Goal: Task Accomplishment & Management: Manage account settings

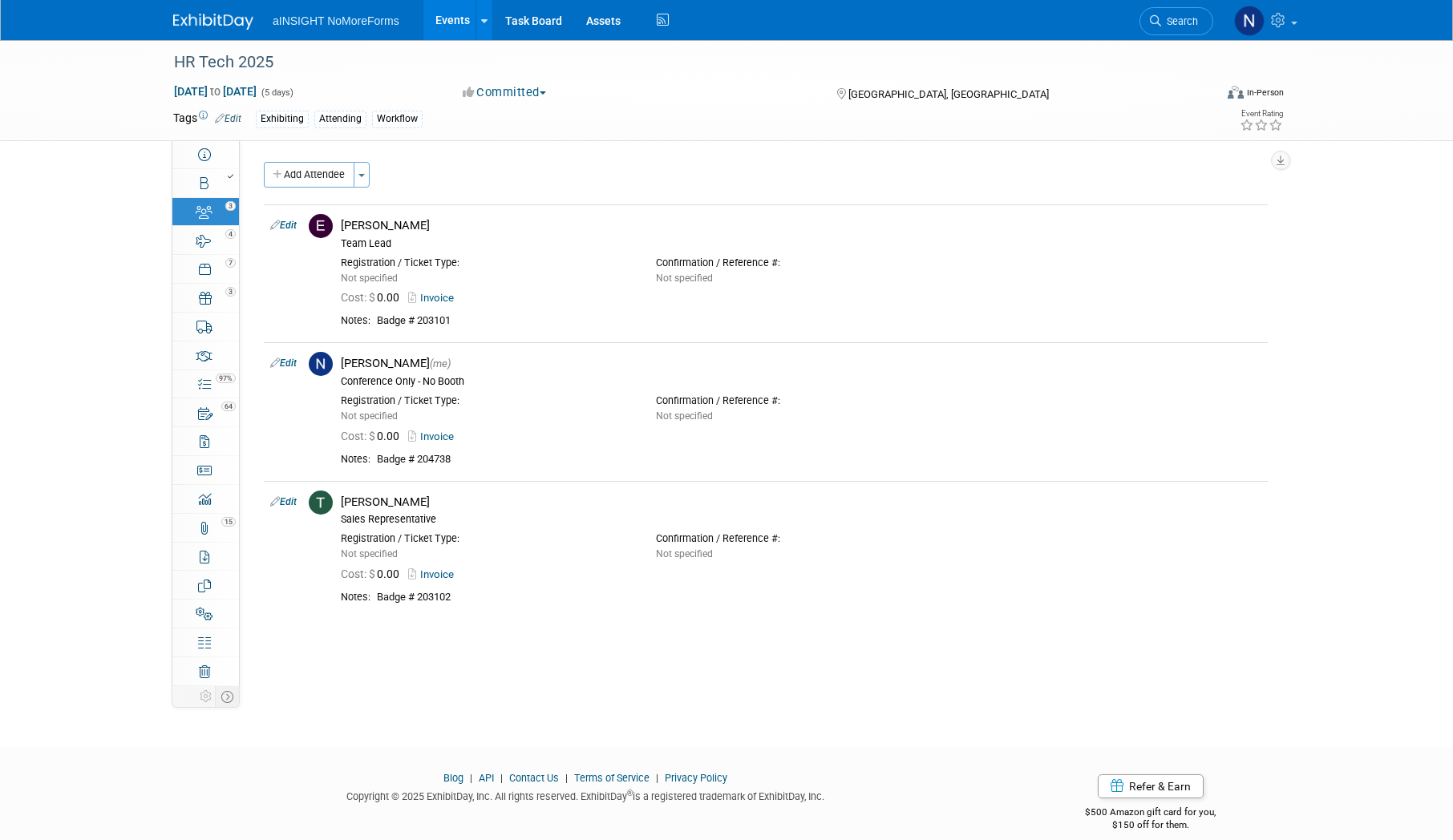
click at [451, 16] on link "Events" at bounding box center [452, 20] width 58 height 40
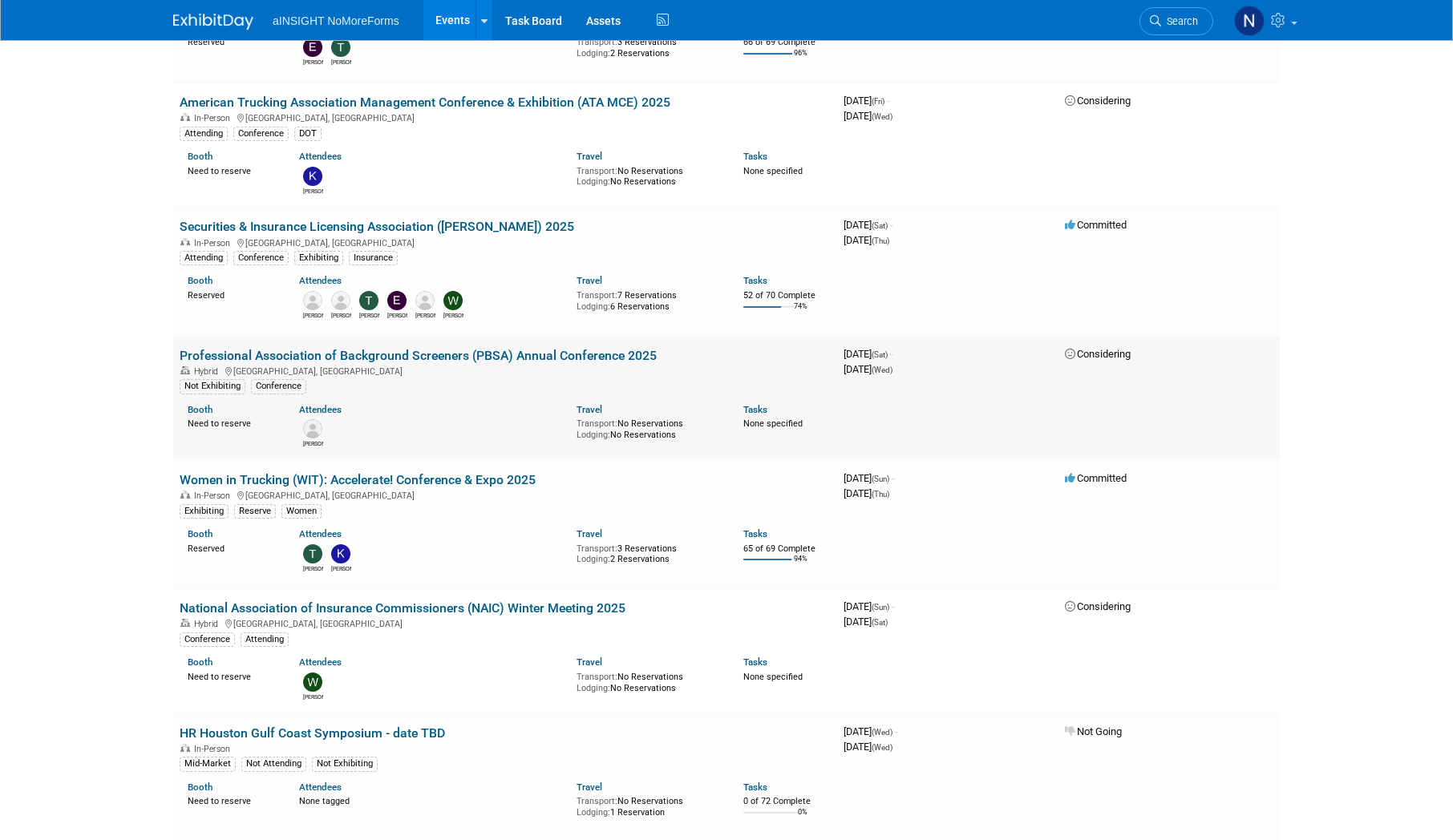
scroll to position [962, 0]
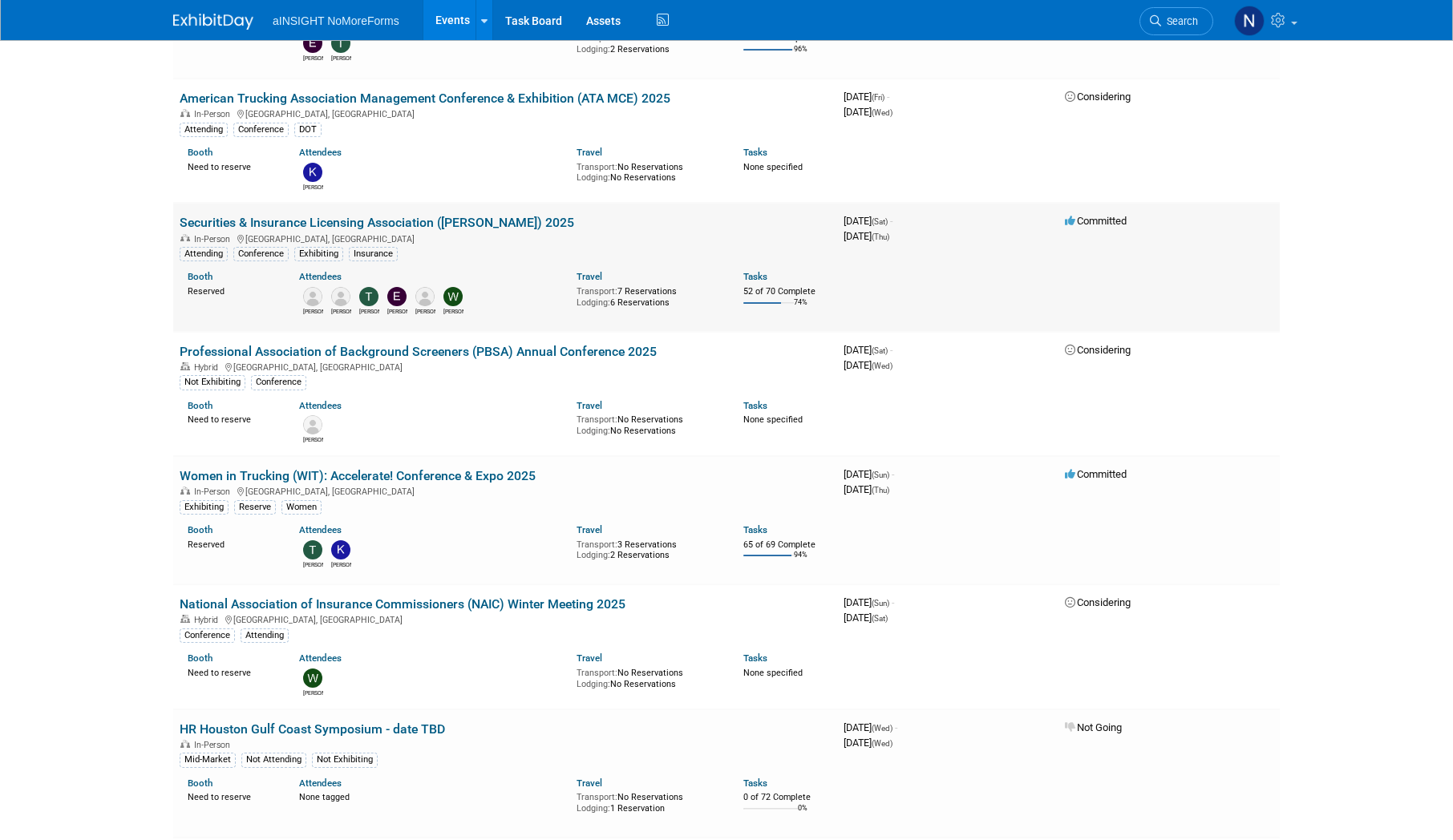
click at [428, 220] on link "Securities & Insurance Licensing Association ([PERSON_NAME]) 2025" at bounding box center [377, 223] width 395 height 16
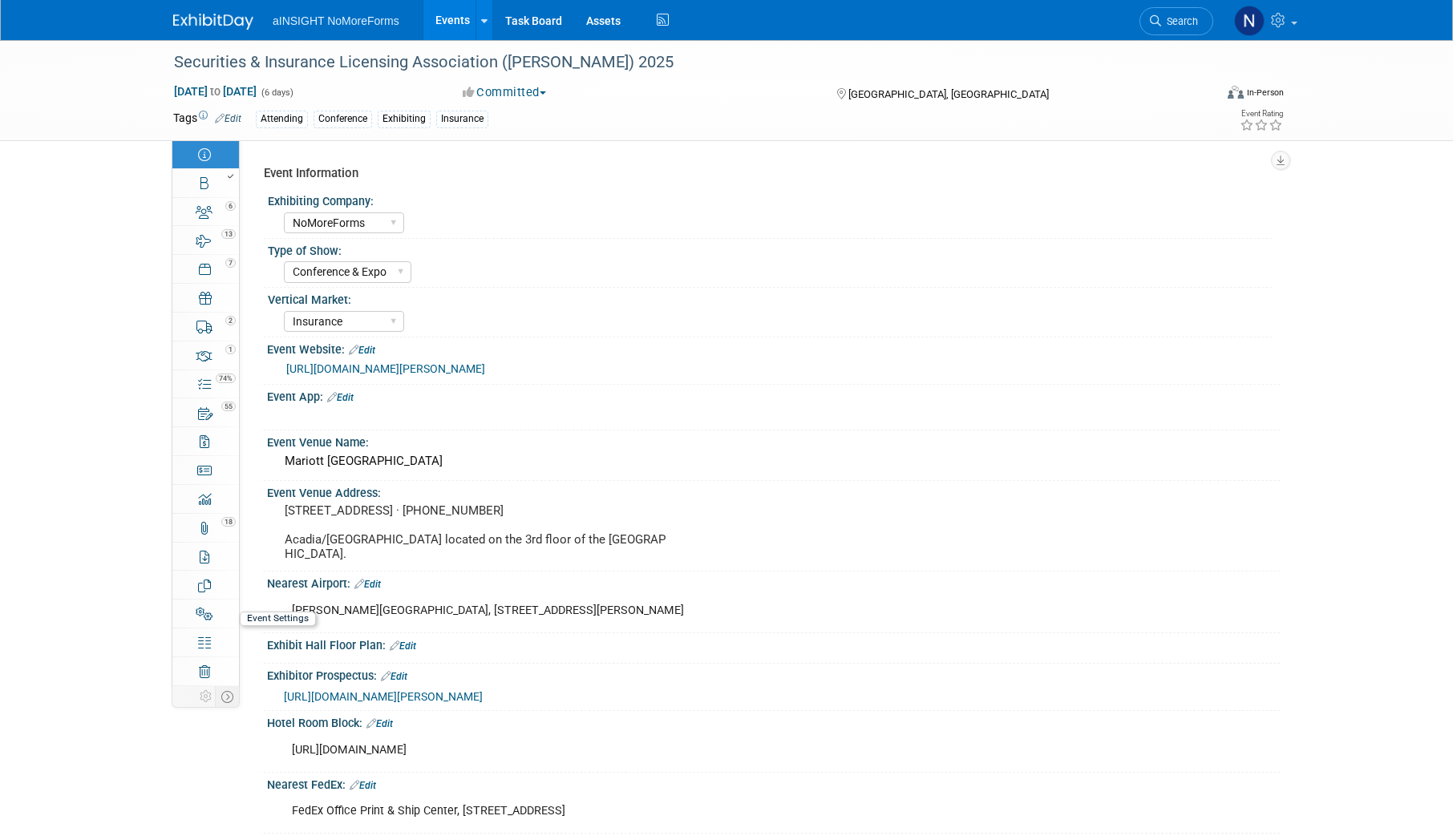
select select "NoMoreForms"
select select "Conference & Expo"
select select "Insurance"
select select "Booth Access Only"
select select "No"
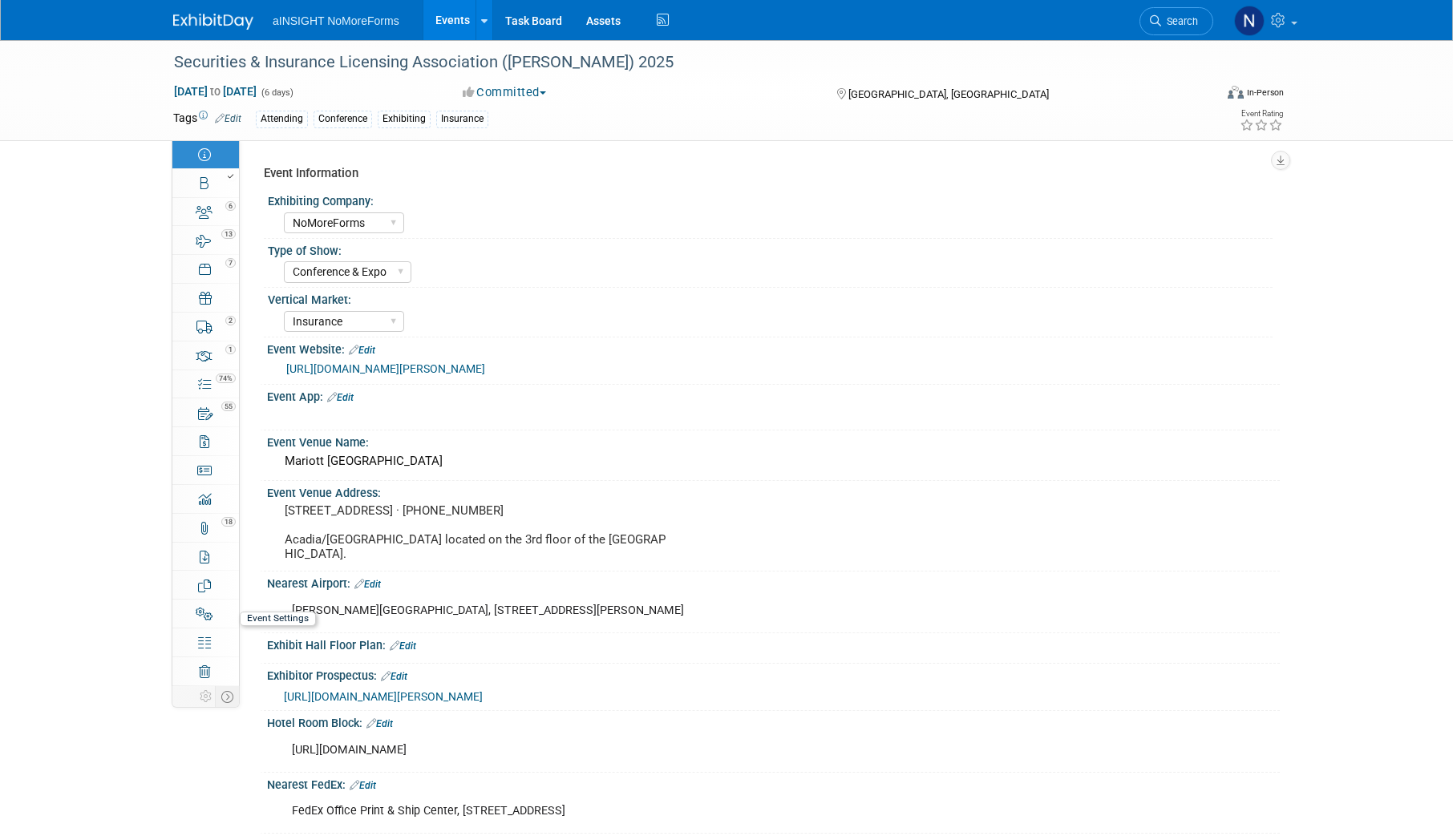
select select "Yes"
select select "No"
select select "Yes"
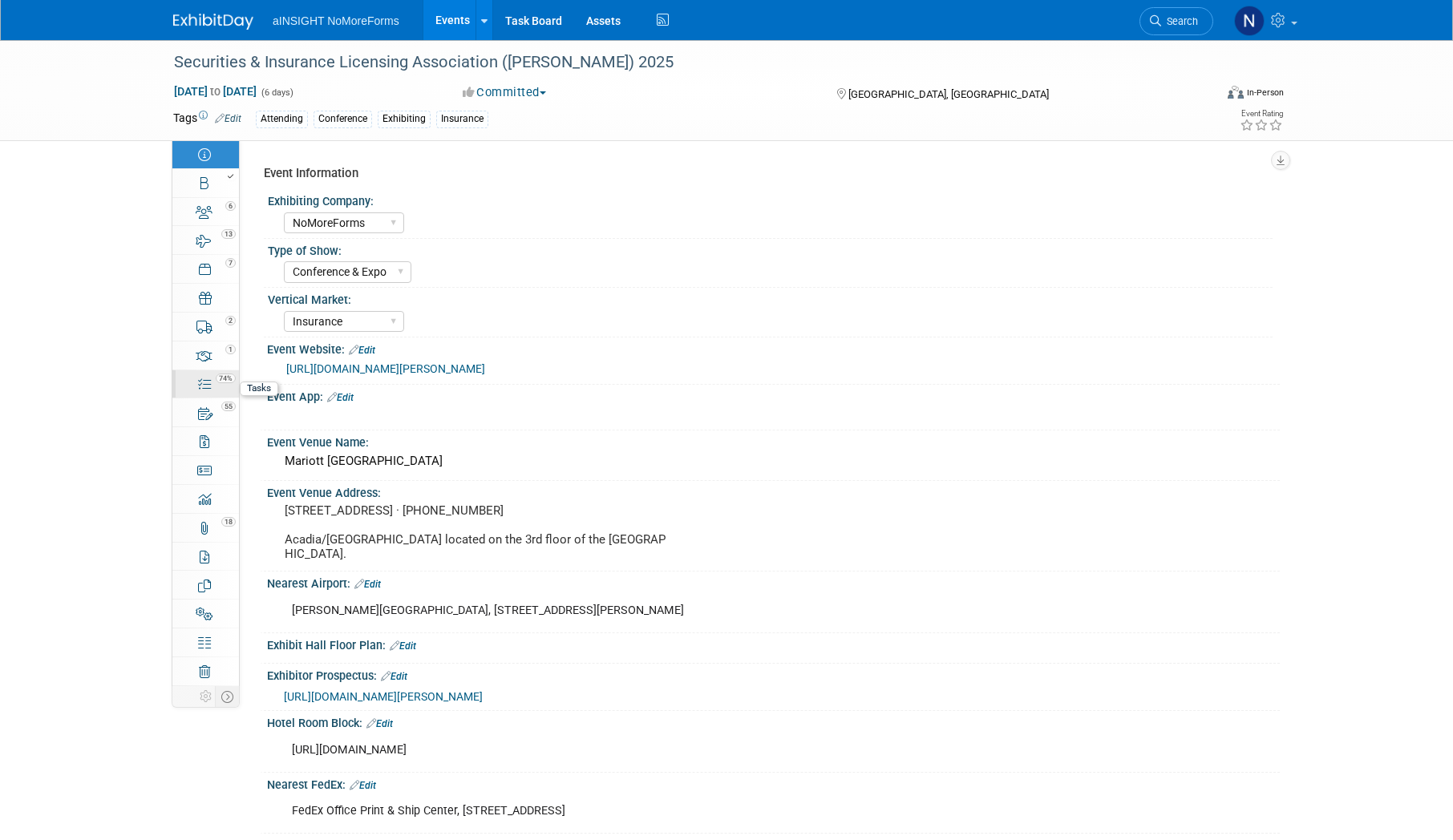
click at [218, 379] on span "74%" at bounding box center [226, 379] width 20 height 10
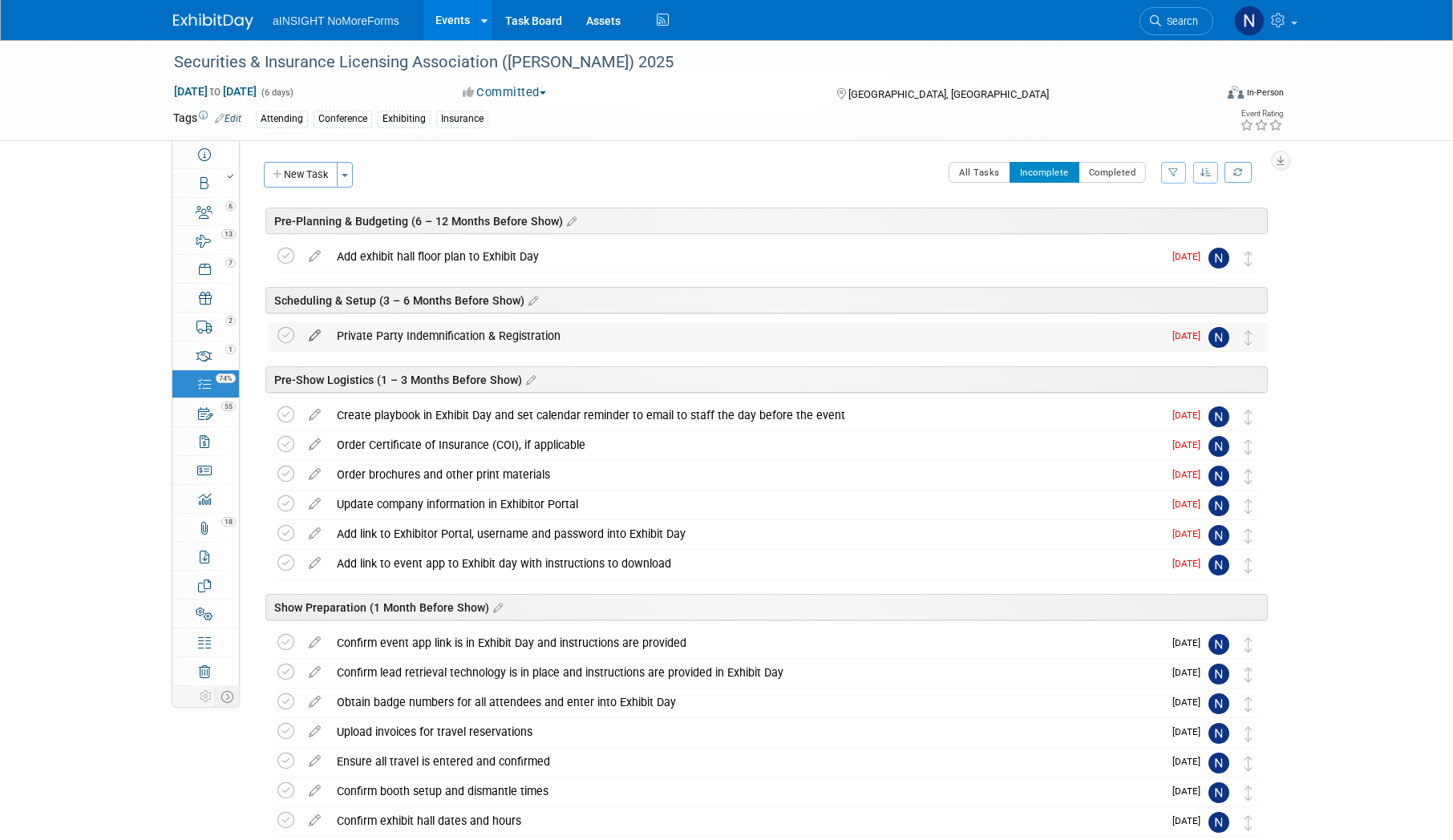
click at [317, 335] on icon at bounding box center [315, 332] width 28 height 20
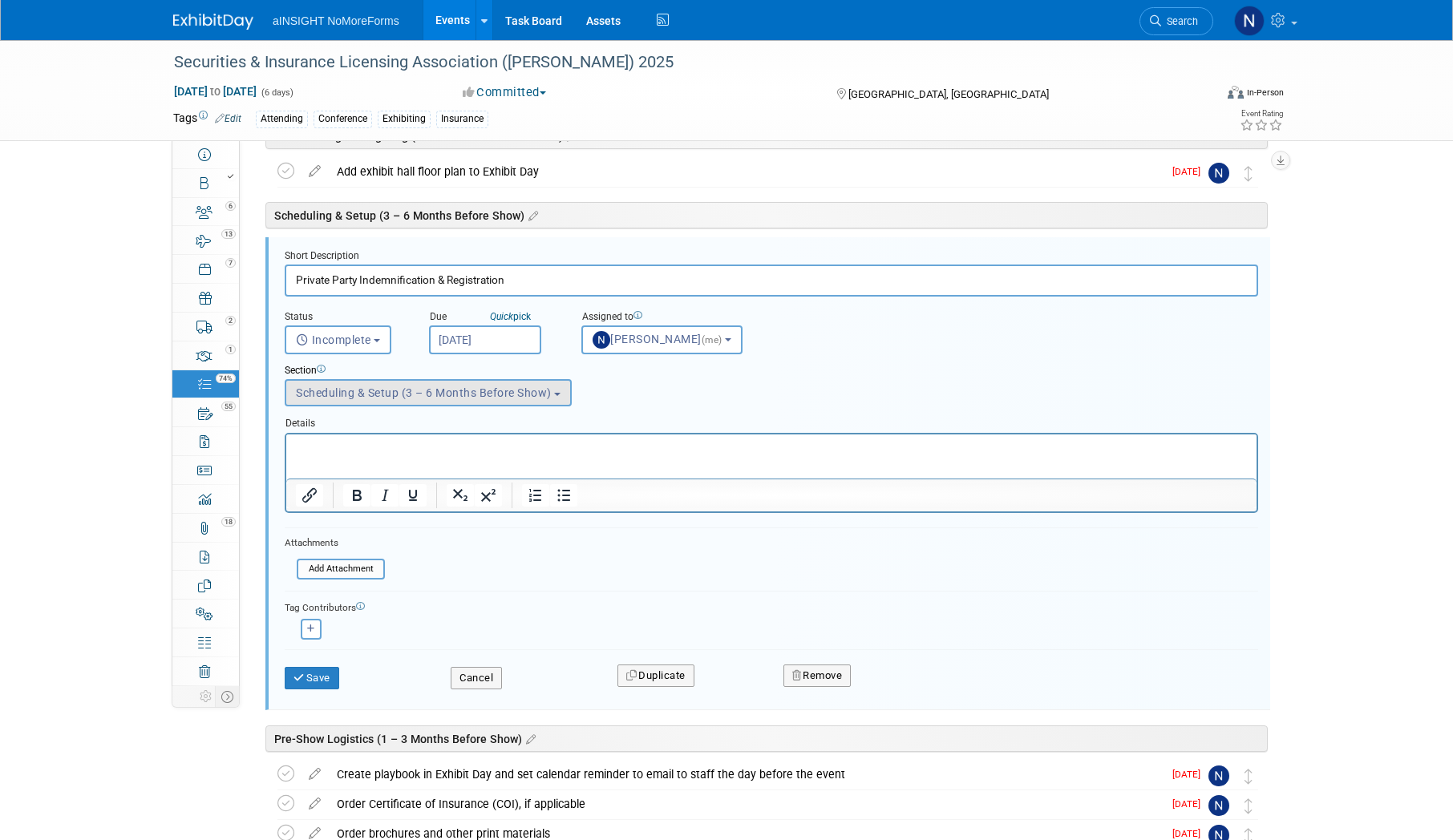
scroll to position [88, 0]
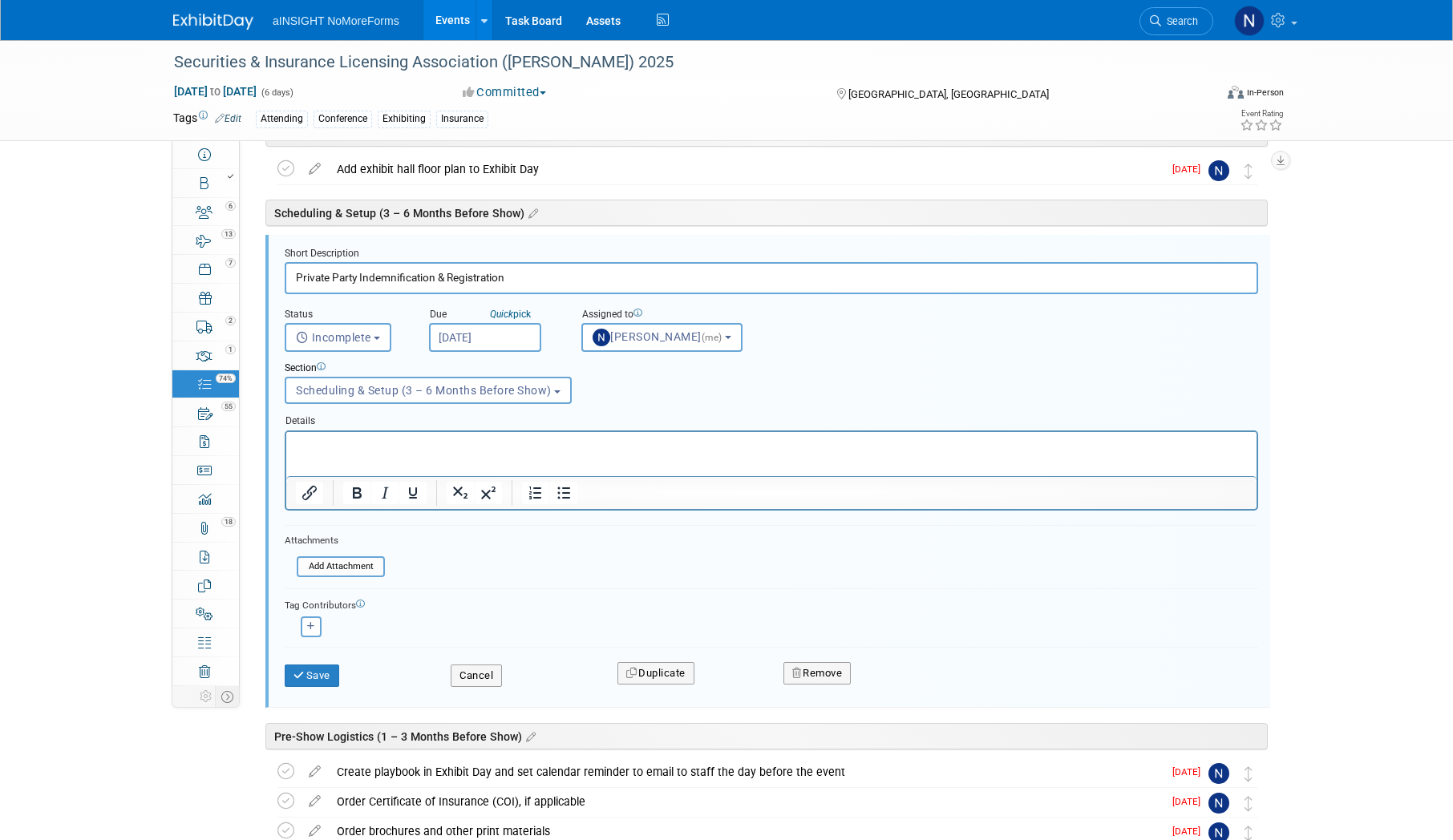
click at [491, 453] on html at bounding box center [772, 442] width 970 height 22
click at [526, 275] on input "Private Party Indemnification & Registration" at bounding box center [771, 277] width 973 height 31
click at [1378, 264] on div "Securities & Insurance Licensing Association (SILA) 2025 Oct 25, 2025 to Oct 30…" at bounding box center [726, 716] width 1453 height 1528
click at [375, 351] on button "Incomplete" at bounding box center [337, 337] width 107 height 29
click at [353, 410] on label "Completed" at bounding box center [337, 407] width 87 height 26
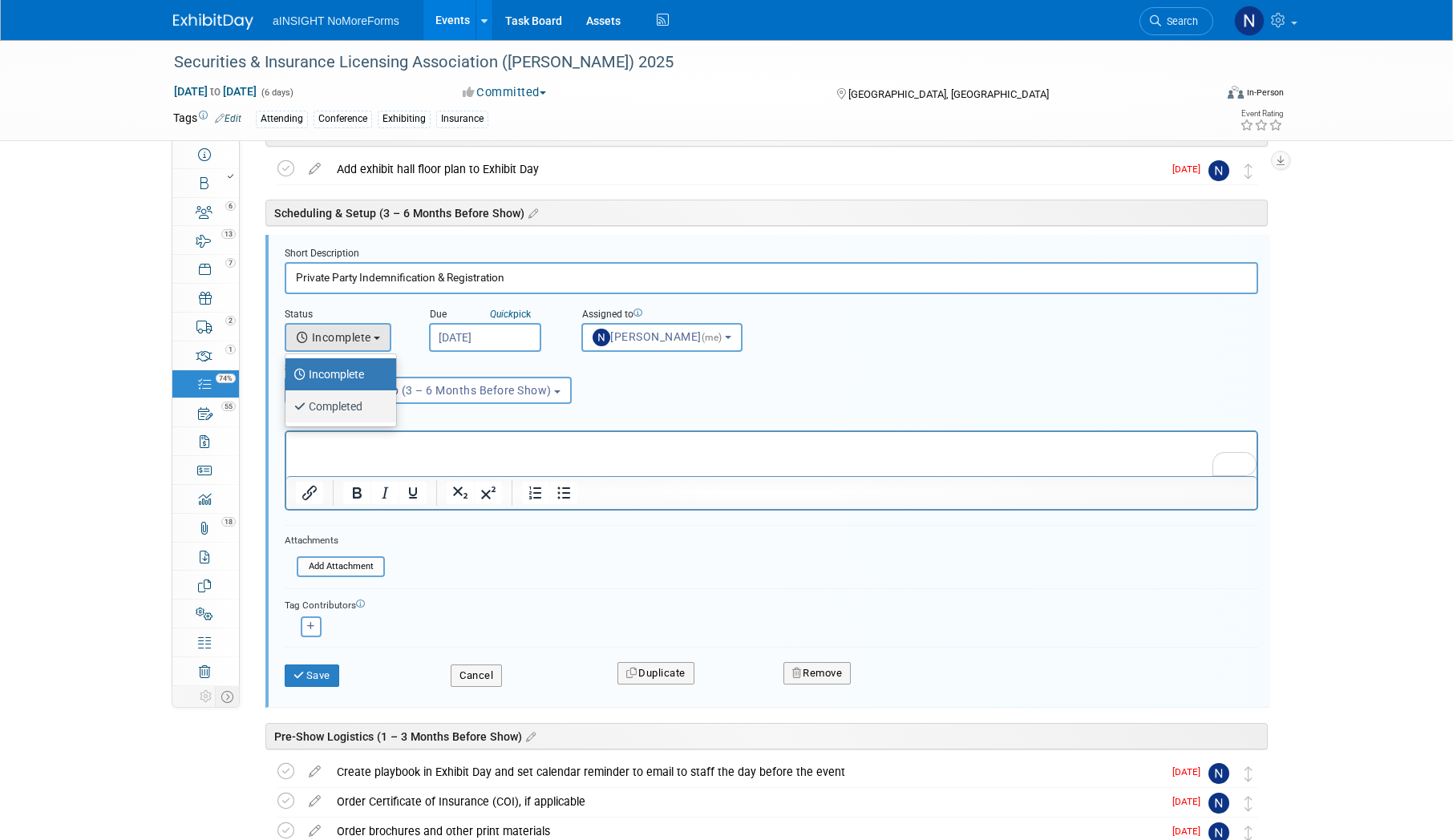
click at [288, 410] on input "Completed" at bounding box center [282, 404] width 10 height 10
select select "3"
click at [327, 674] on button "Save" at bounding box center [312, 676] width 55 height 23
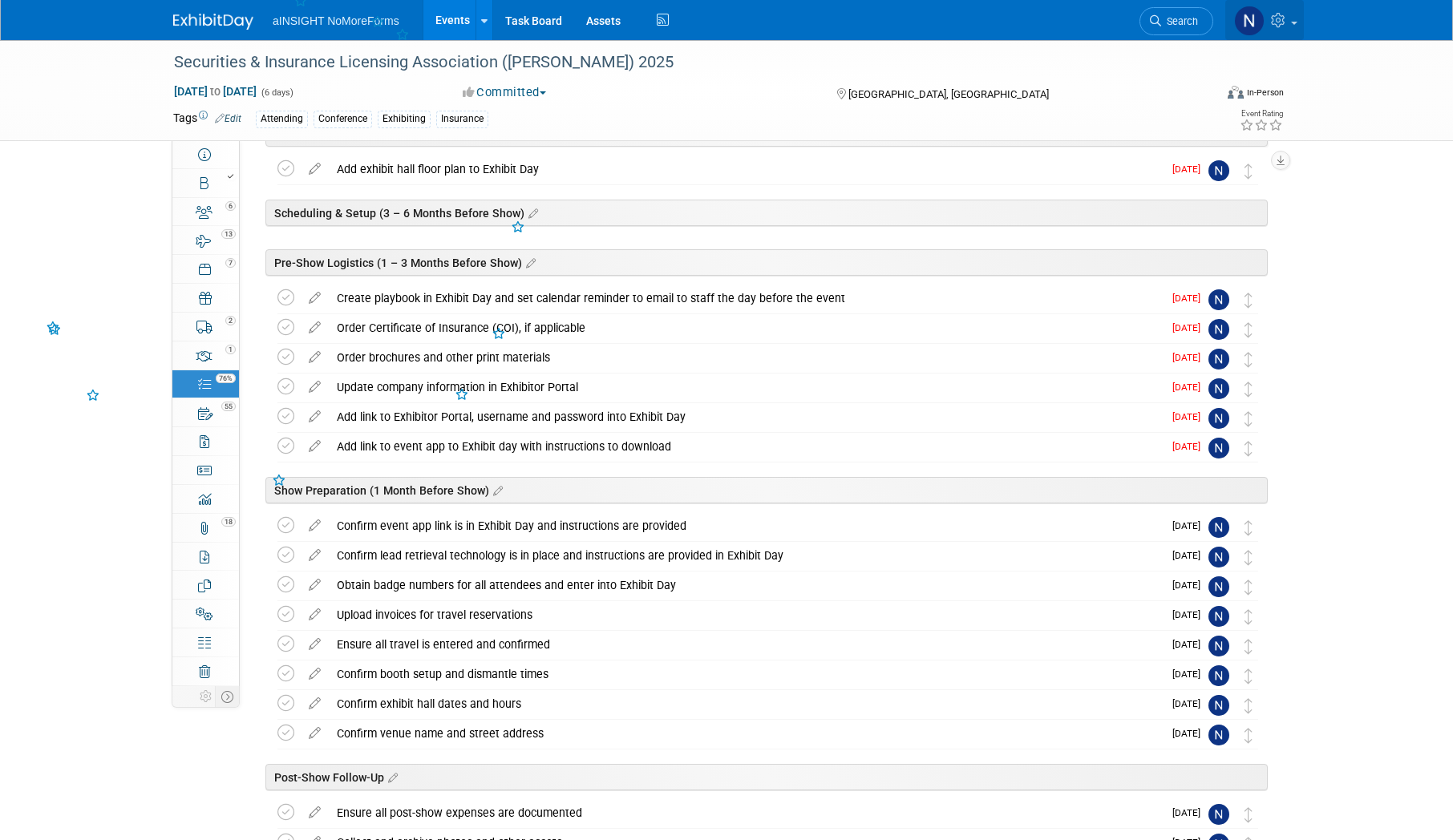
click at [1295, 23] on span at bounding box center [1294, 24] width 6 height 4
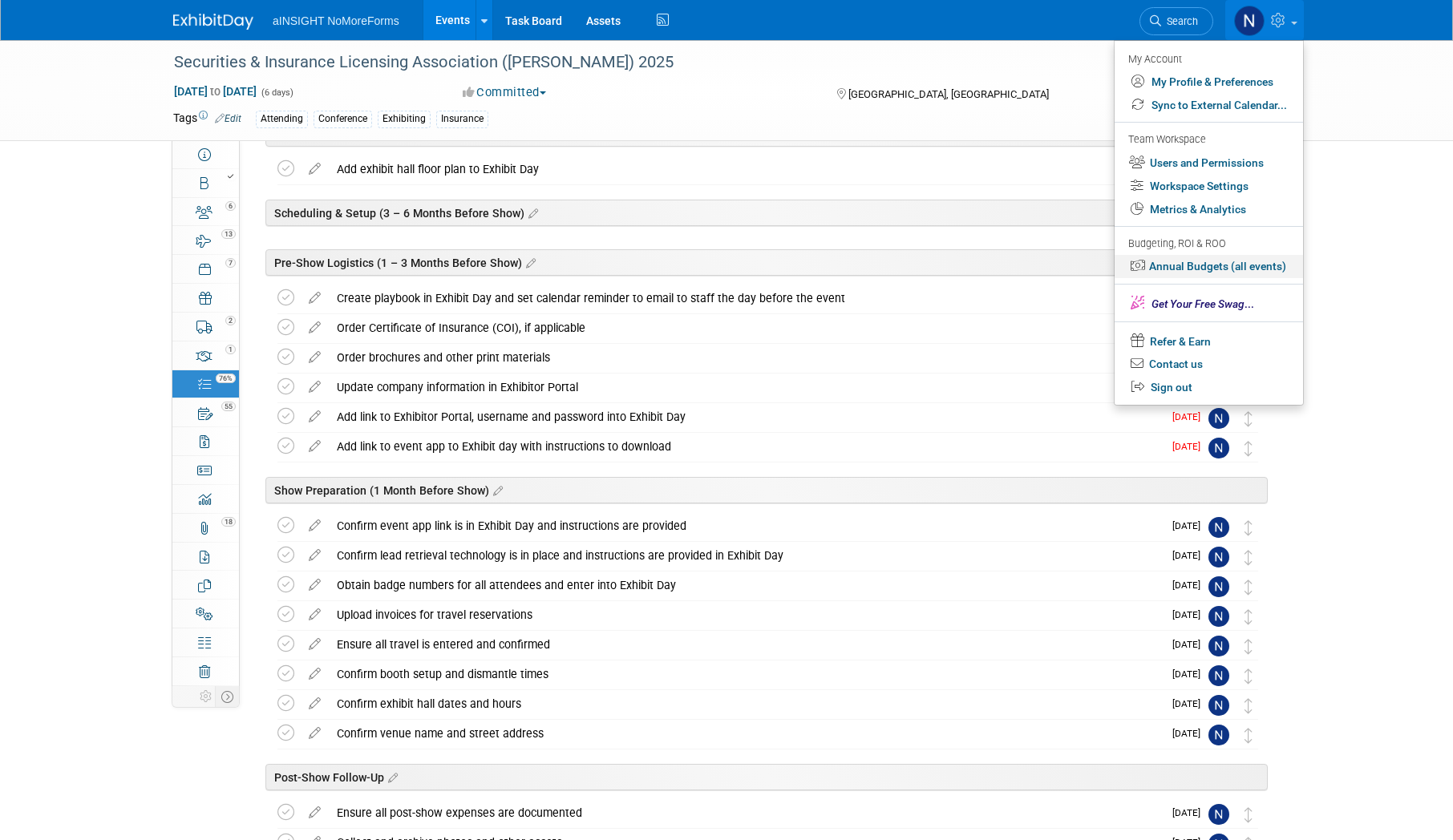
click at [1227, 266] on link "Annual Budgets (all events)" at bounding box center [1209, 266] width 189 height 23
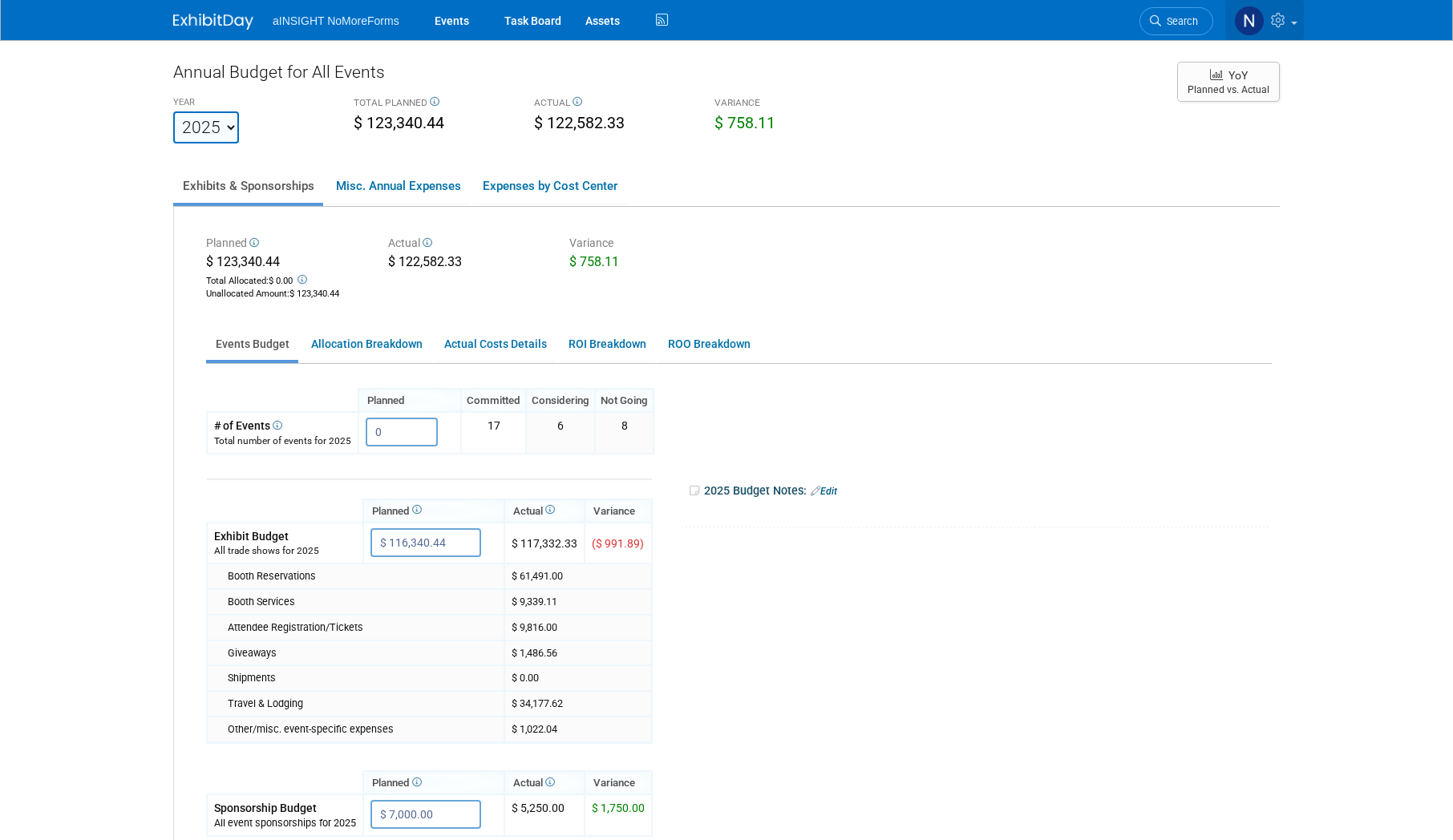
click at [1290, 21] on link at bounding box center [1264, 20] width 78 height 40
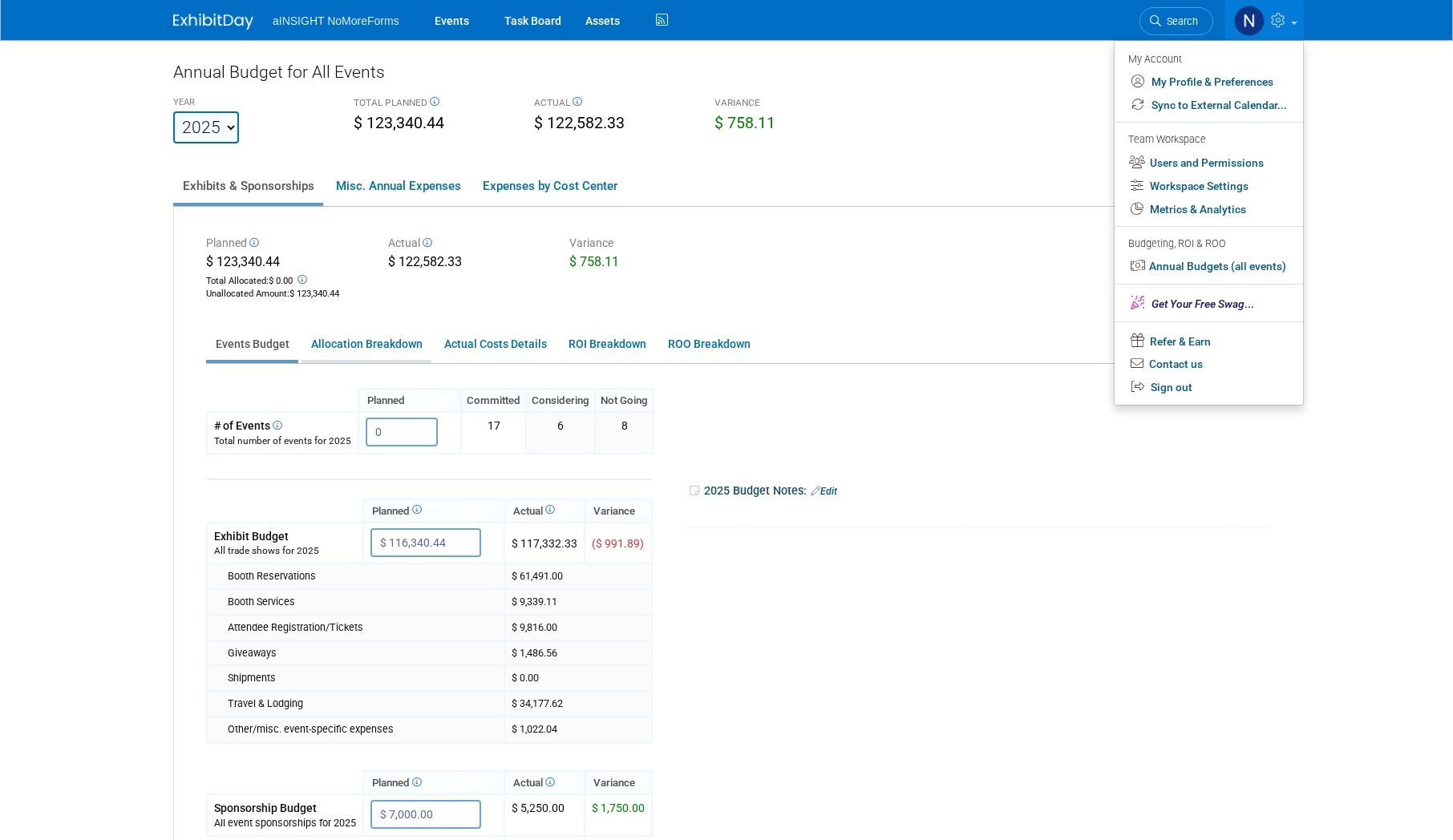
click at [369, 350] on link "Allocation Breakdown" at bounding box center [367, 344] width 130 height 31
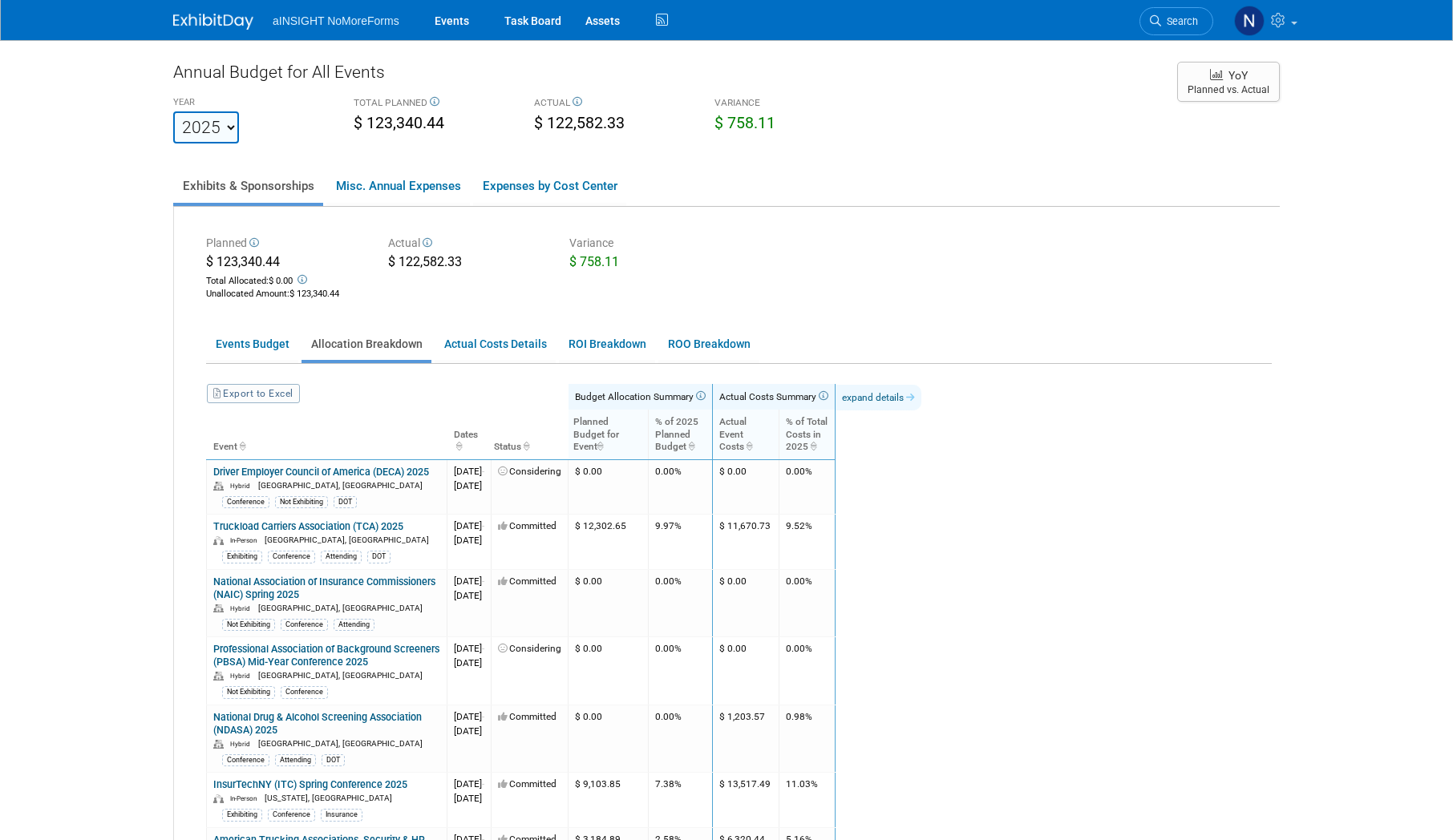
click at [908, 398] on link "expand details" at bounding box center [878, 398] width 86 height 26
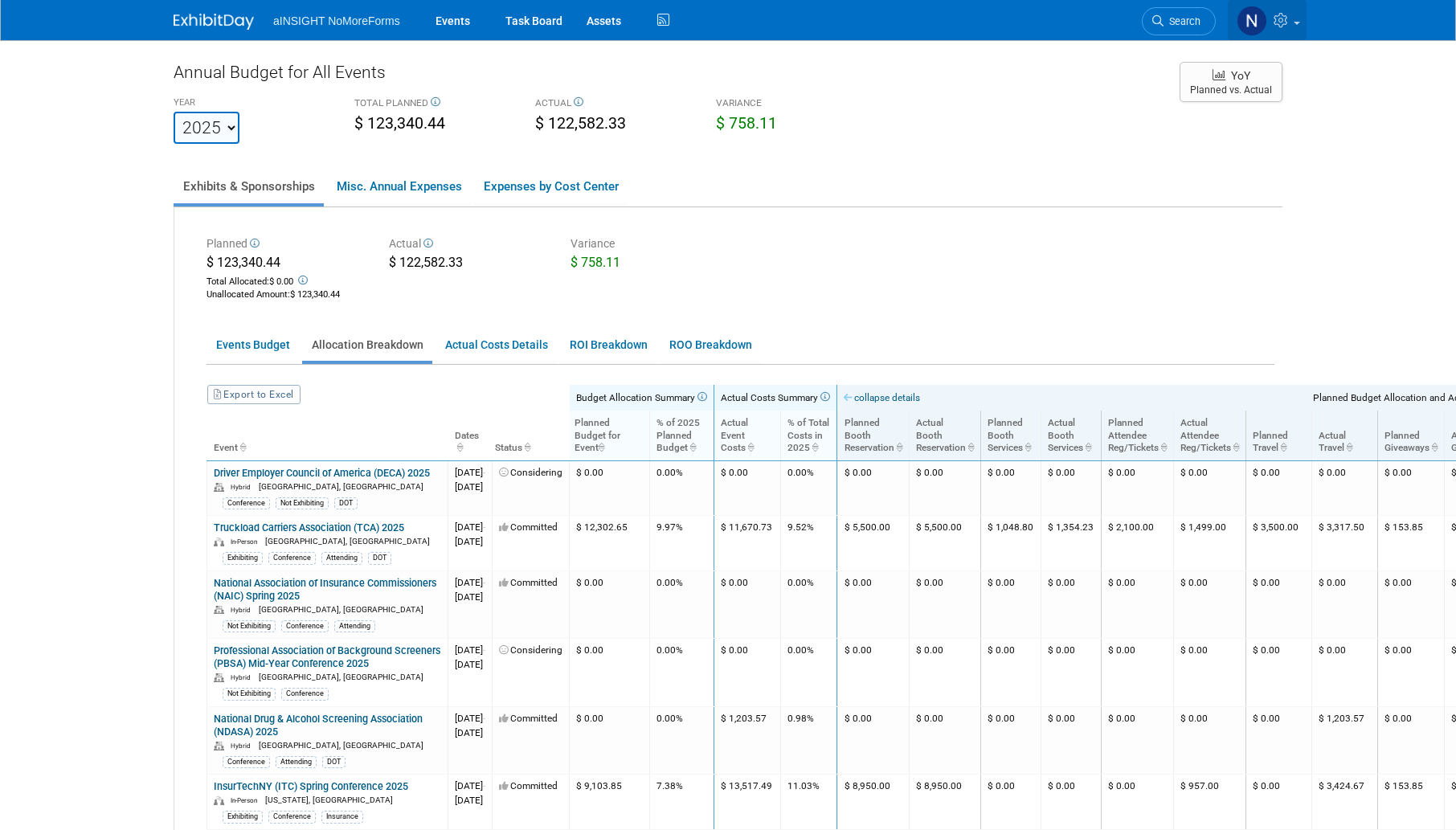
click at [1291, 15] on icon at bounding box center [1283, 20] width 18 height 15
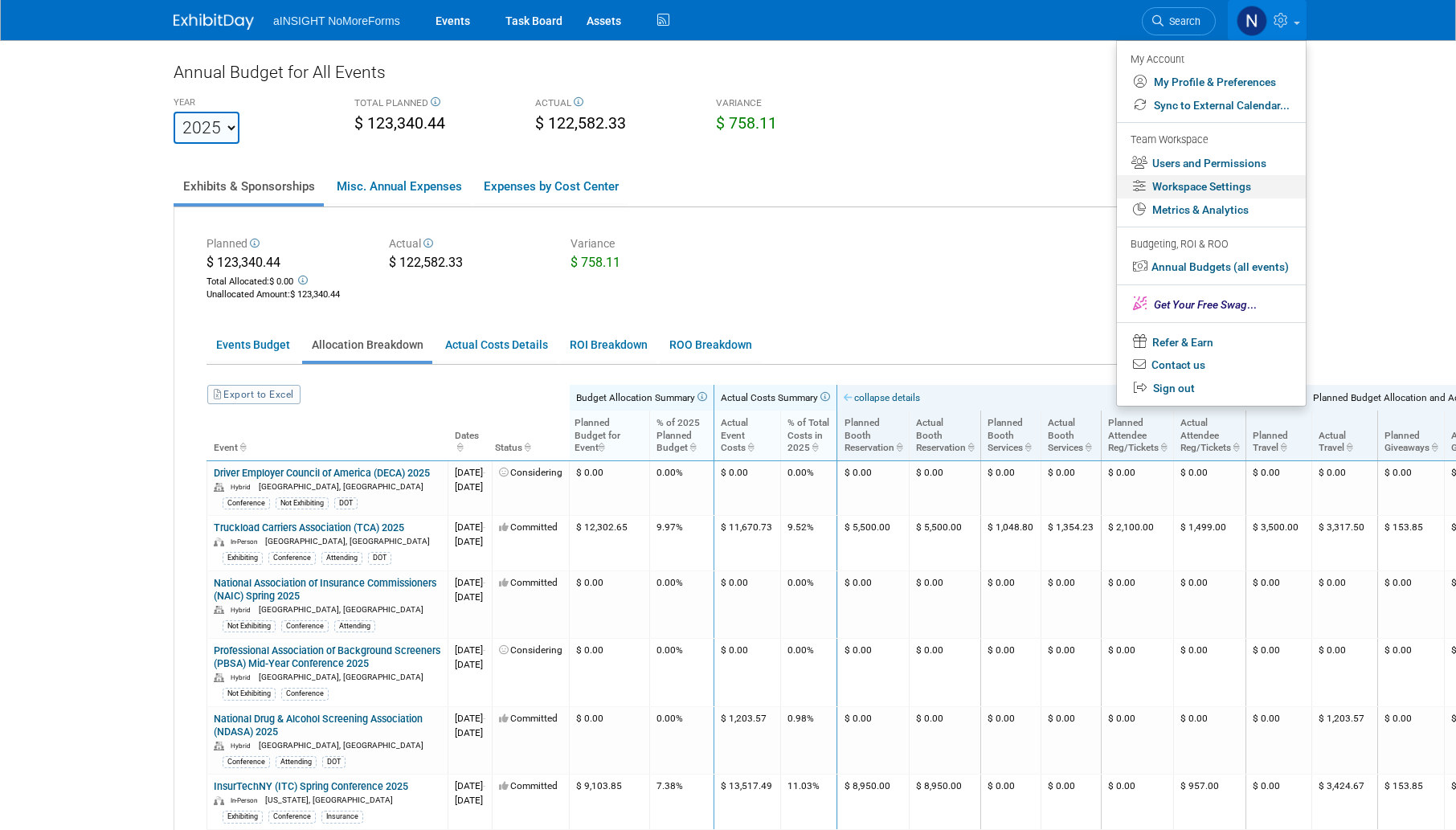
click at [1206, 186] on link "Workspace Settings" at bounding box center [1211, 186] width 189 height 23
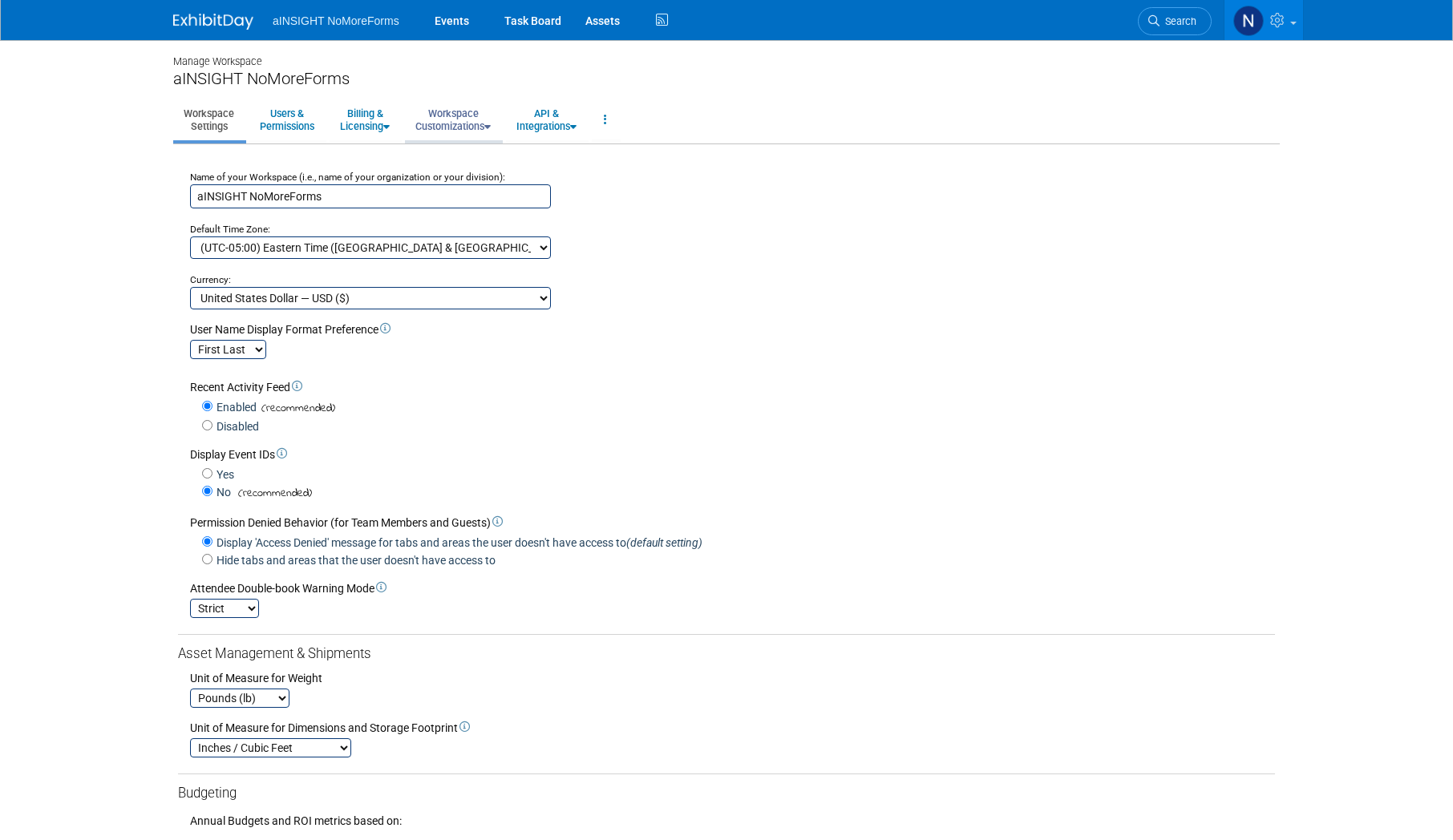
click at [473, 127] on link "Workspace Customizations" at bounding box center [453, 119] width 97 height 39
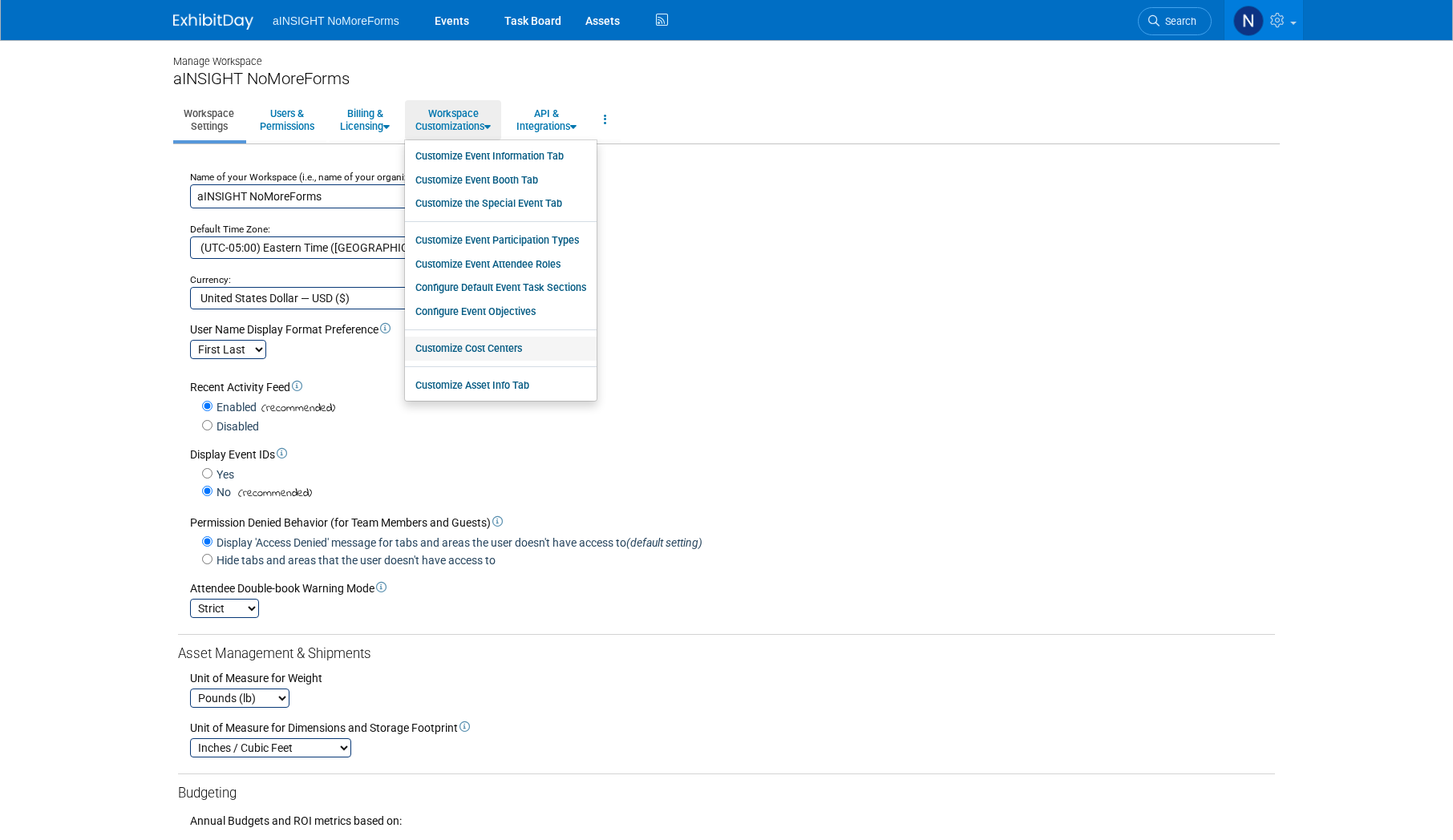
click at [500, 347] on link "Customize Cost Centers" at bounding box center [501, 348] width 192 height 24
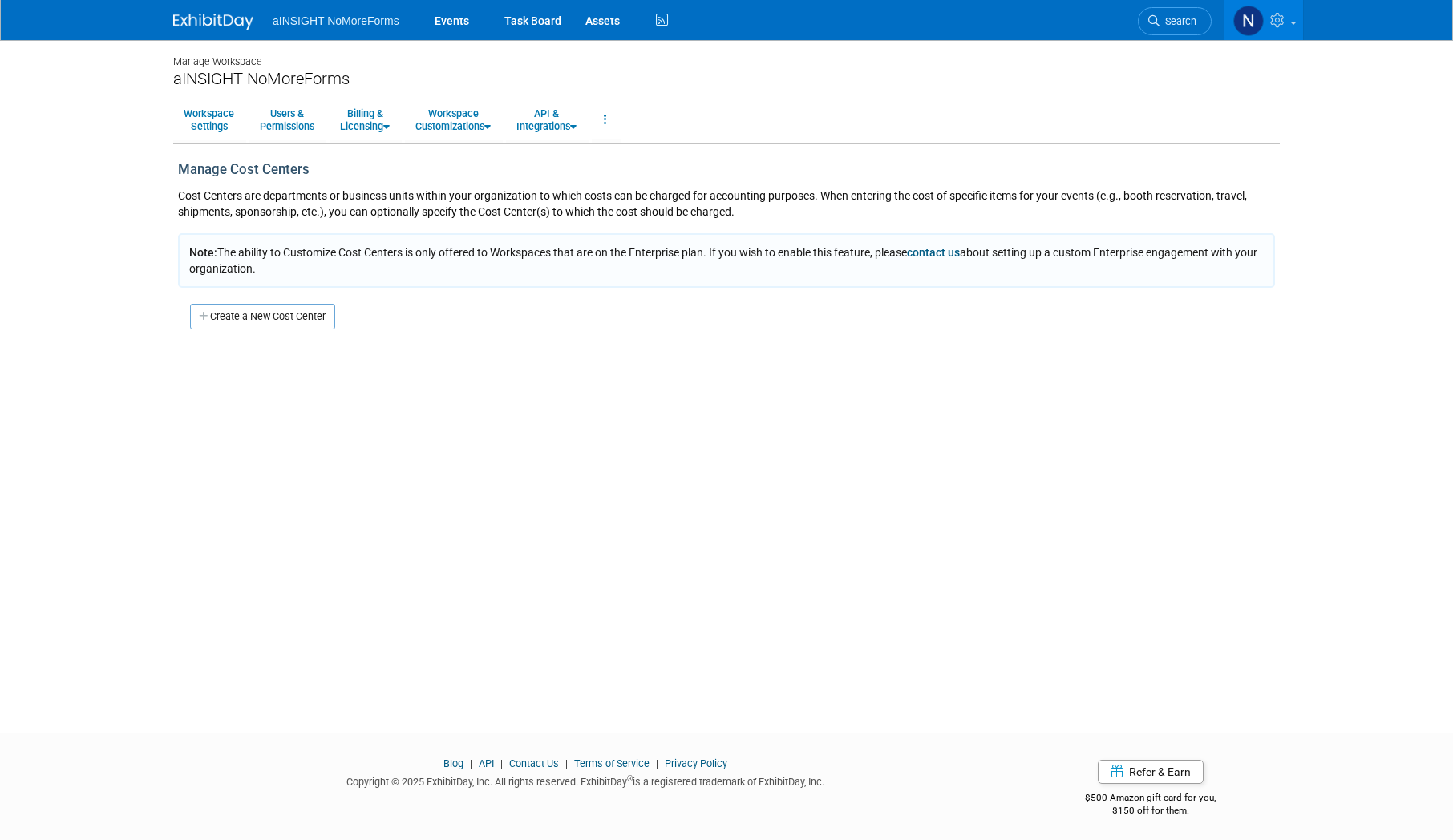
click at [278, 297] on div "Manage Cost Centers Cost Centers are departments or business units within your …" at bounding box center [726, 245] width 1106 height 170
click at [283, 312] on link "Create a New Cost Center" at bounding box center [262, 316] width 145 height 26
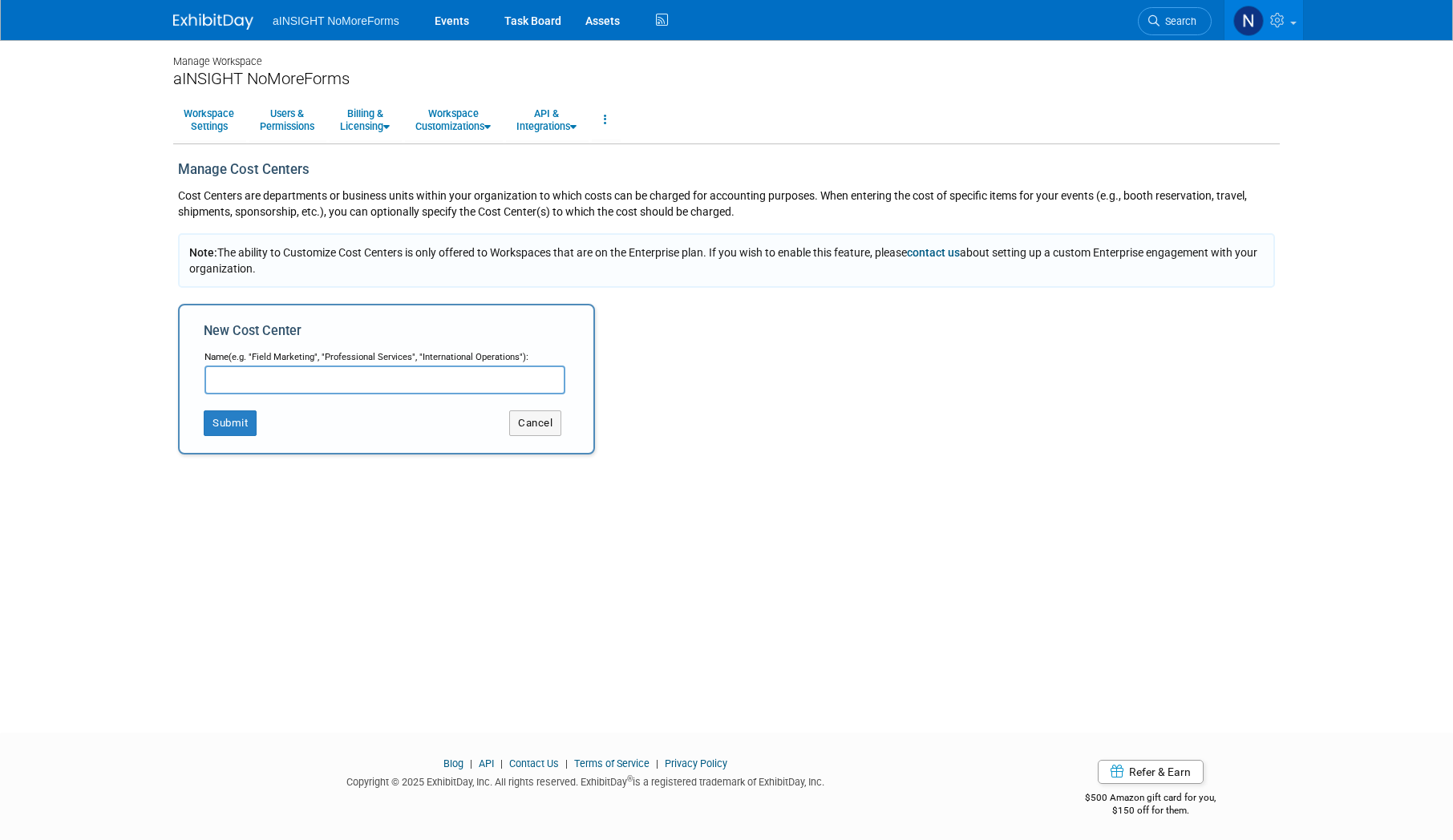
click at [328, 374] on input "text" at bounding box center [385, 380] width 361 height 29
click at [368, 382] on input "text" at bounding box center [385, 380] width 361 height 29
click at [547, 424] on button "Cancel" at bounding box center [534, 423] width 52 height 26
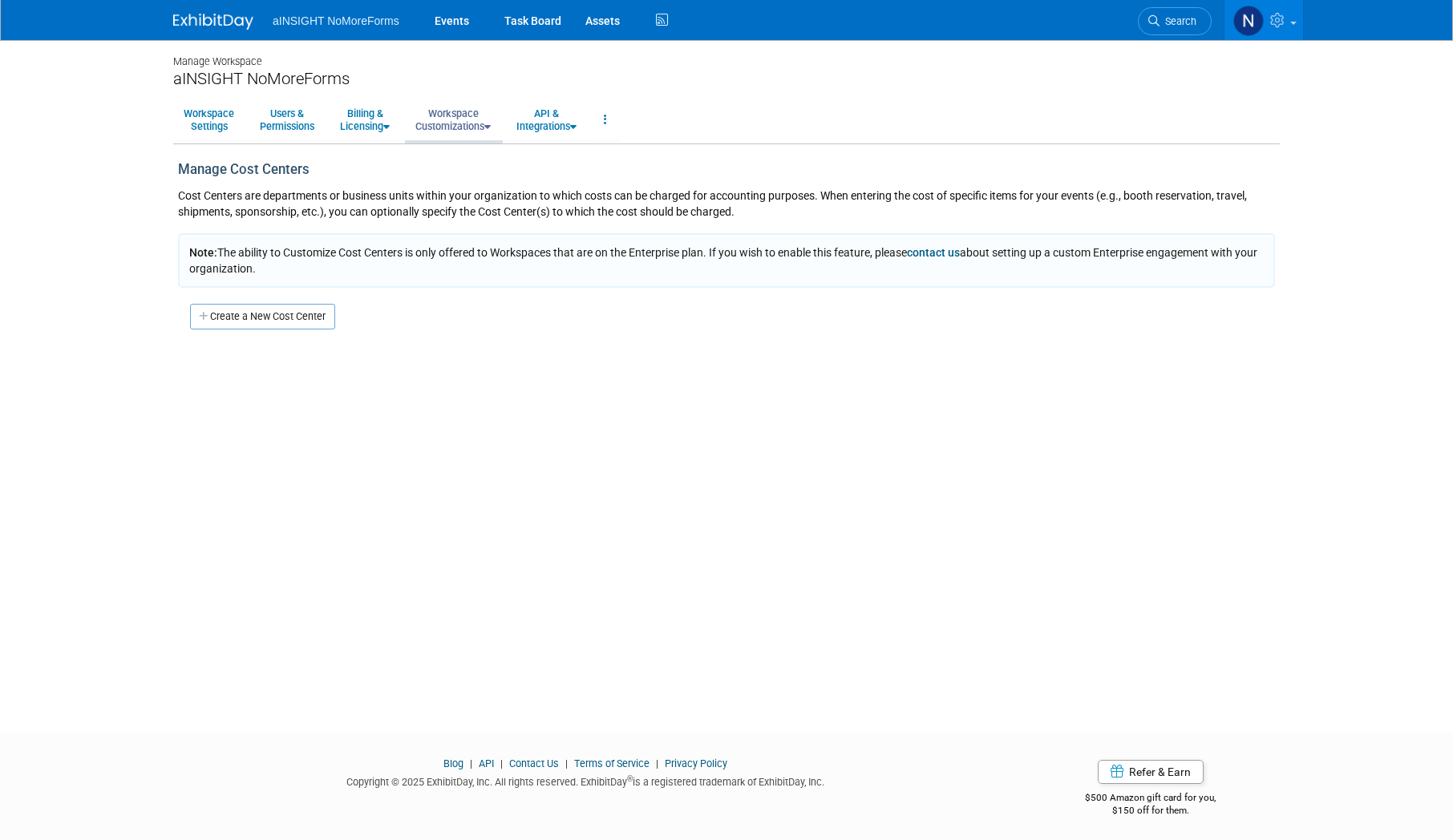
click at [501, 129] on link "Workspace Customizations" at bounding box center [453, 119] width 97 height 39
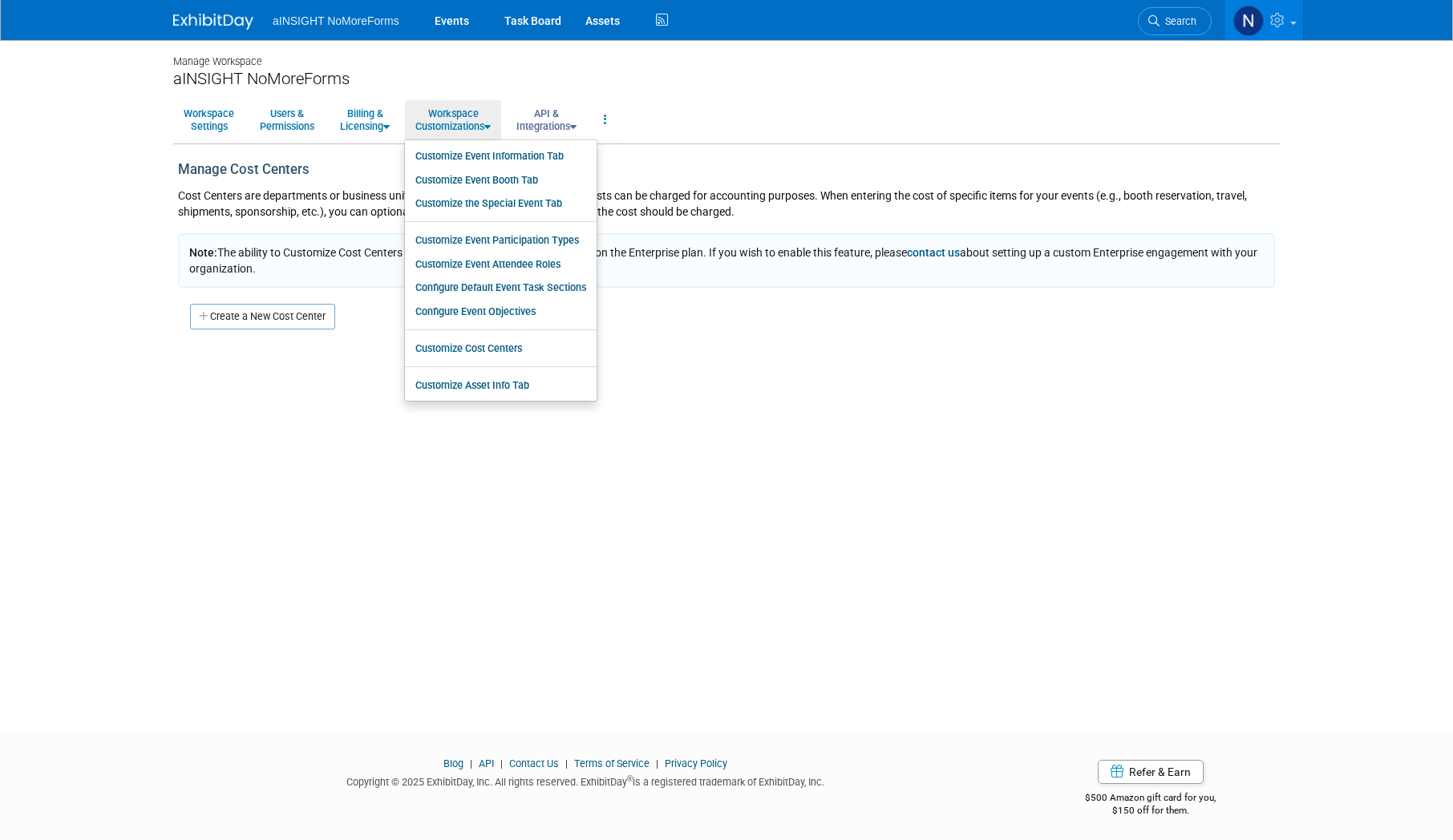
click at [559, 117] on link "API & Integrations" at bounding box center [546, 119] width 81 height 39
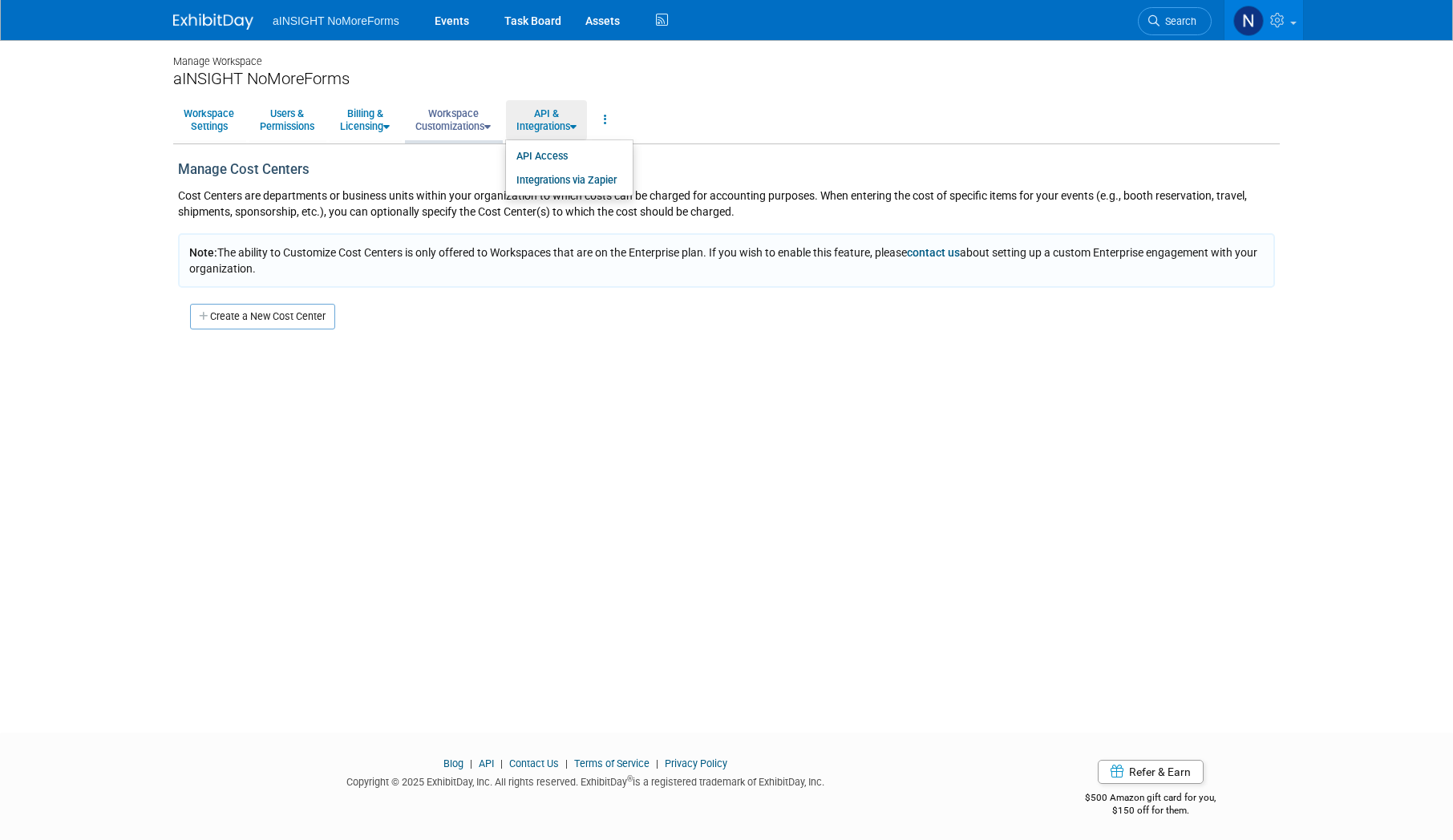
click at [468, 119] on link "Workspace Customizations" at bounding box center [453, 119] width 97 height 39
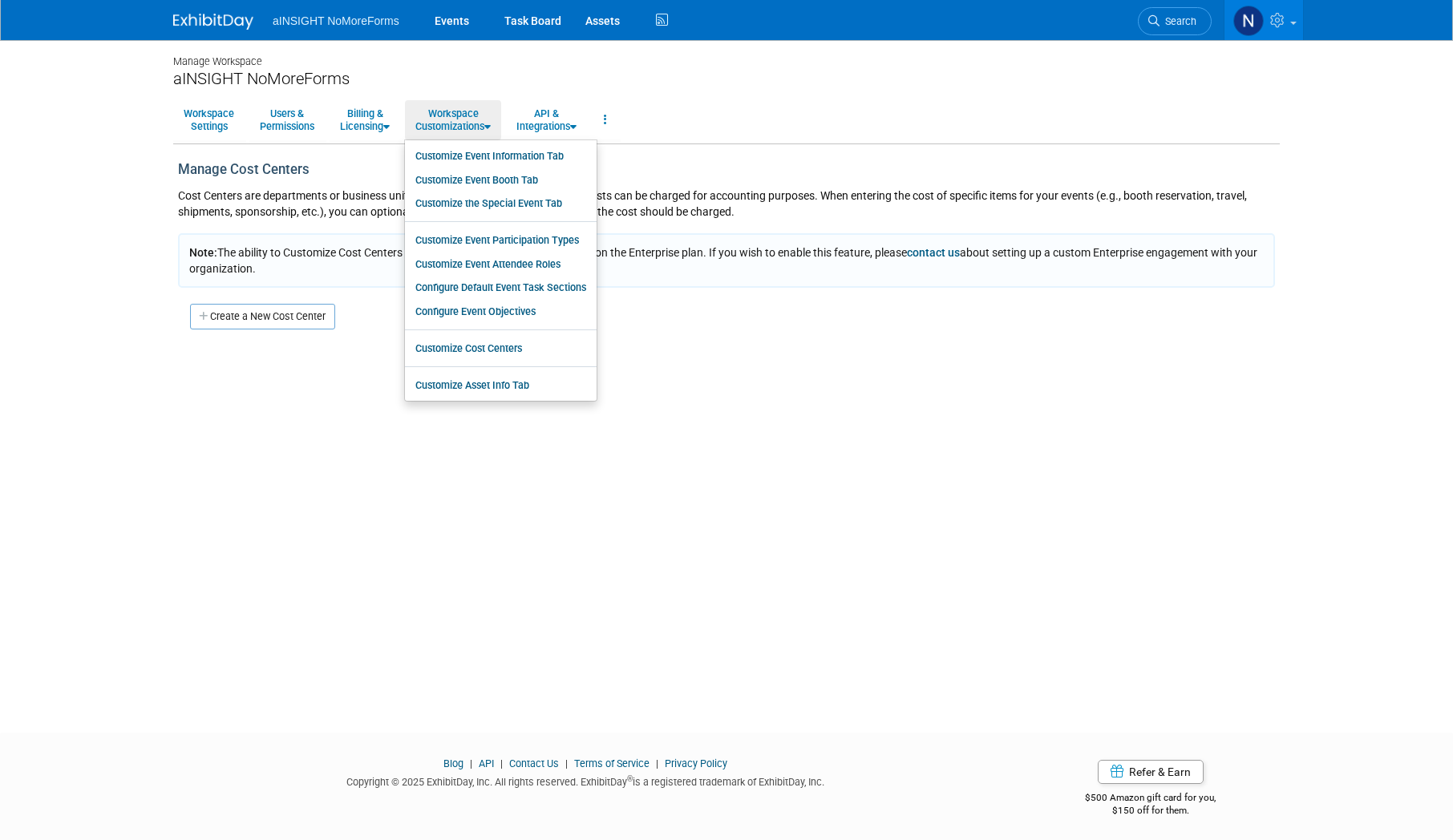
click at [908, 232] on div "Manage Cost Centers Cost Centers are departments or business units within your …" at bounding box center [726, 245] width 1106 height 170
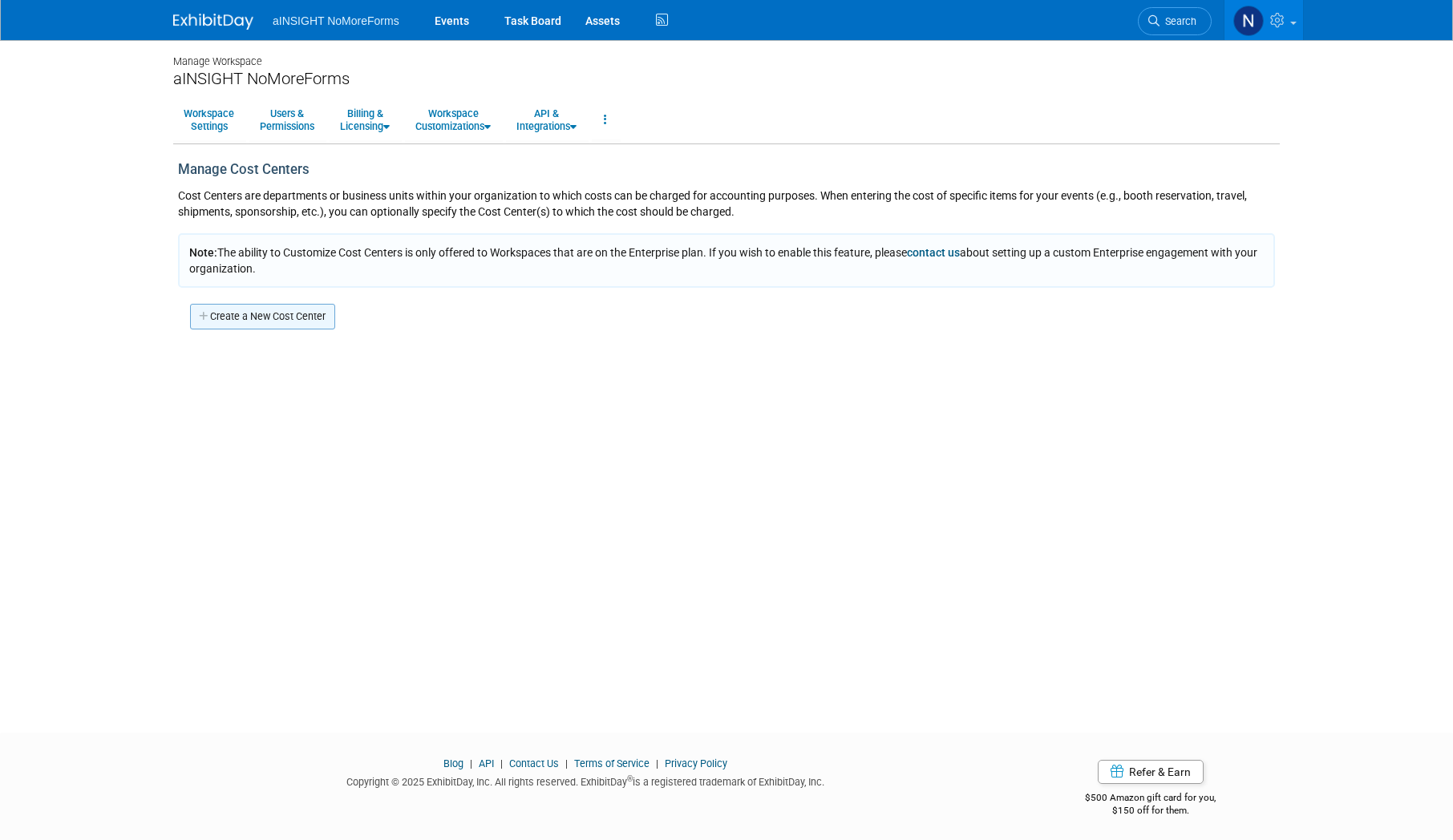
click at [275, 318] on link "Create a New Cost Center" at bounding box center [262, 316] width 145 height 26
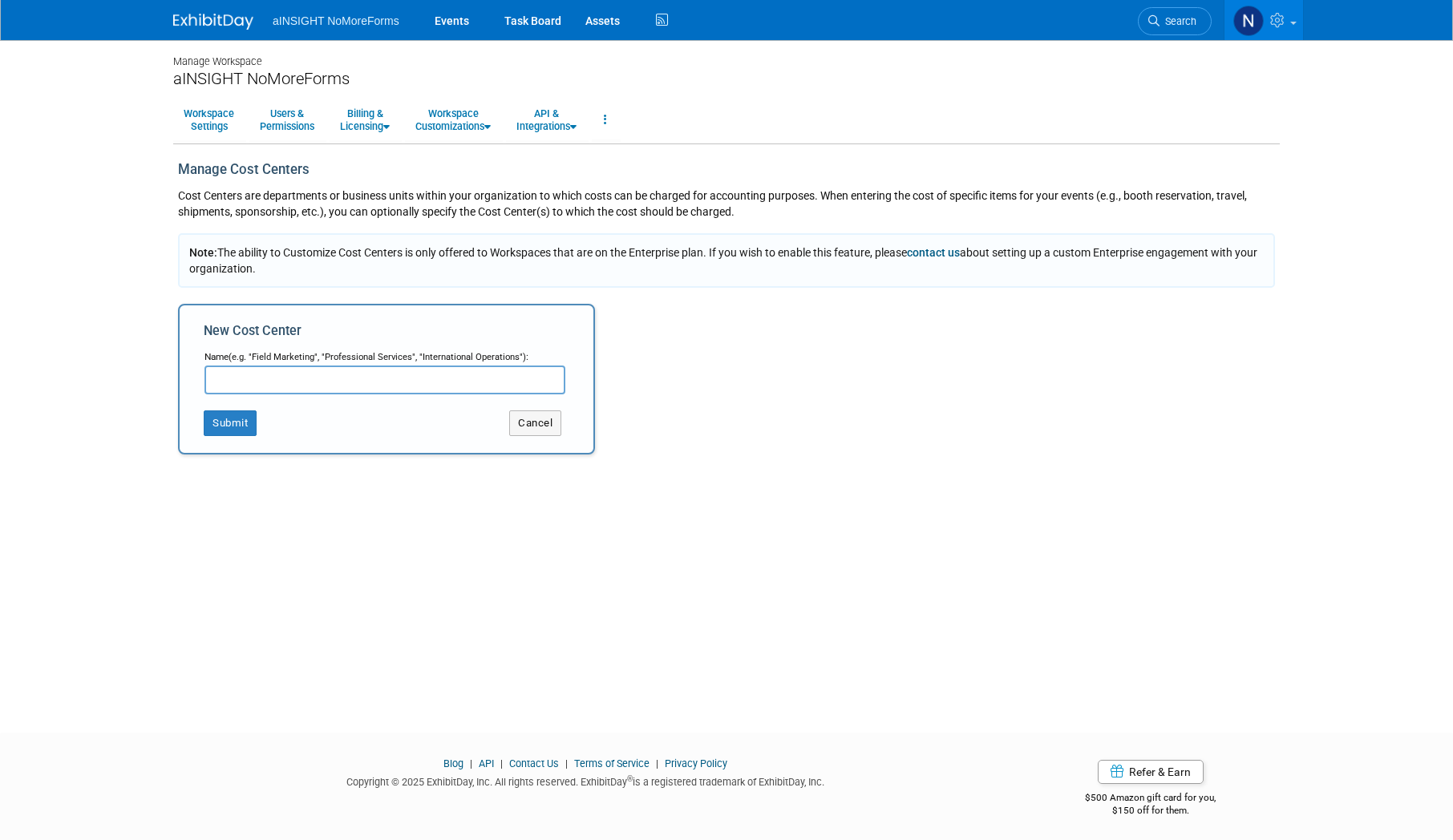
click at [330, 379] on input "text" at bounding box center [385, 380] width 361 height 29
click at [538, 428] on button "Cancel" at bounding box center [534, 423] width 52 height 26
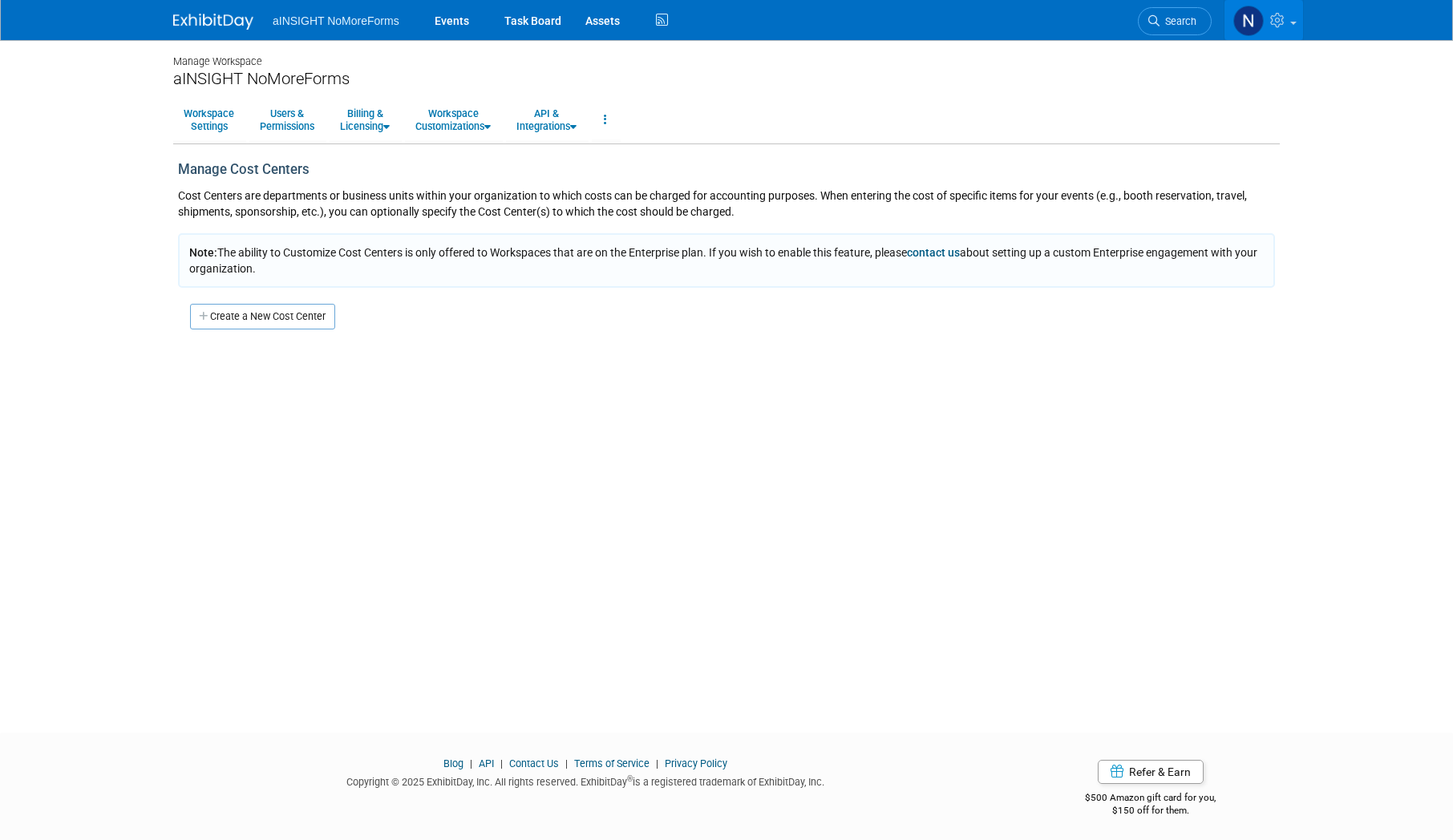
click at [1294, 22] on span at bounding box center [1293, 24] width 6 height 4
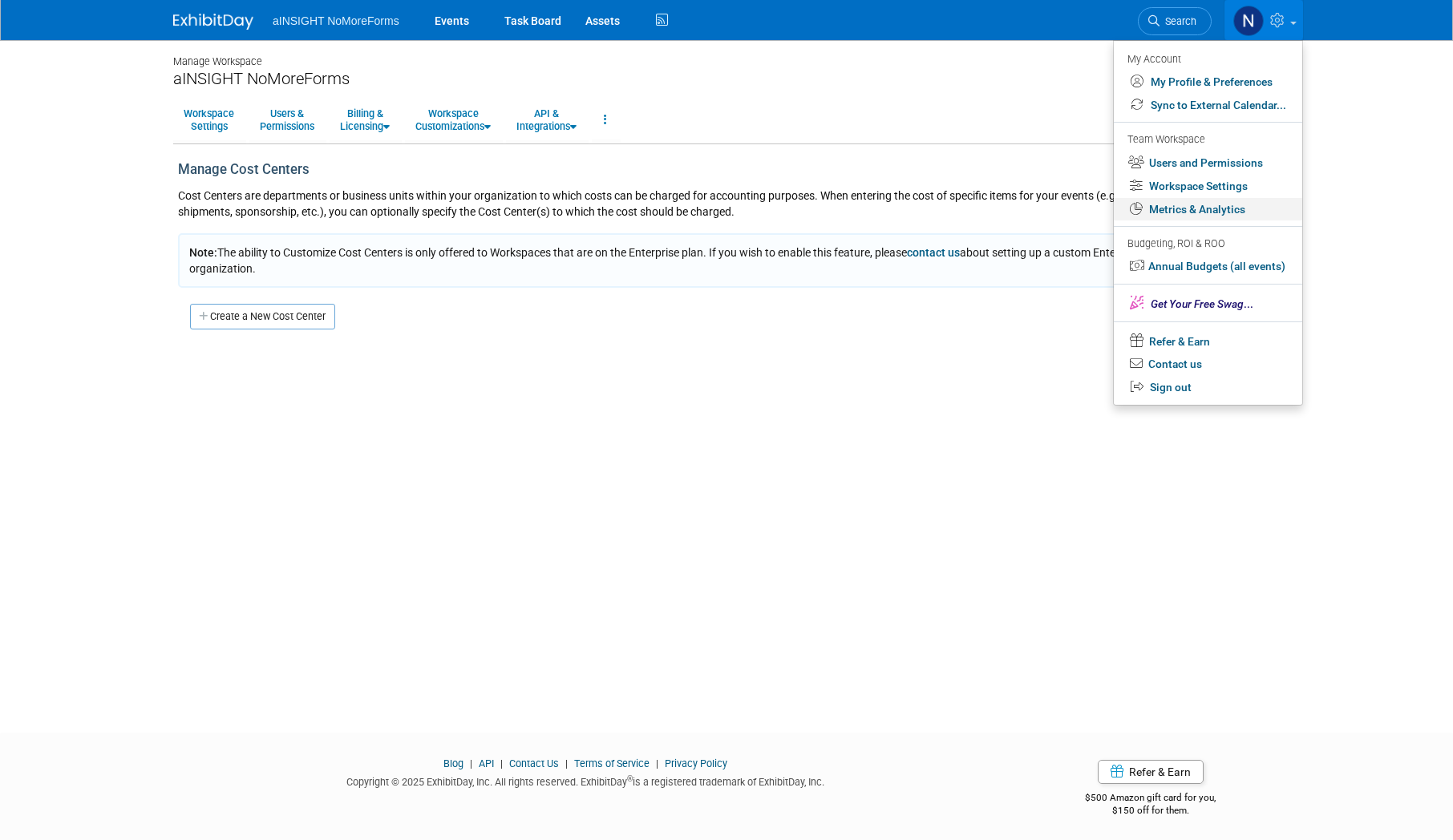
click at [1199, 214] on link "Metrics & Analytics" at bounding box center [1208, 209] width 189 height 23
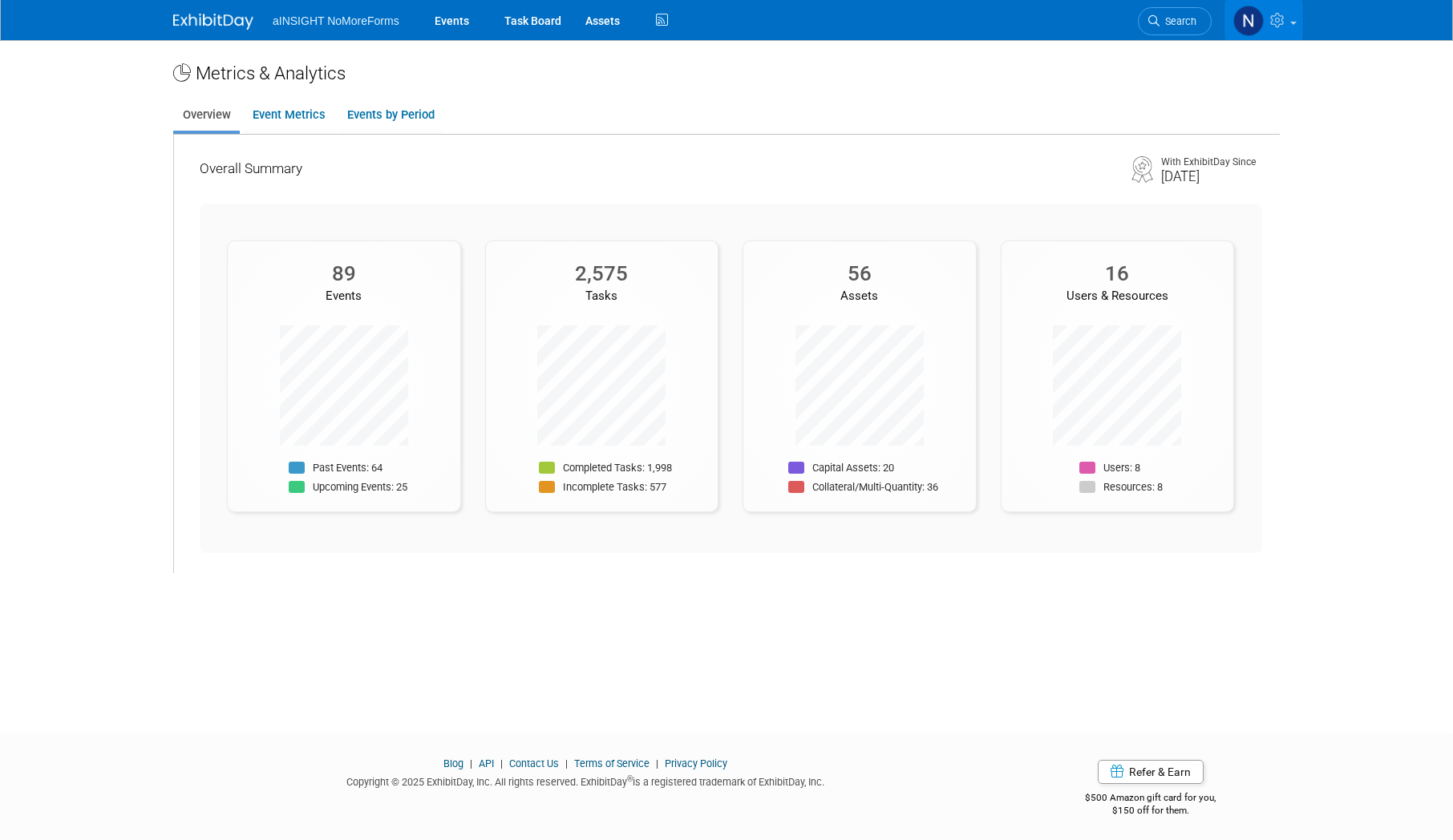
click at [1292, 35] on link at bounding box center [1264, 20] width 78 height 40
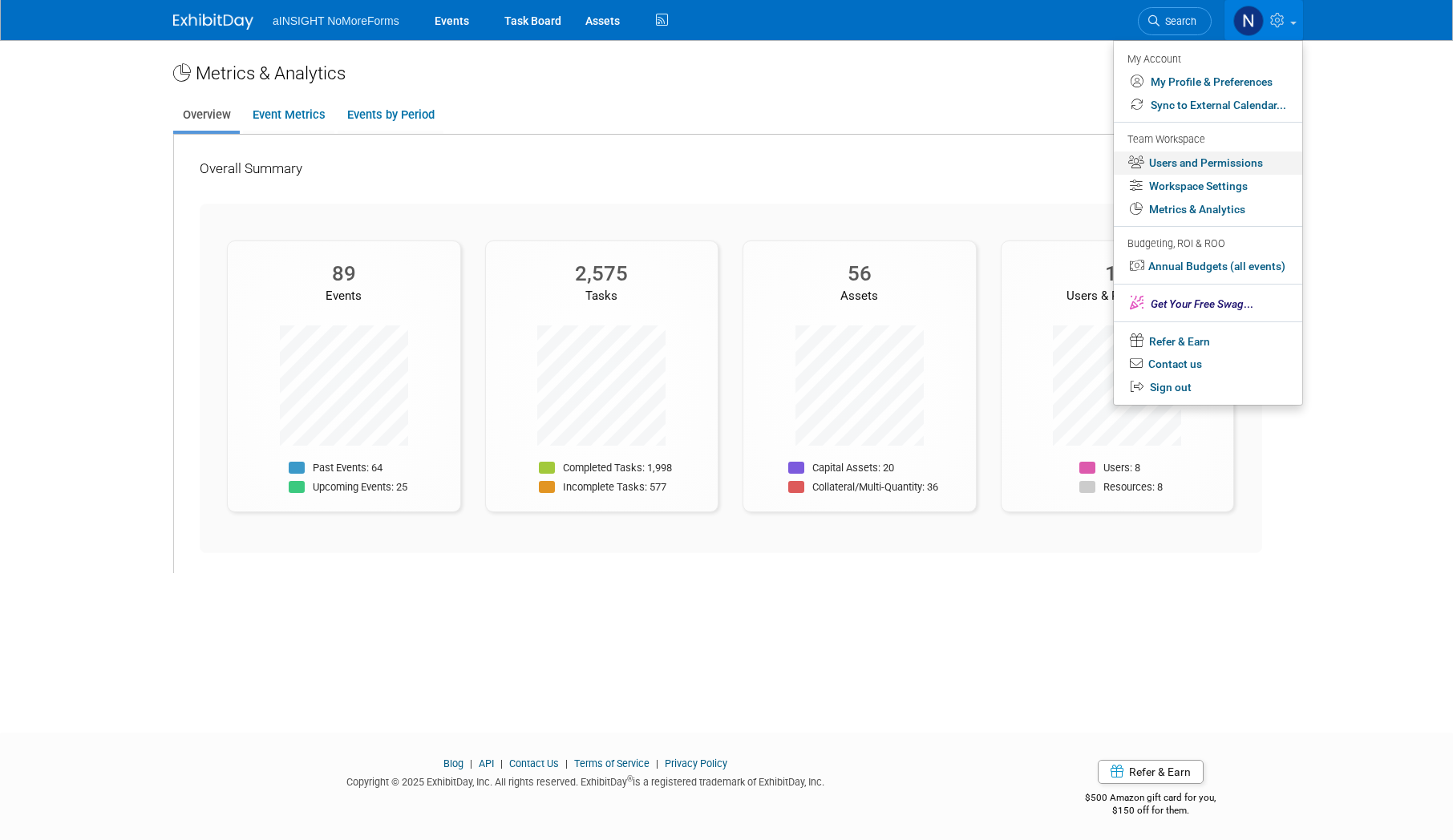
click at [1224, 160] on link "Users and Permissions" at bounding box center [1208, 162] width 189 height 23
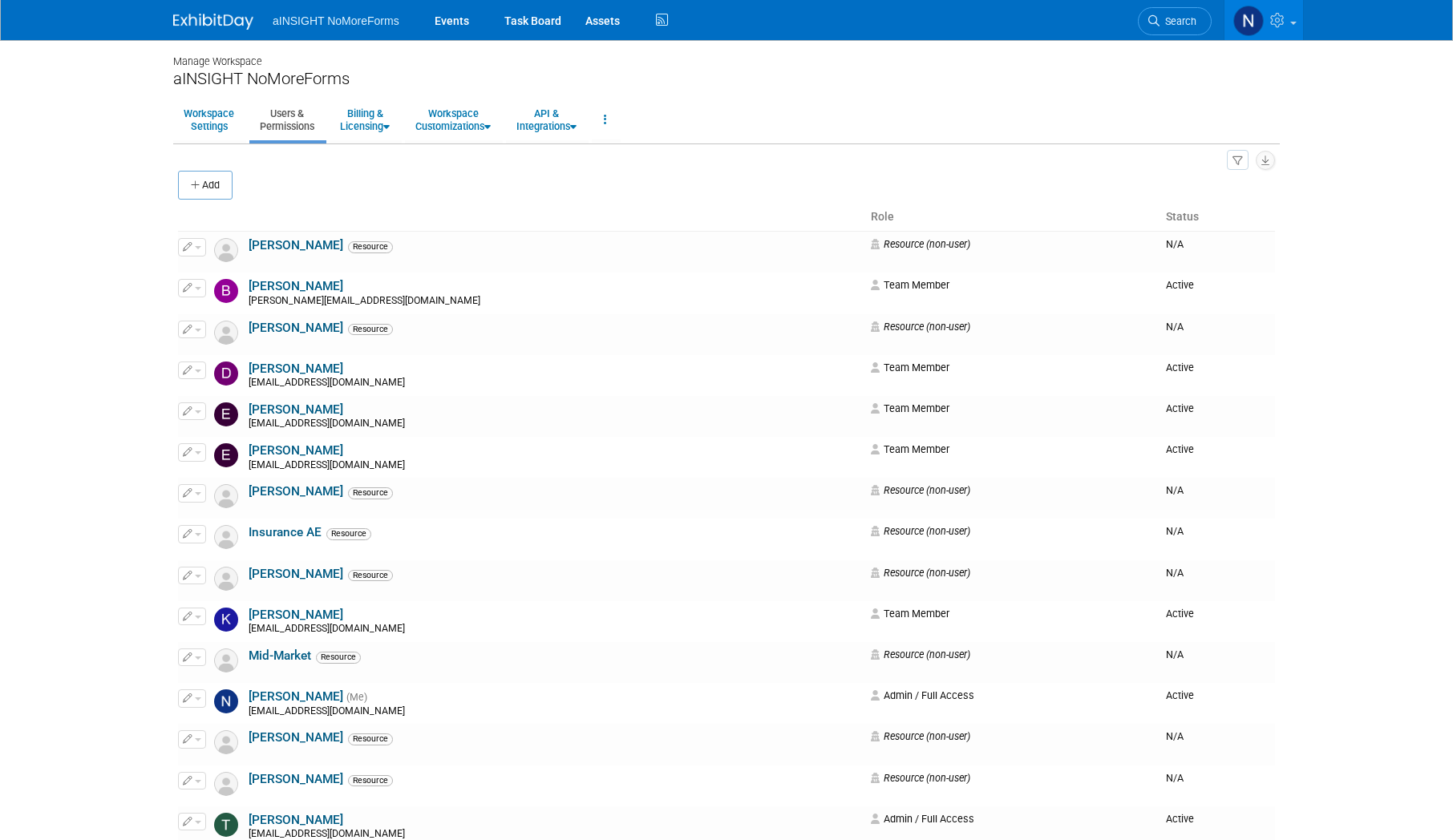
click at [453, 93] on div "Manage Workspace aINSIGHT NoMoreForms Workspace Settings Users & Permissions Bi…" at bounding box center [727, 488] width 1131 height 897
click at [465, 119] on link "Workspace Customizations" at bounding box center [453, 119] width 97 height 39
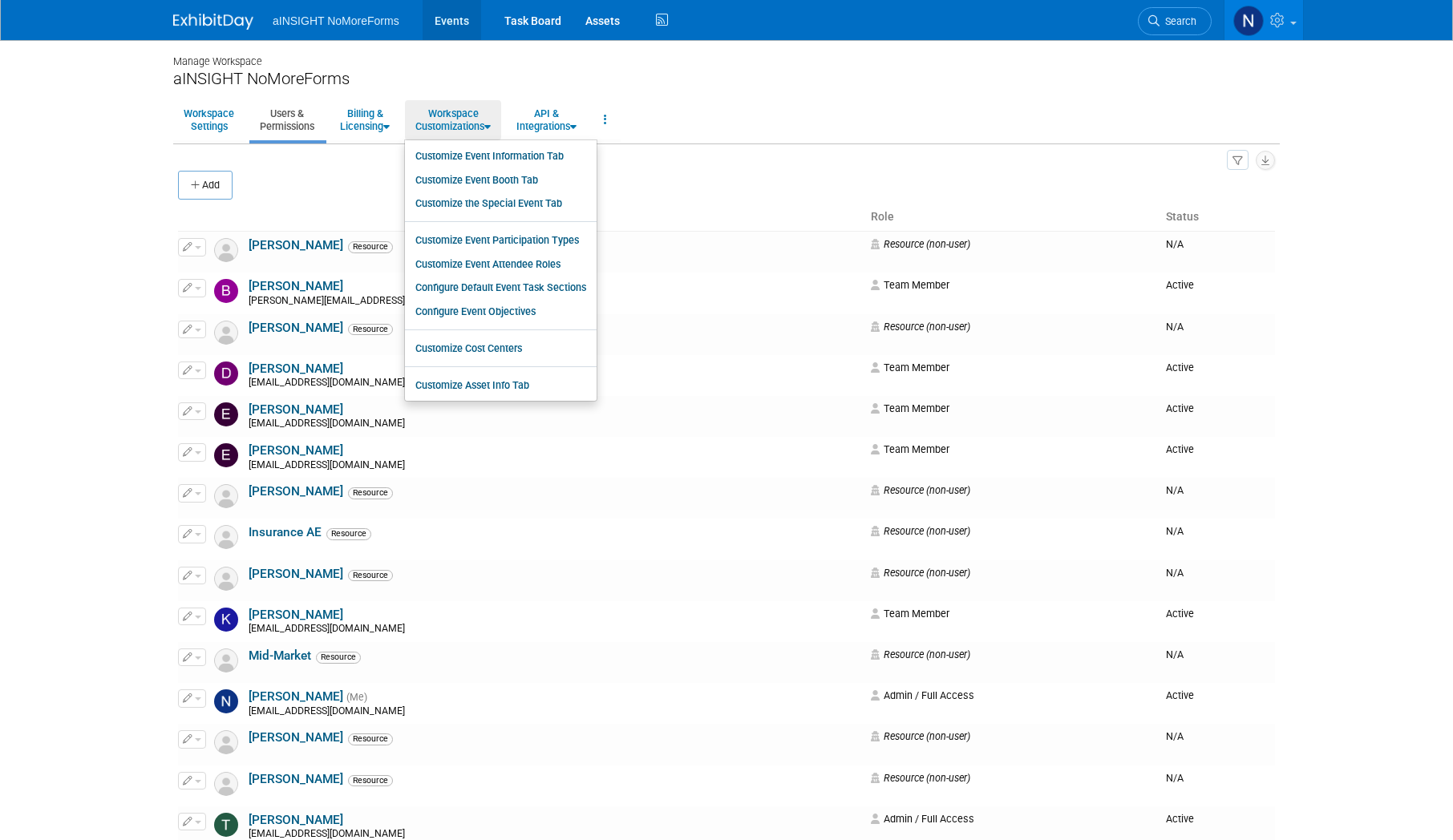
click at [428, 16] on link "Events" at bounding box center [451, 20] width 58 height 40
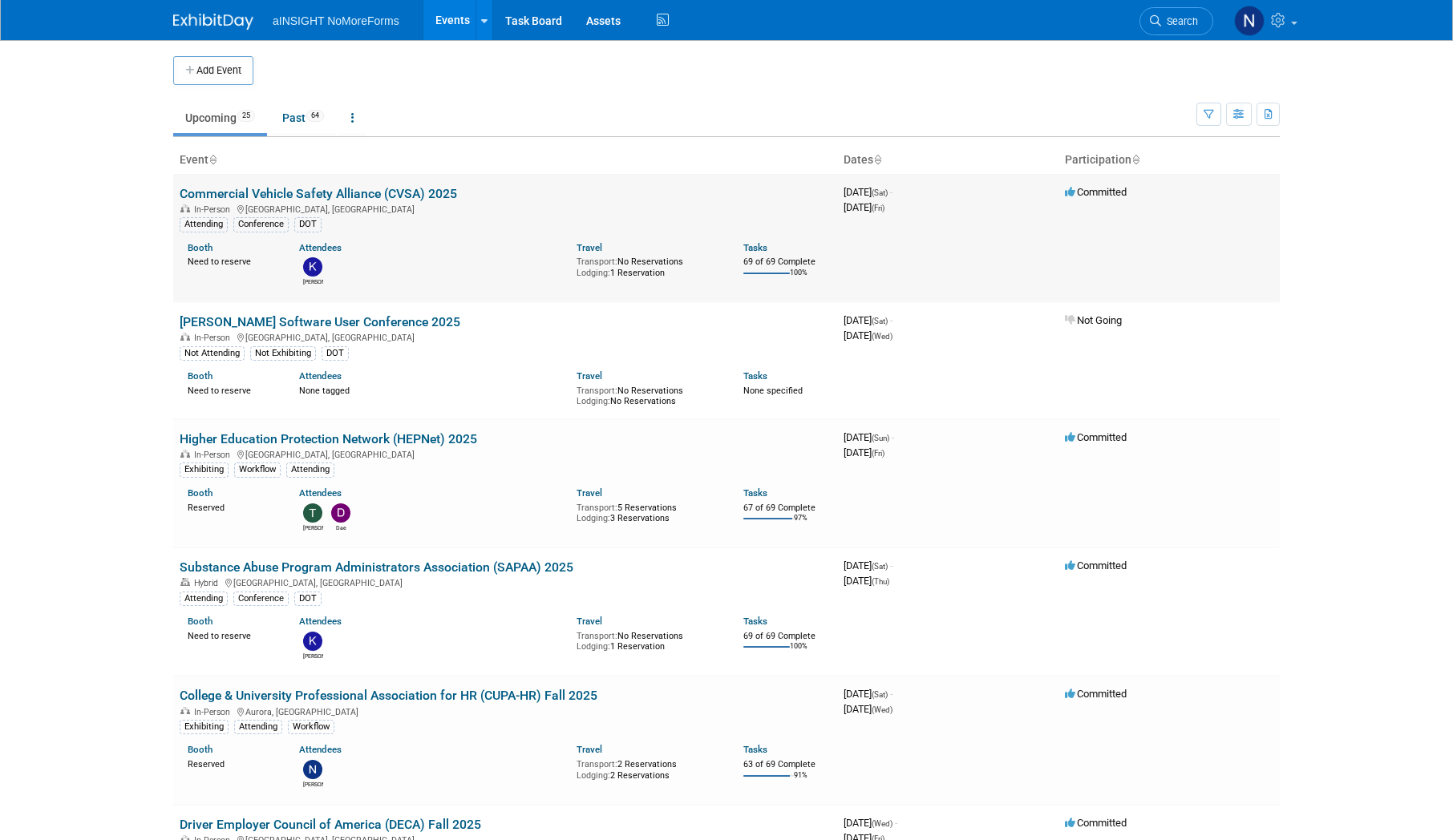
click at [317, 192] on link "Commercial Vehicle Safety Alliance (CVSA) 2025" at bounding box center [318, 193] width 277 height 16
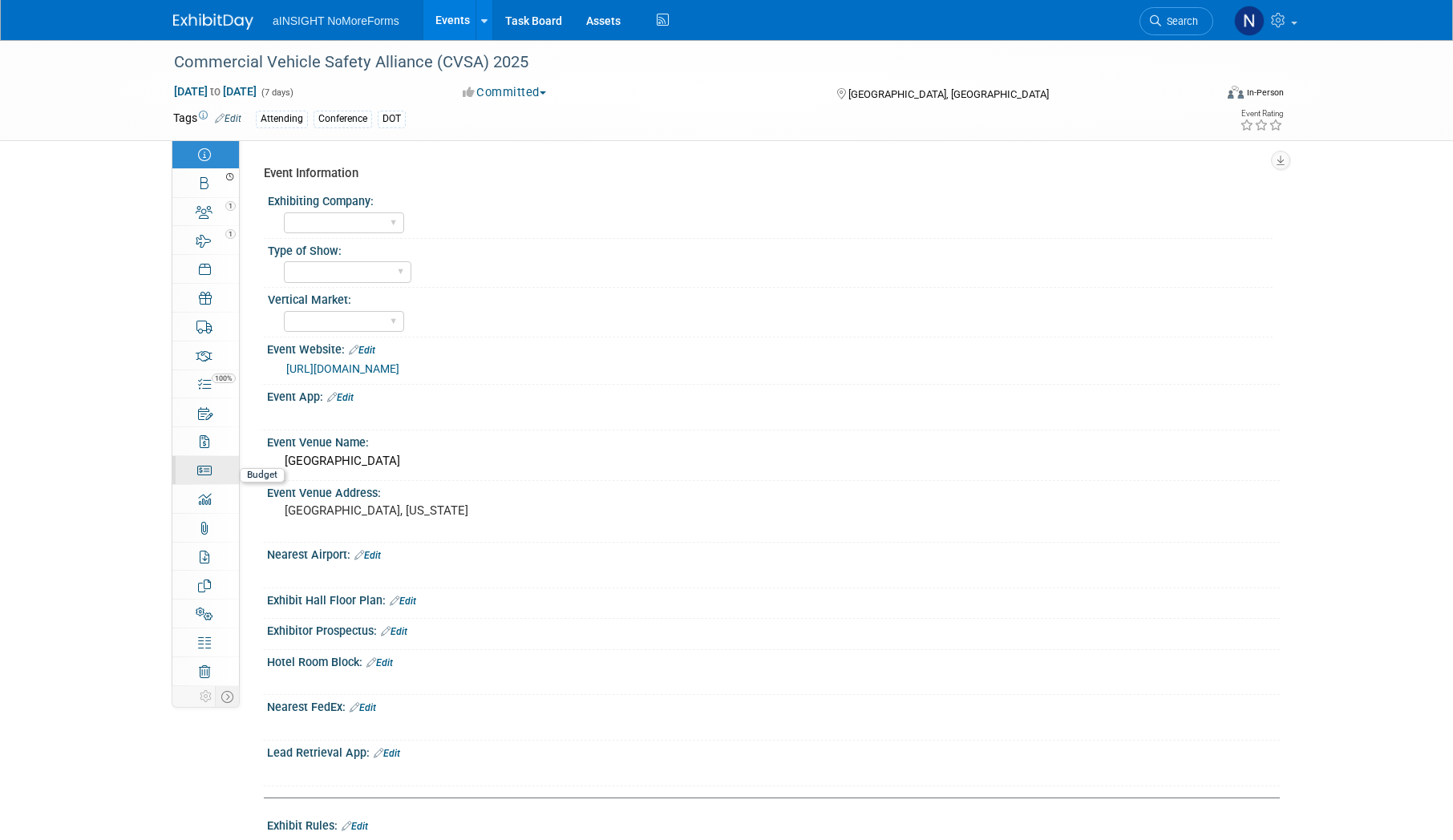
click at [216, 472] on link "Budget" at bounding box center [205, 470] width 67 height 28
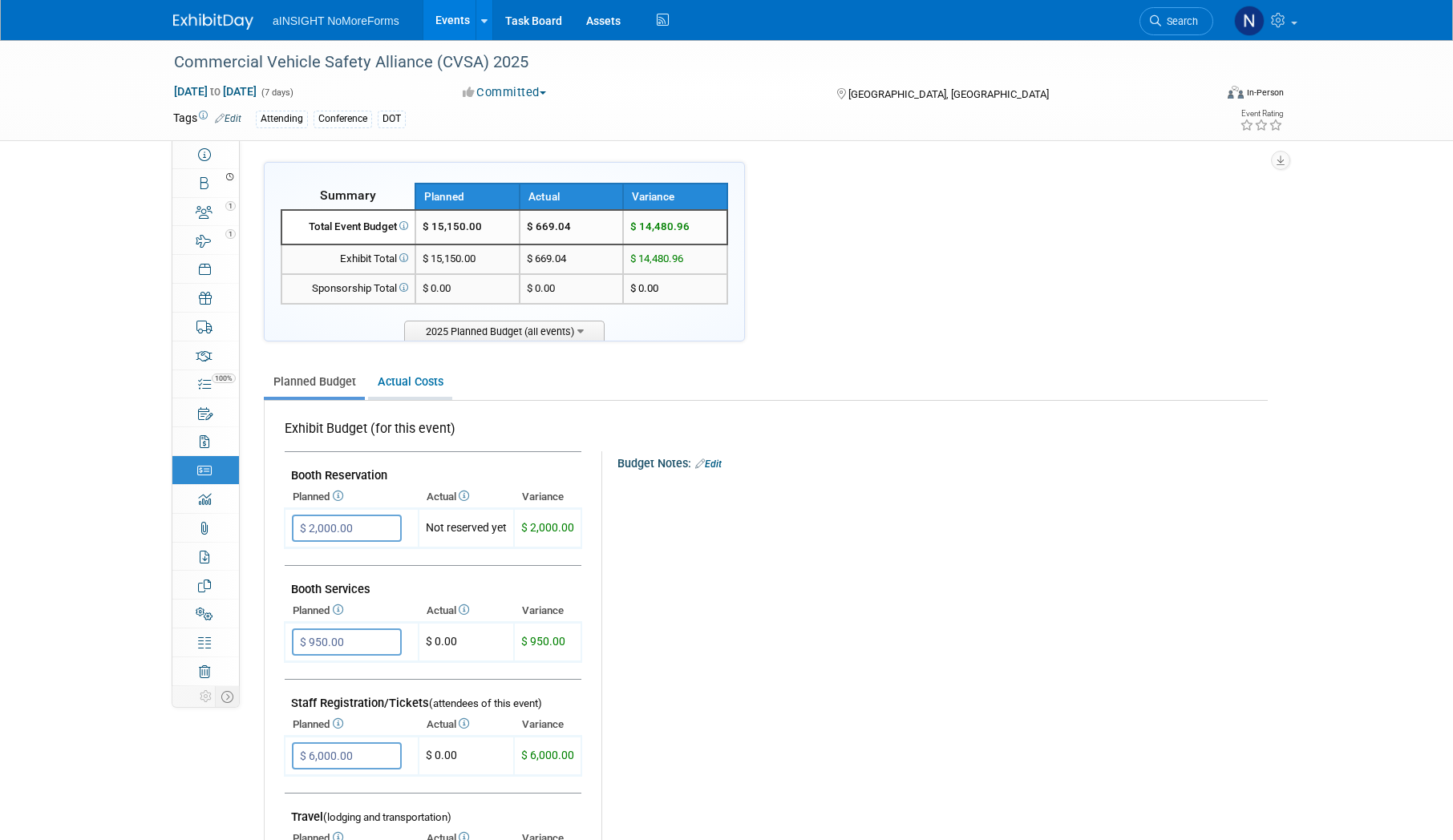
click at [438, 383] on link "Actual Costs" at bounding box center [410, 382] width 84 height 30
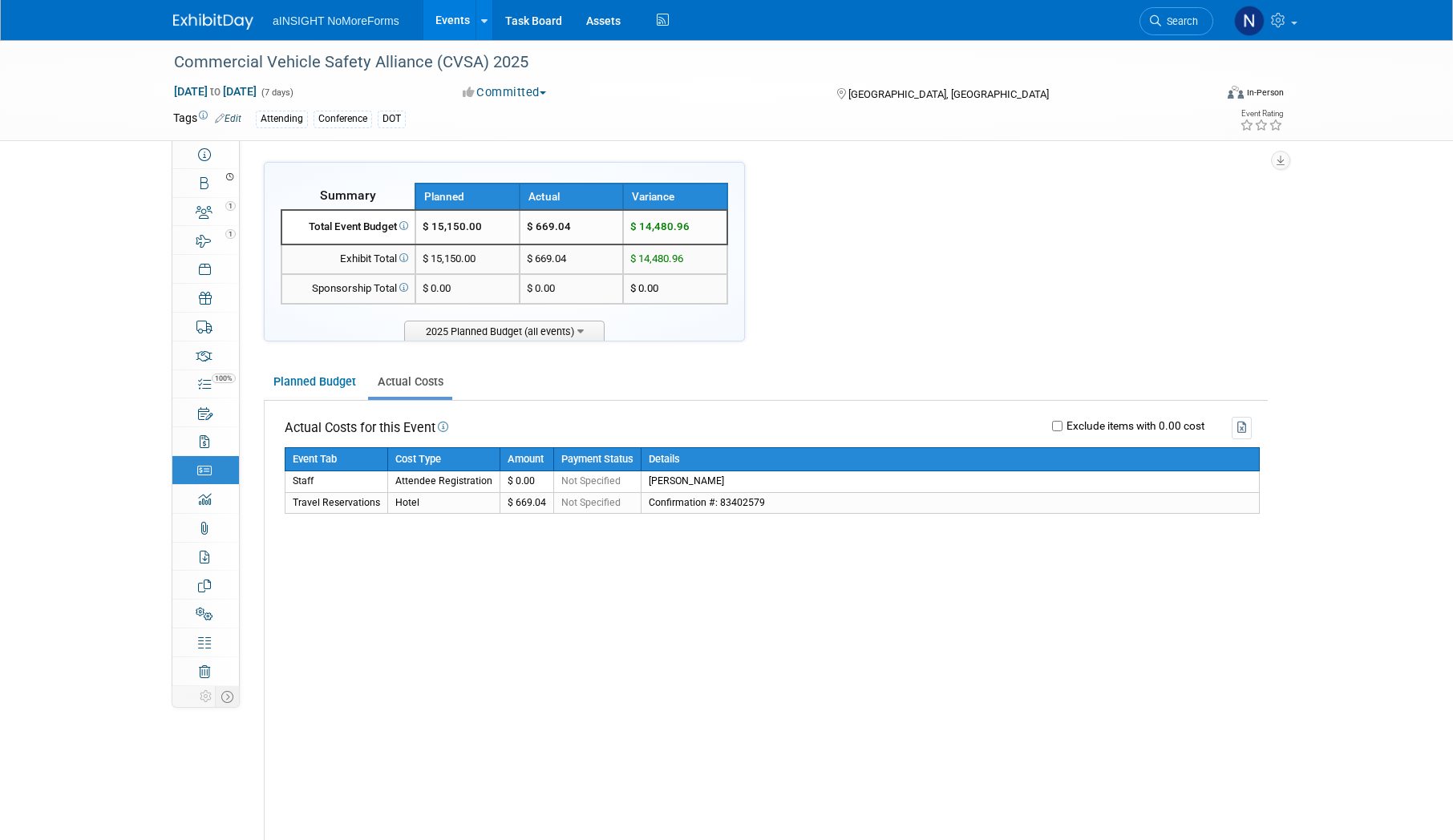
drag, startPoint x: 345, startPoint y: 386, endPoint x: 277, endPoint y: 362, distance: 72.1
click at [344, 386] on link "Planned Budget" at bounding box center [314, 382] width 101 height 30
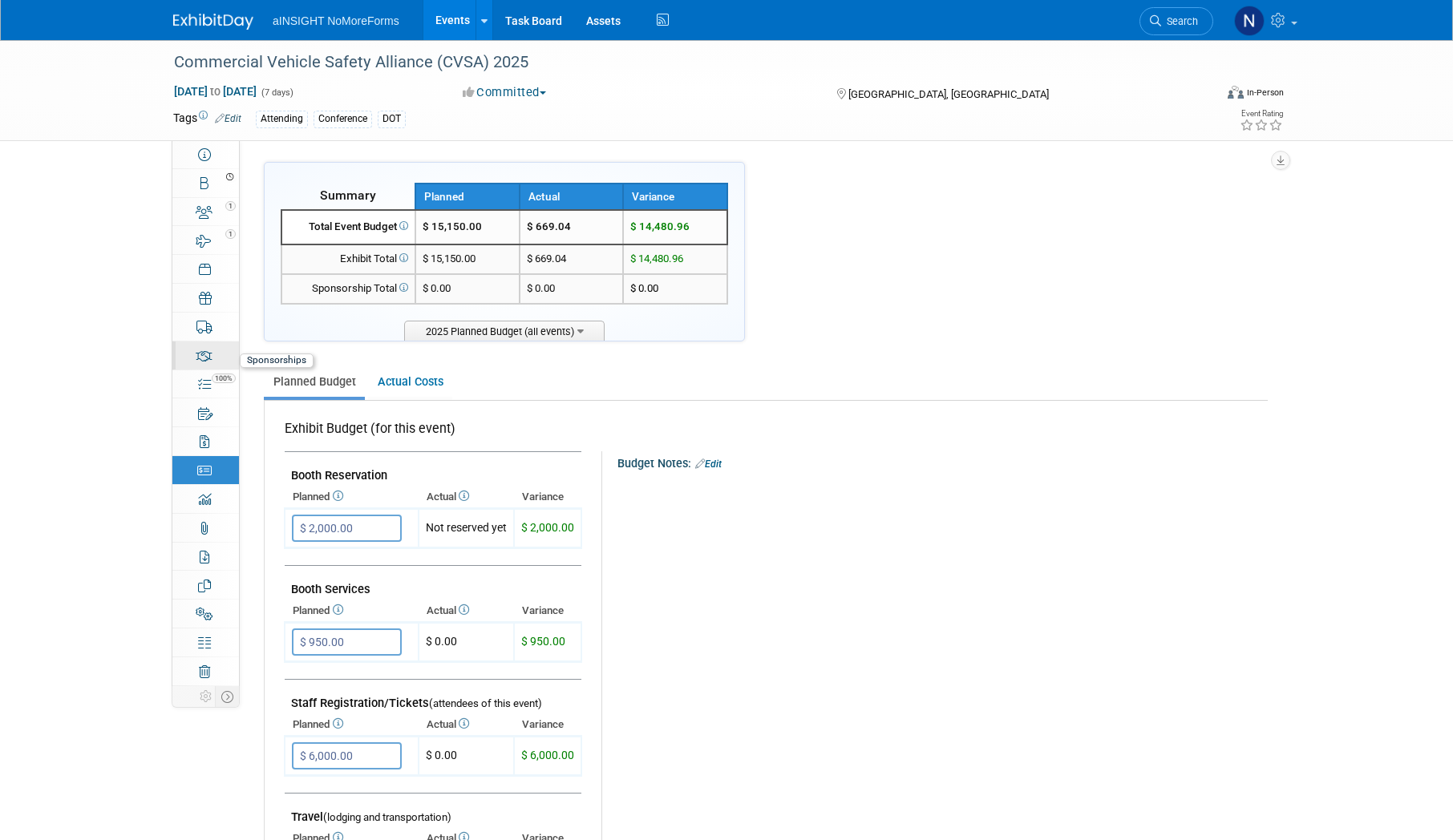
click at [208, 352] on div "0" at bounding box center [211, 348] width 55 height 11
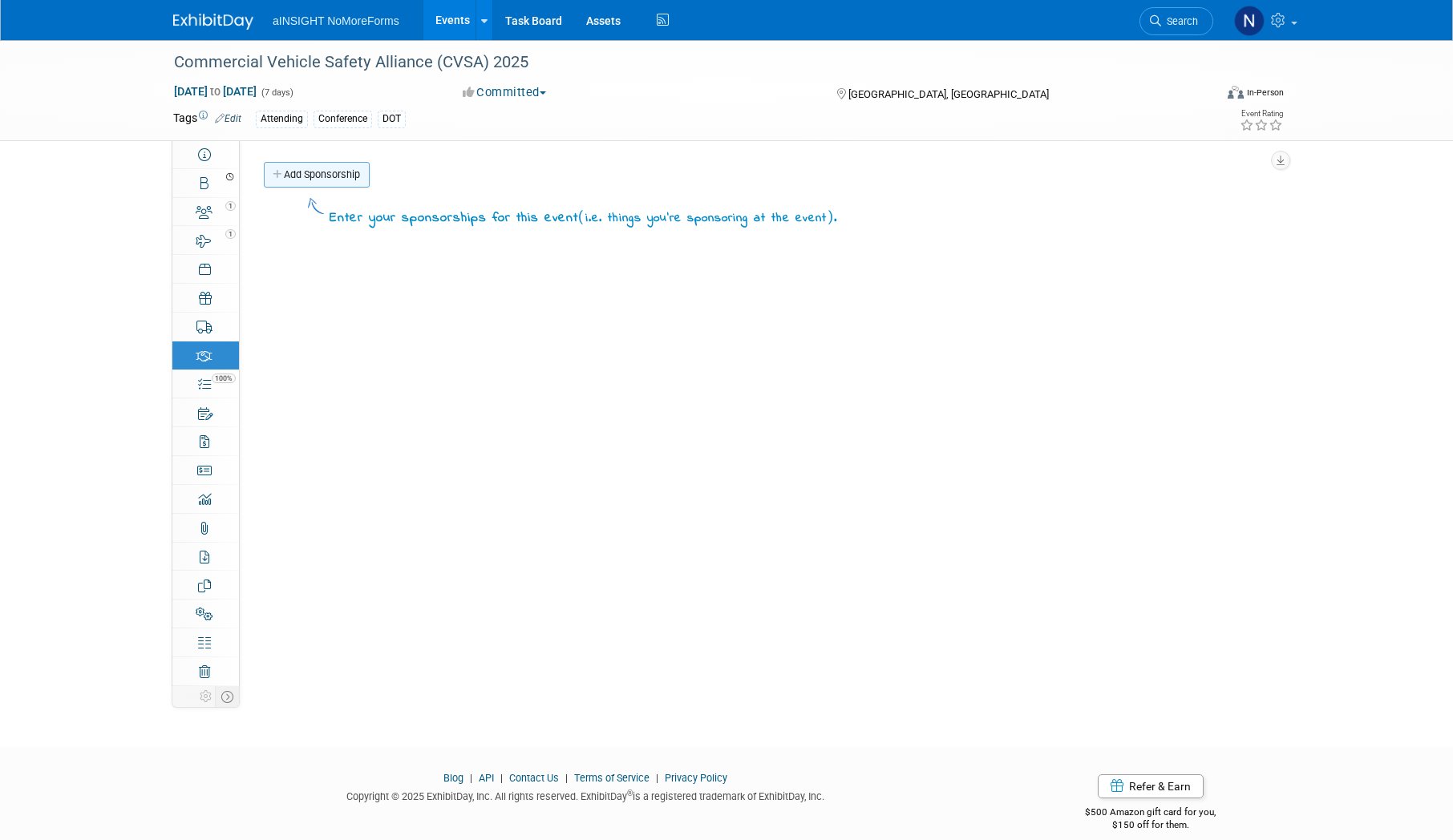
click at [311, 164] on link "Add Sponsorship" at bounding box center [317, 175] width 106 height 26
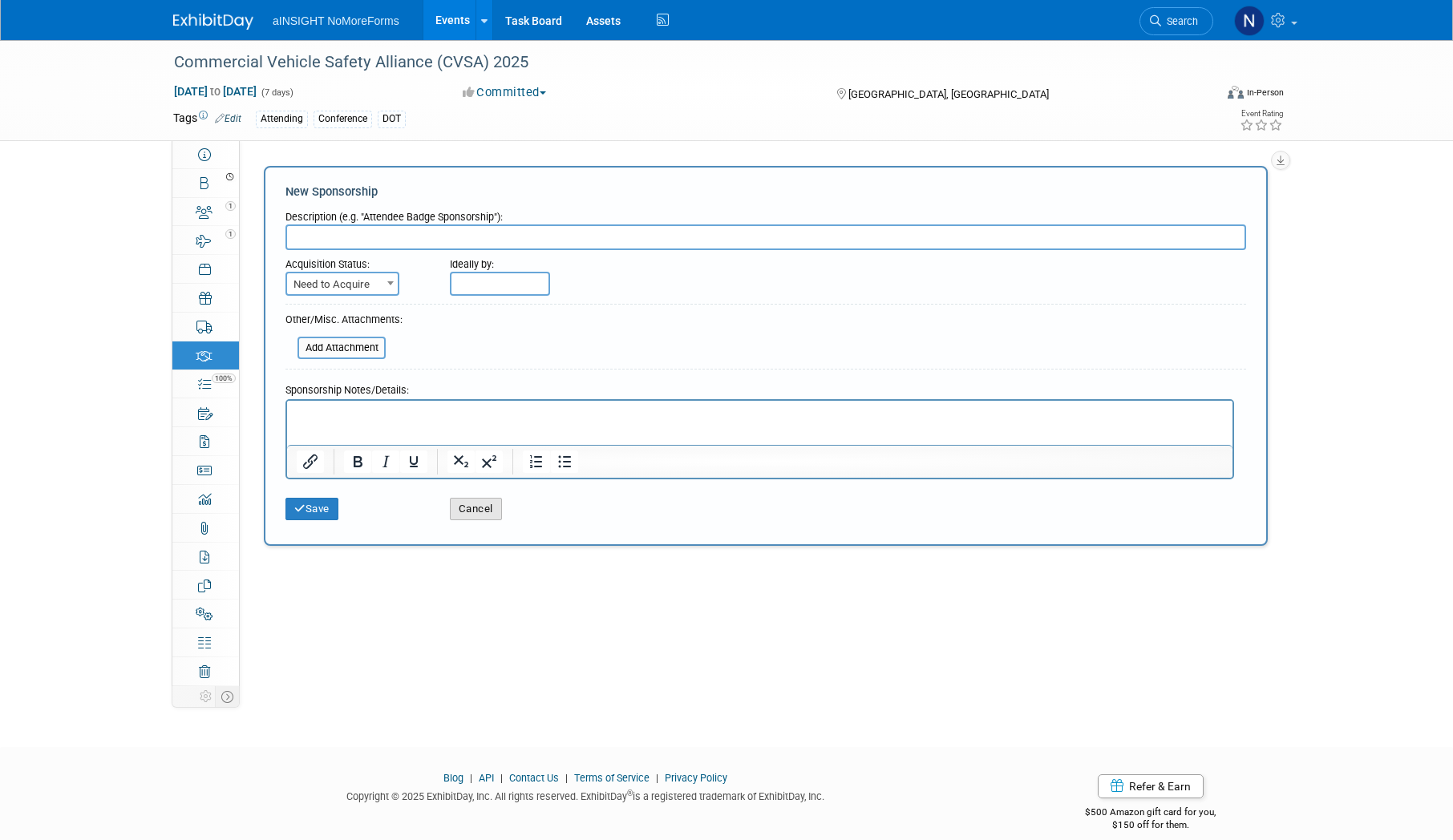
click at [480, 507] on button "Cancel" at bounding box center [475, 509] width 52 height 23
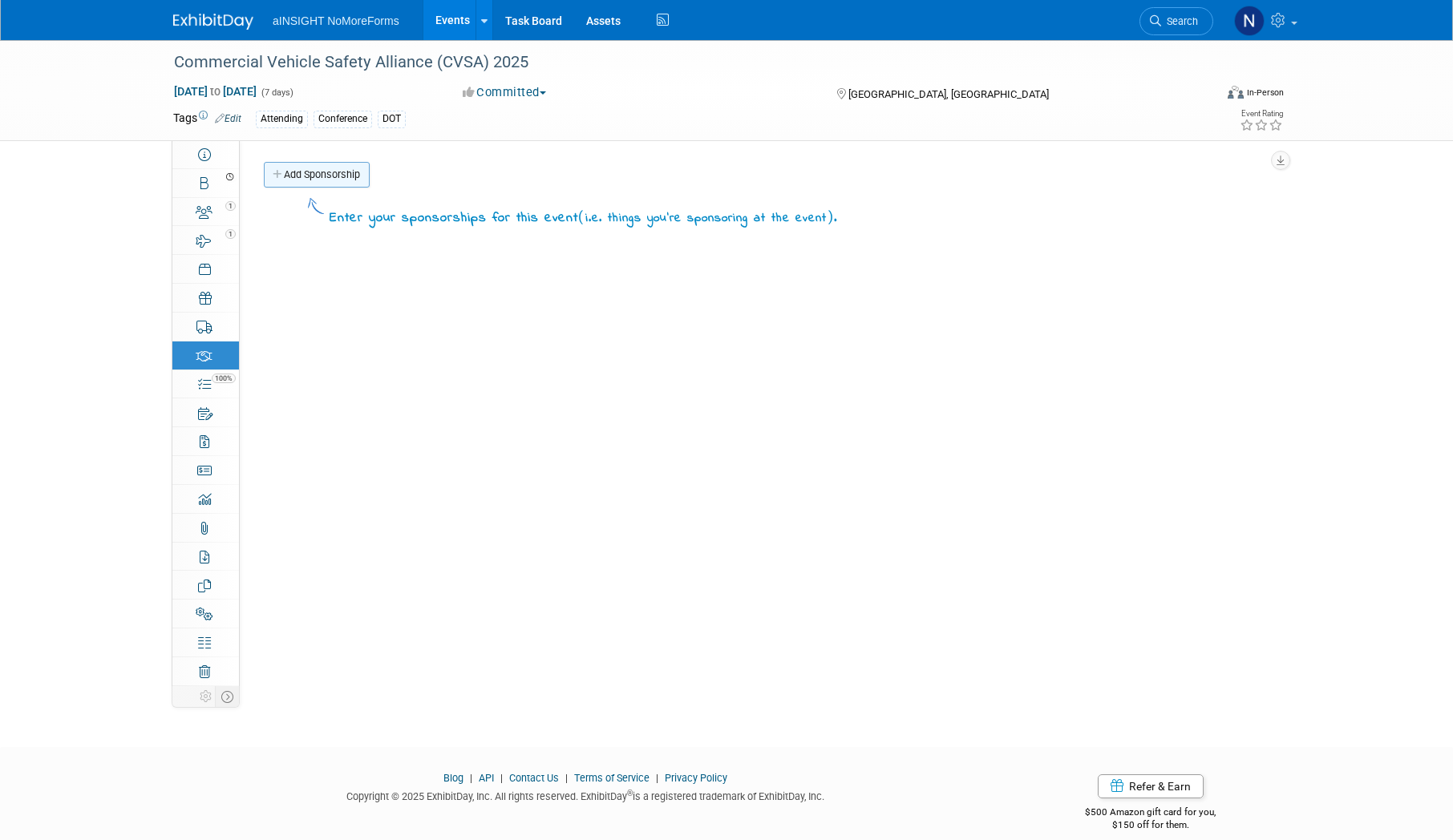
click at [308, 169] on link "Add Sponsorship" at bounding box center [317, 175] width 106 height 26
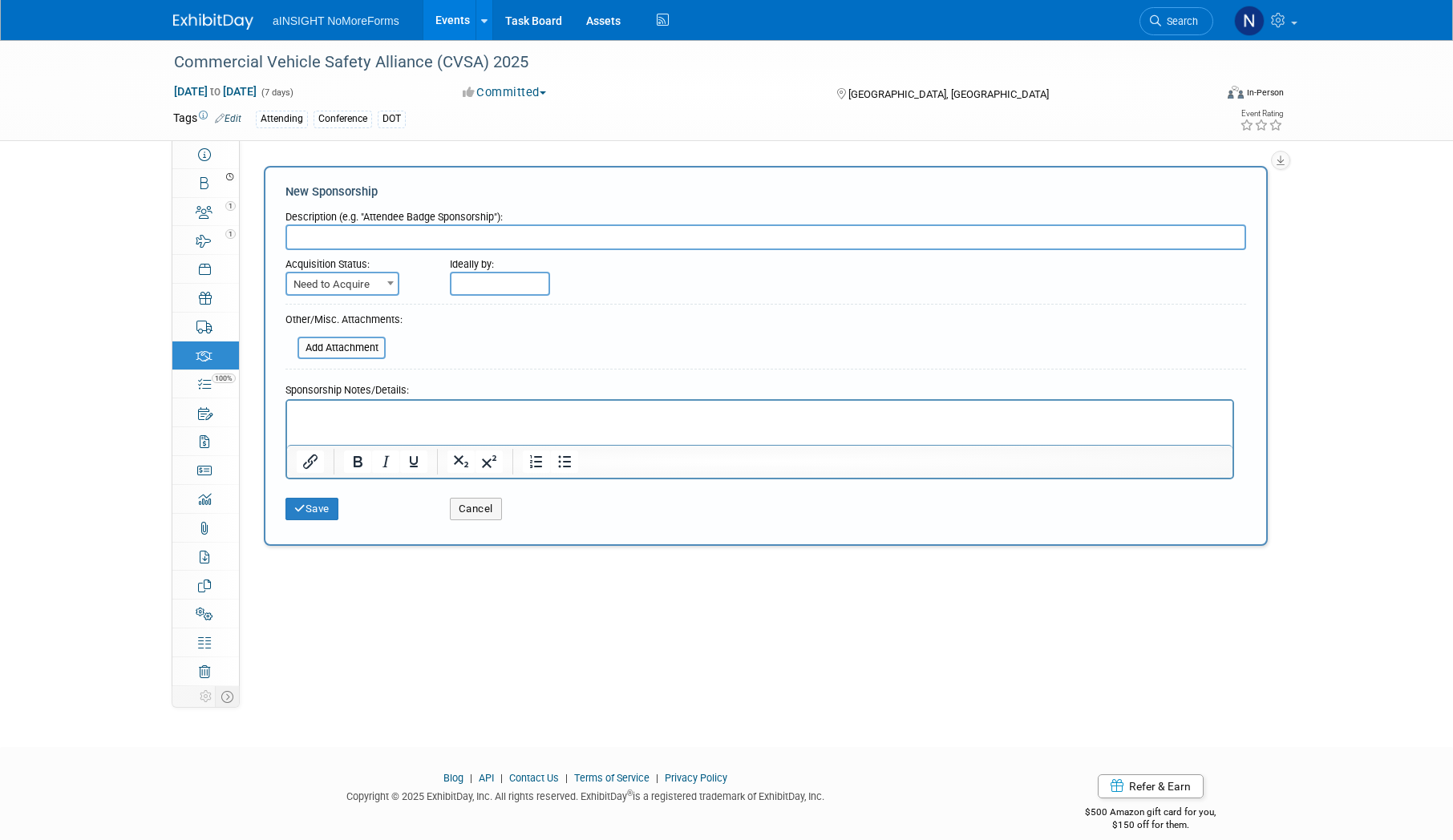
click at [362, 285] on span "Need to Acquire" at bounding box center [342, 285] width 110 height 23
click at [393, 282] on b at bounding box center [390, 284] width 6 height 4
click at [488, 513] on button "Cancel" at bounding box center [475, 509] width 52 height 23
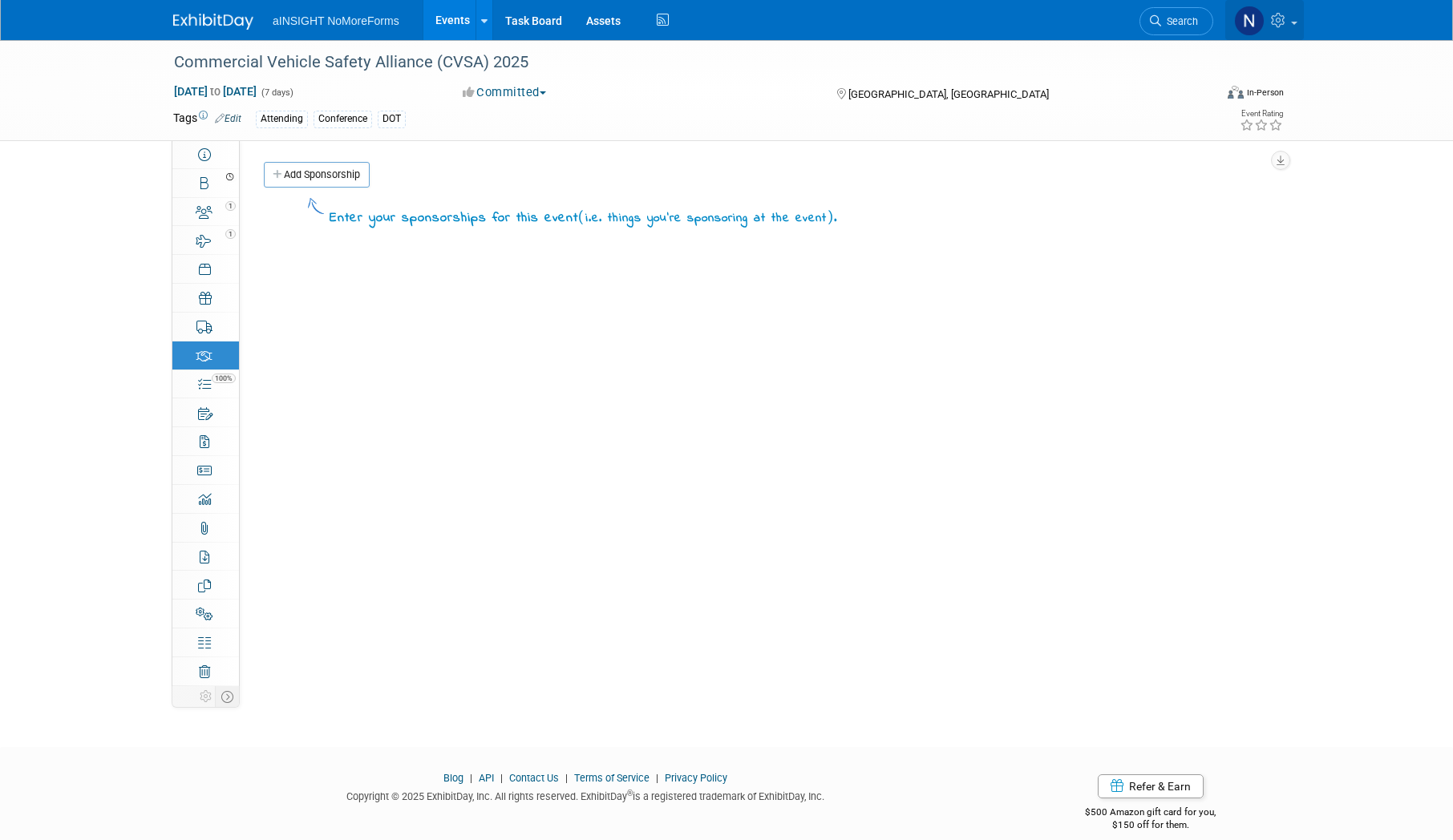
click at [1292, 24] on span at bounding box center [1294, 24] width 6 height 4
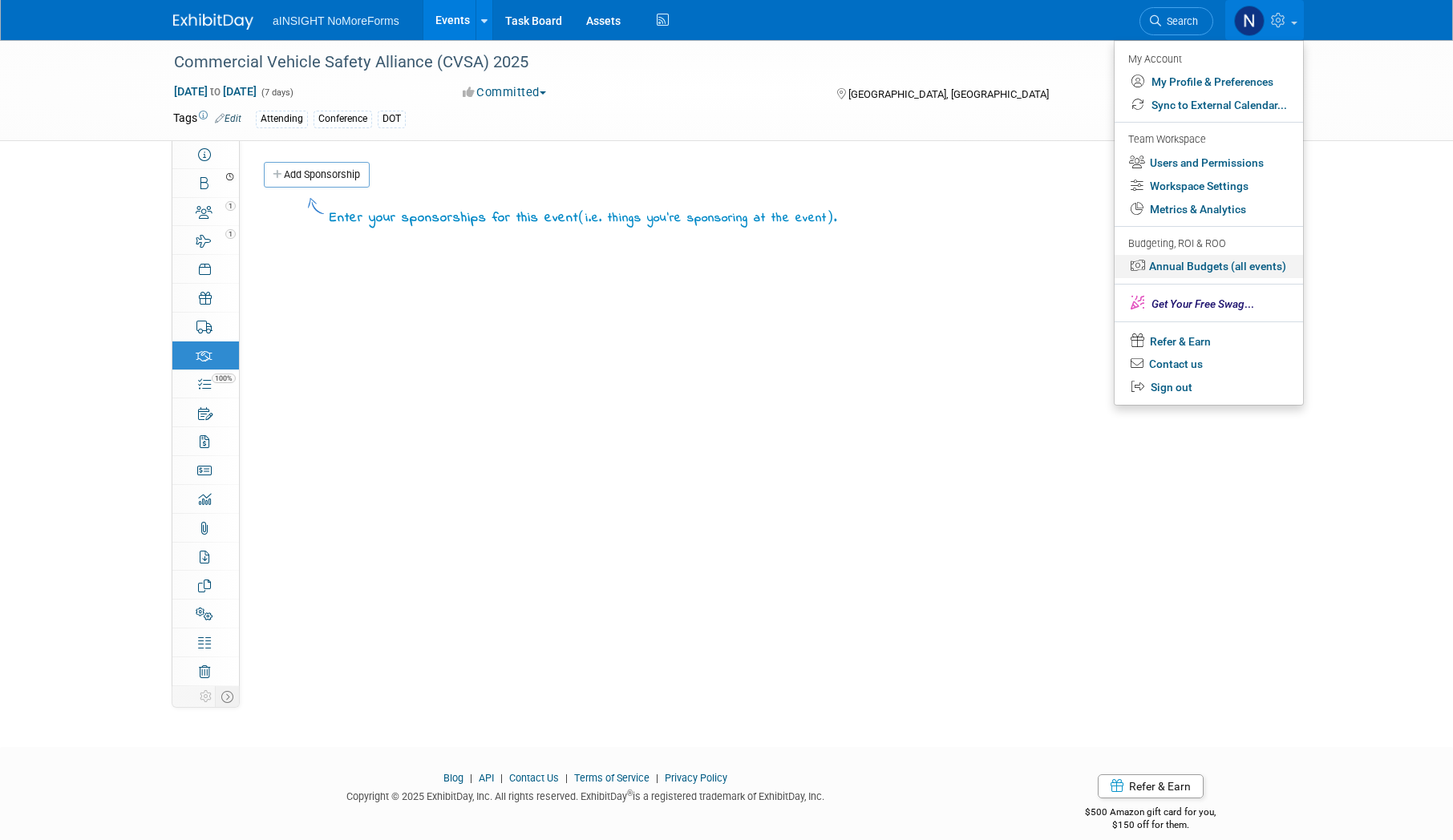
click at [1209, 269] on link "Annual Budgets (all events)" at bounding box center [1209, 266] width 189 height 23
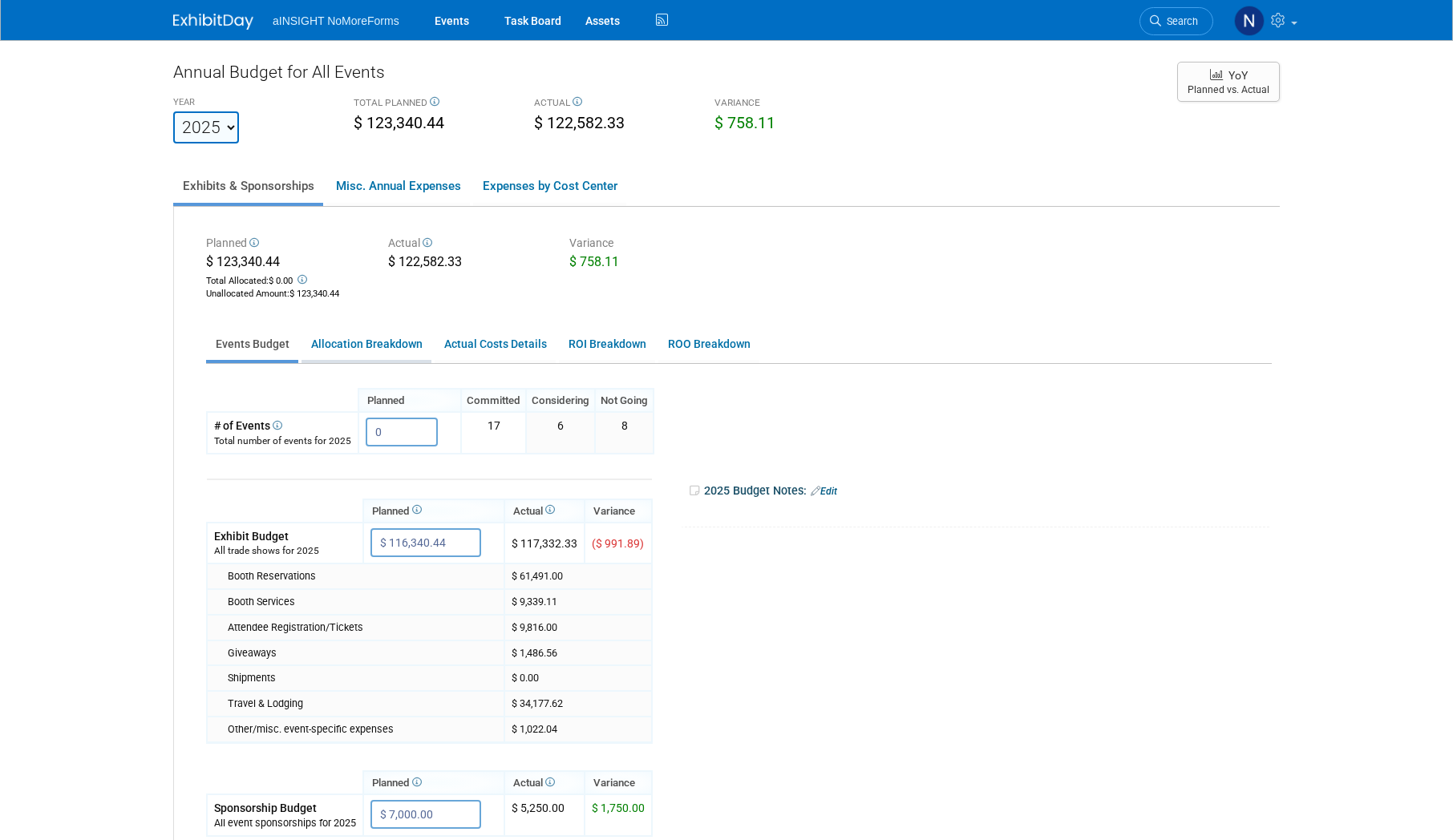
click at [337, 350] on link "Allocation Breakdown" at bounding box center [367, 344] width 130 height 31
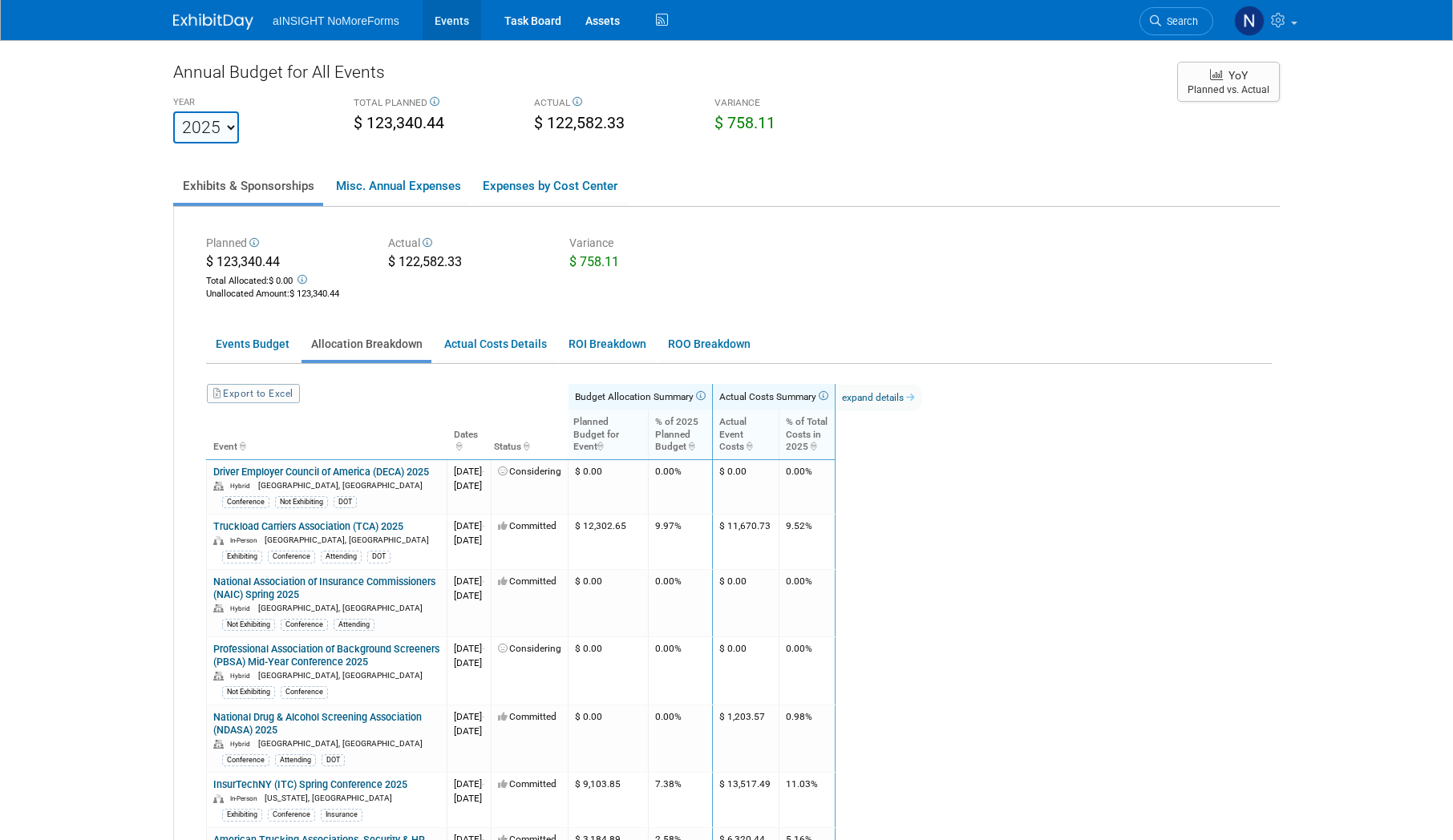
click at [458, 19] on link "Events" at bounding box center [451, 20] width 58 height 40
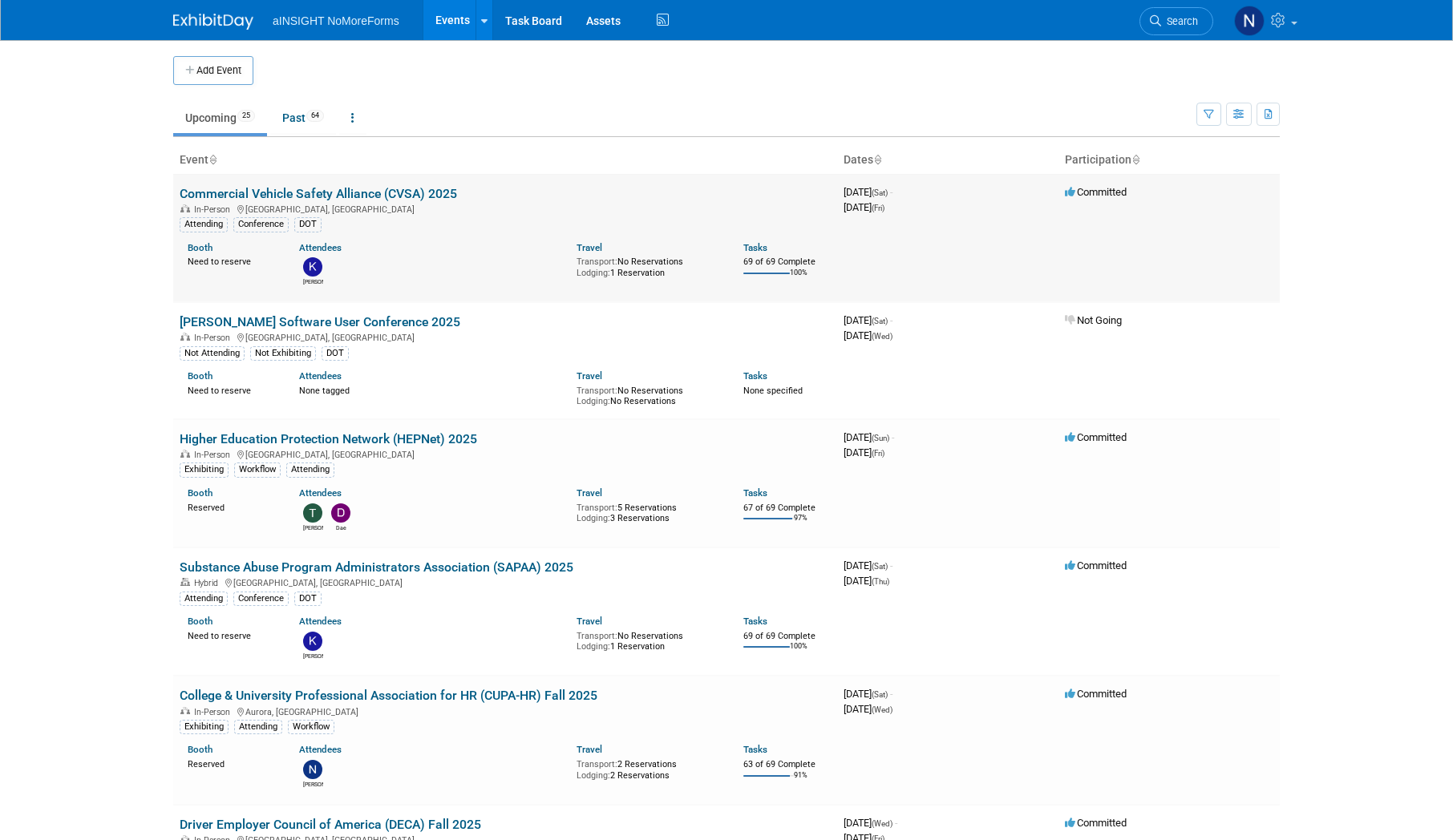
click at [365, 193] on link "Commercial Vehicle Safety Alliance (CVSA) 2025" at bounding box center [318, 193] width 277 height 16
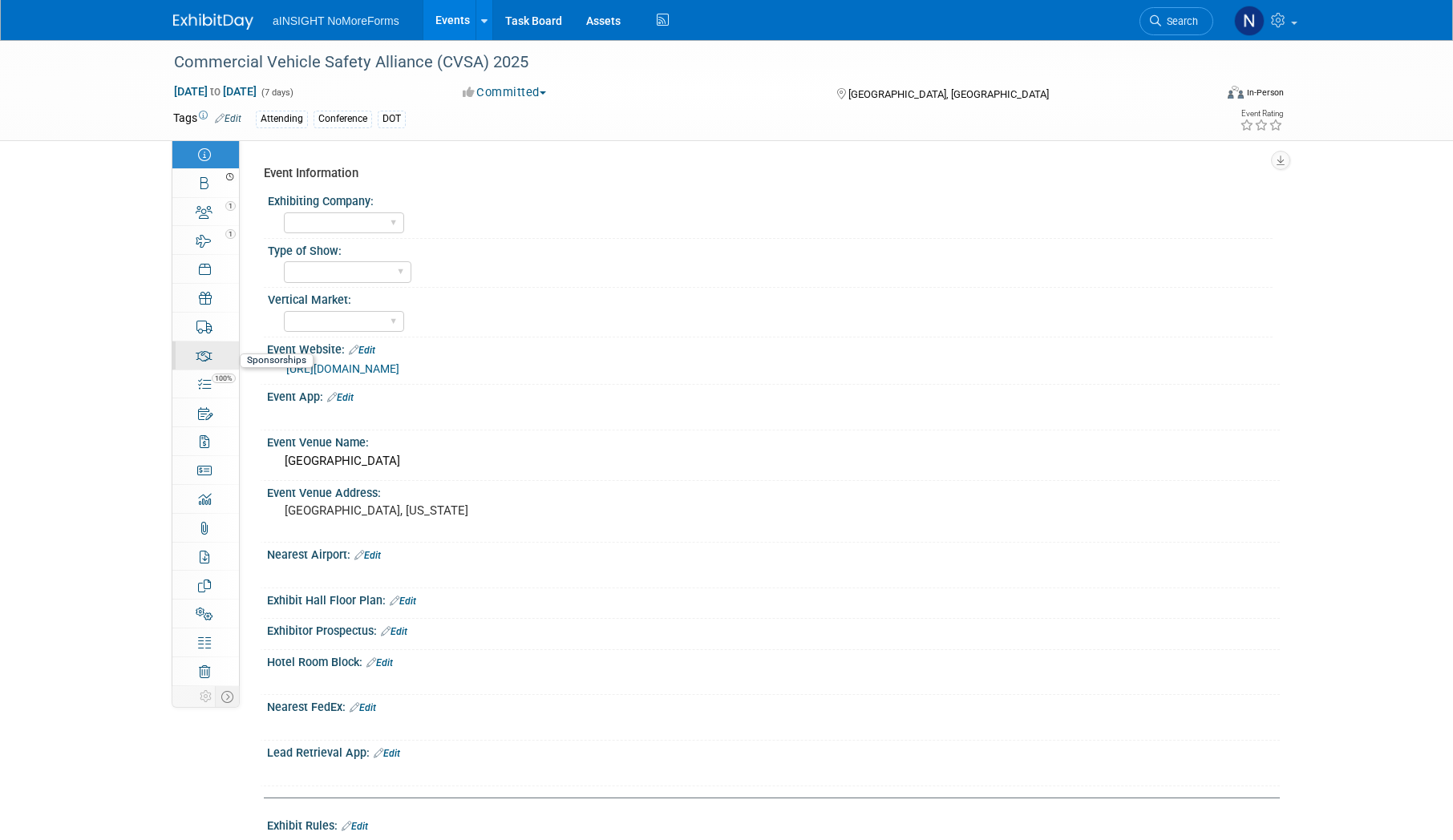
click at [213, 363] on link "0 Sponsorships 0" at bounding box center [205, 356] width 67 height 28
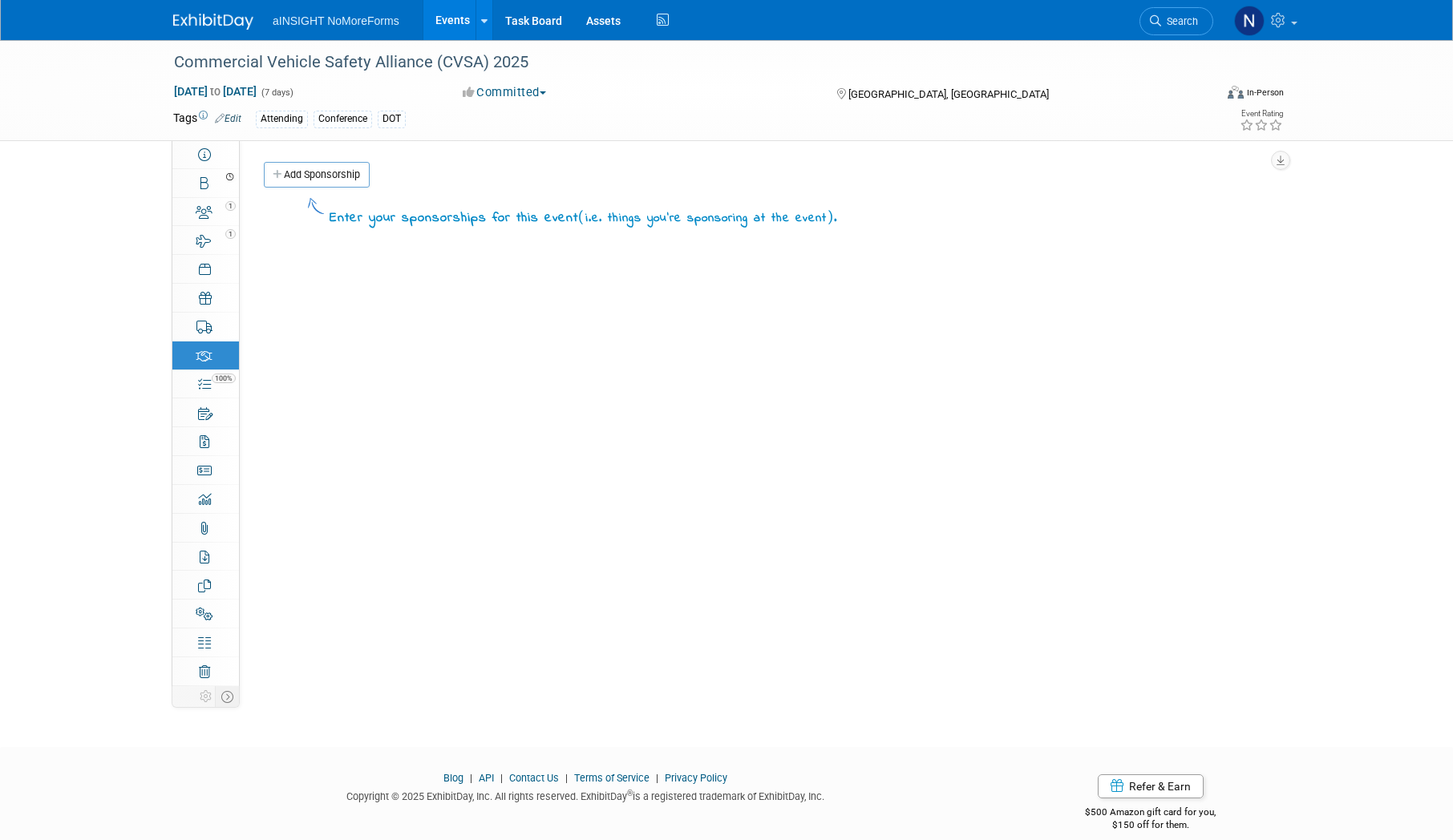
click at [350, 147] on div "Event Information Exhibiting Company: aINSIGHT NoMoreForms Type of Show: Confer…" at bounding box center [760, 413] width 1040 height 546
click at [1292, 23] on span at bounding box center [1294, 24] width 6 height 4
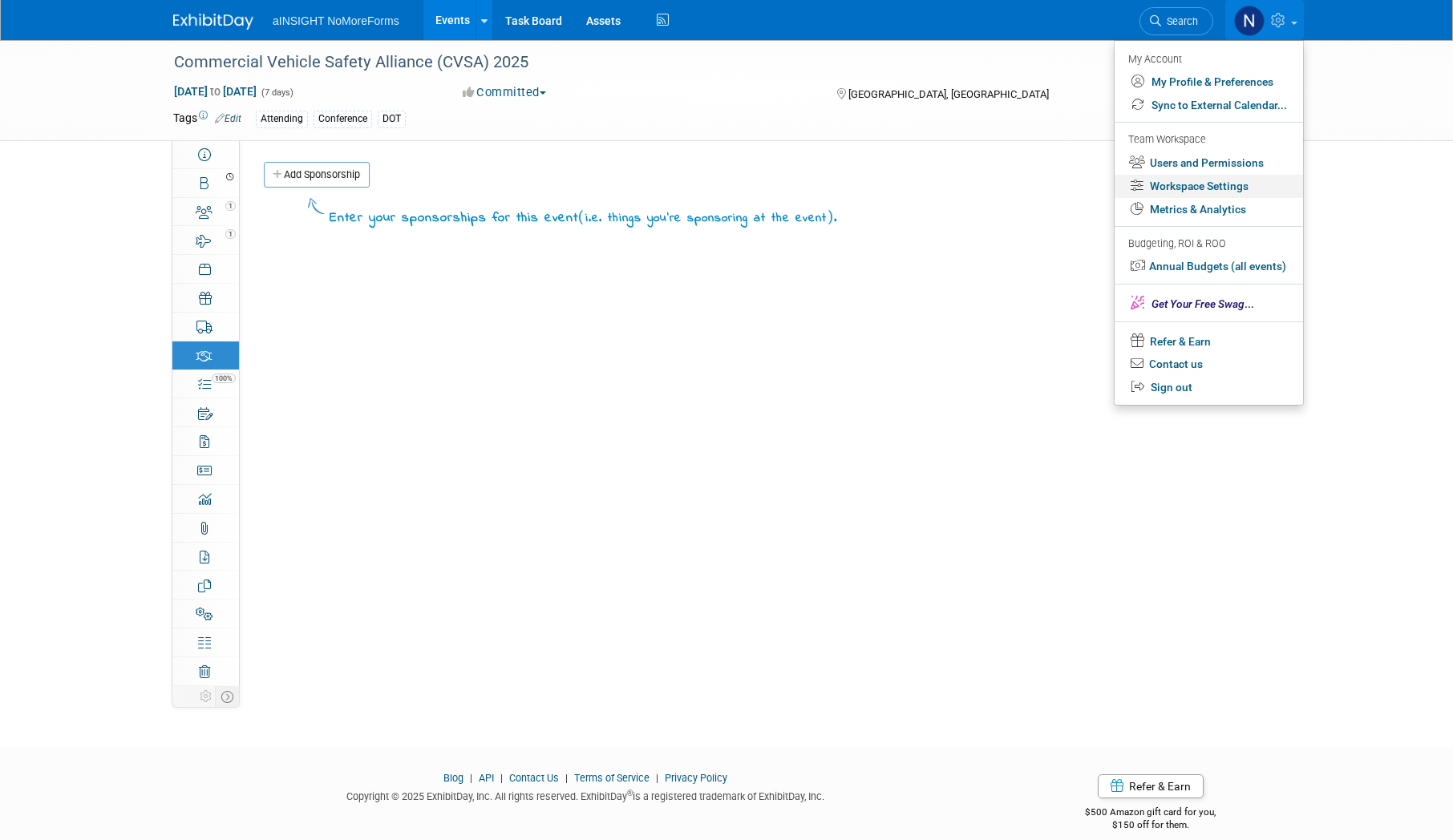
click at [1191, 186] on link "Workspace Settings" at bounding box center [1209, 186] width 189 height 23
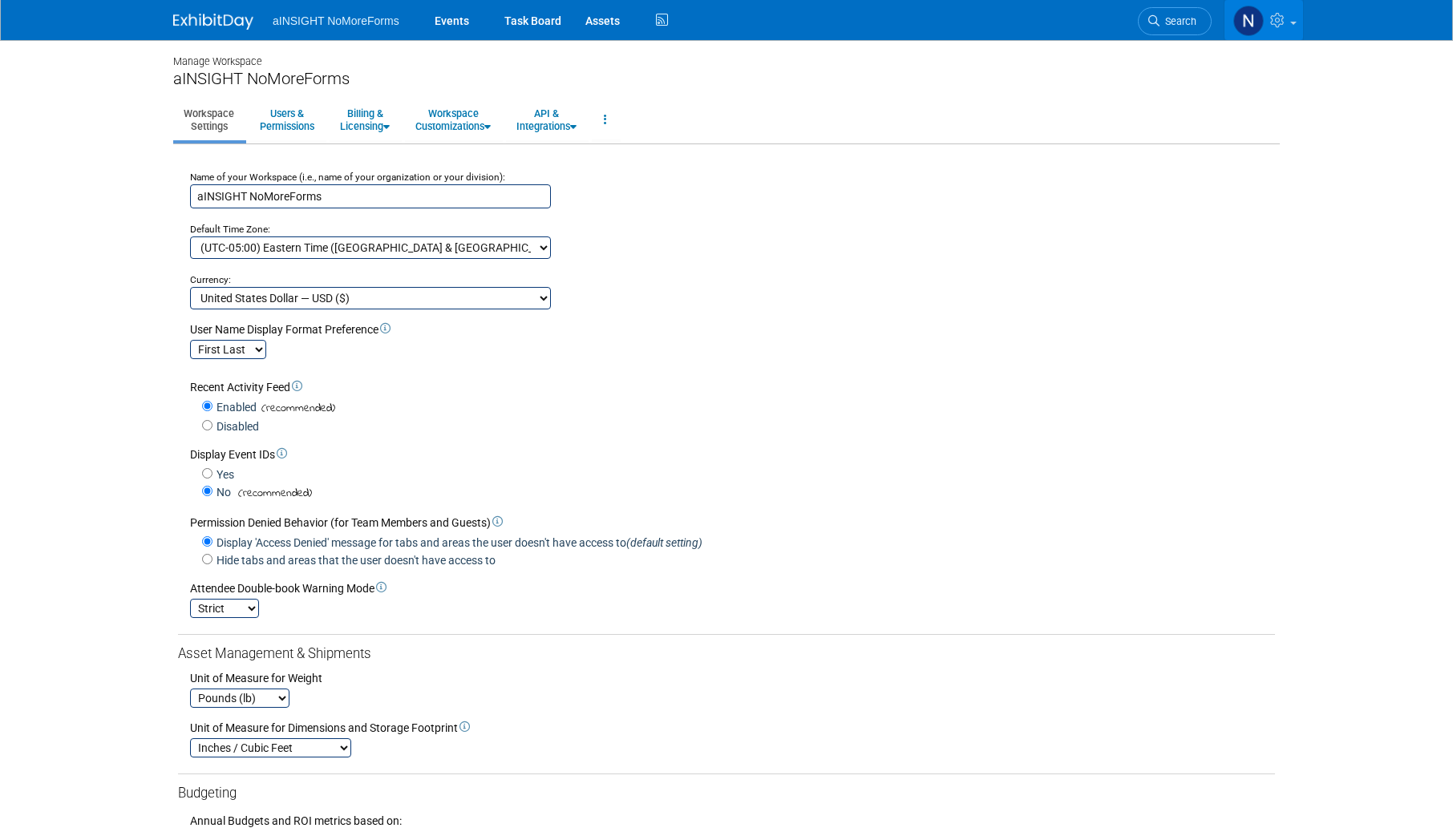
click at [1283, 26] on icon at bounding box center [1280, 20] width 18 height 15
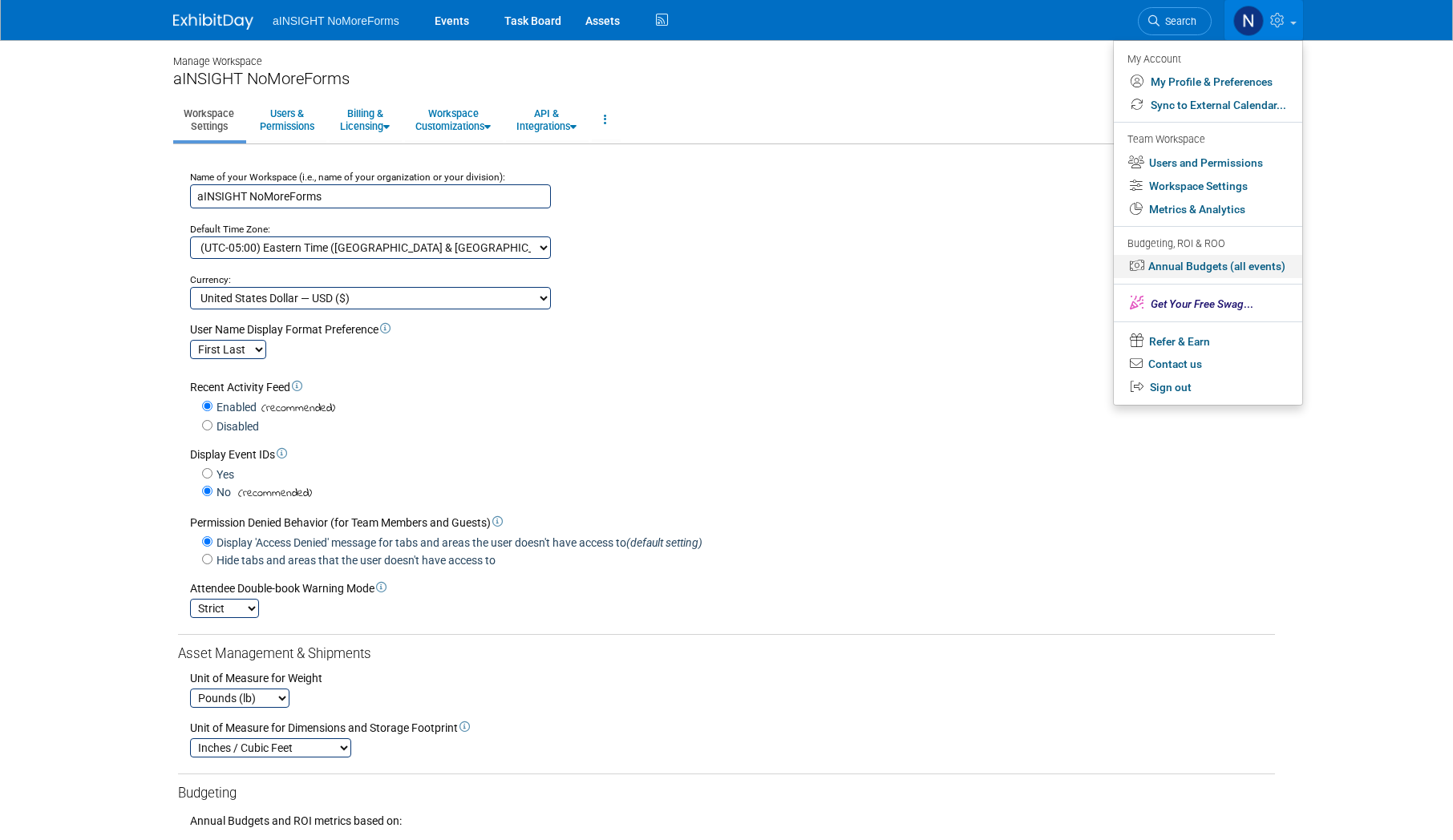
click at [1220, 256] on link "Annual Budgets (all events)" at bounding box center [1208, 266] width 189 height 23
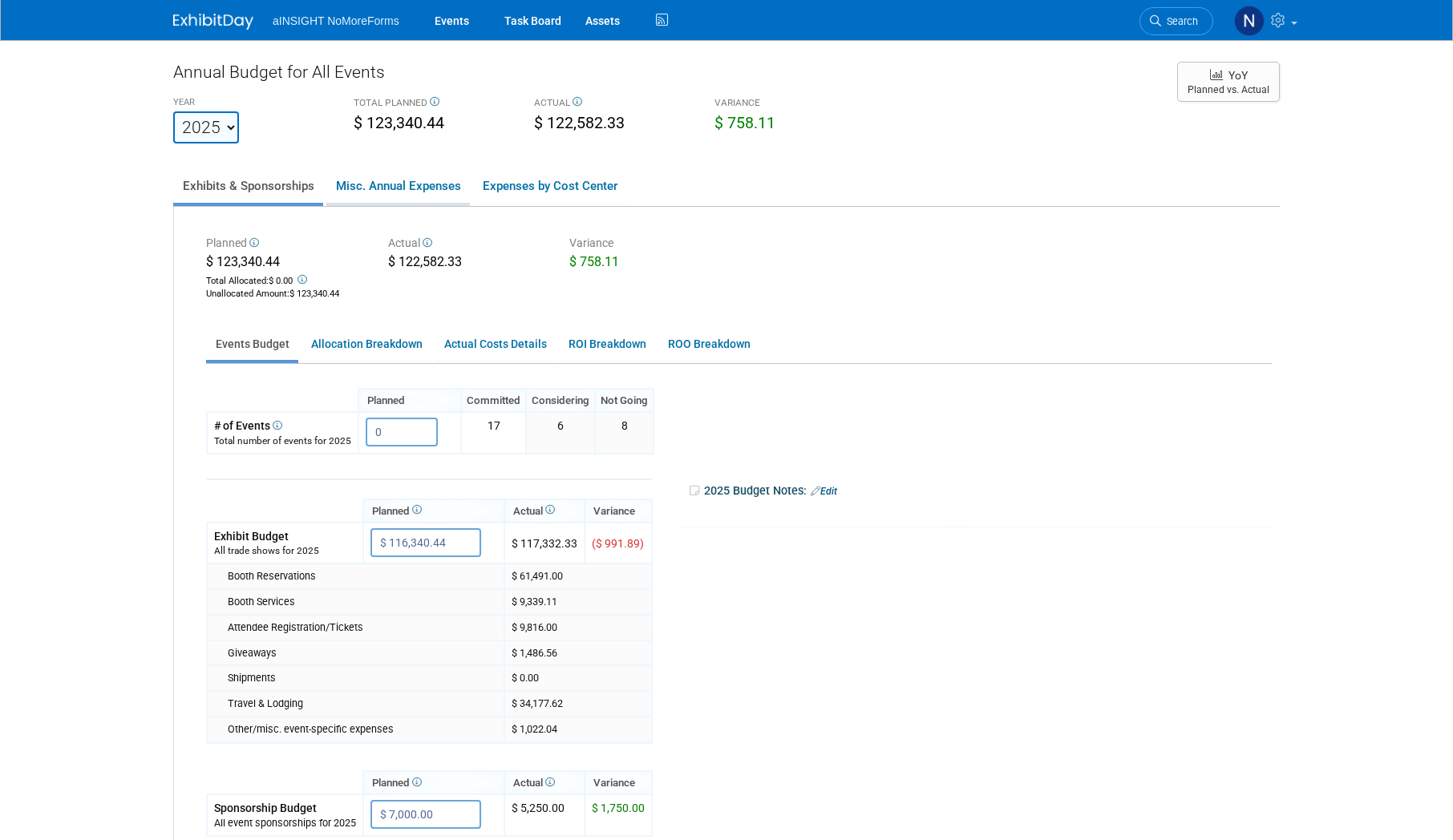
click at [407, 194] on link "Misc. Annual Expenses" at bounding box center [398, 186] width 143 height 34
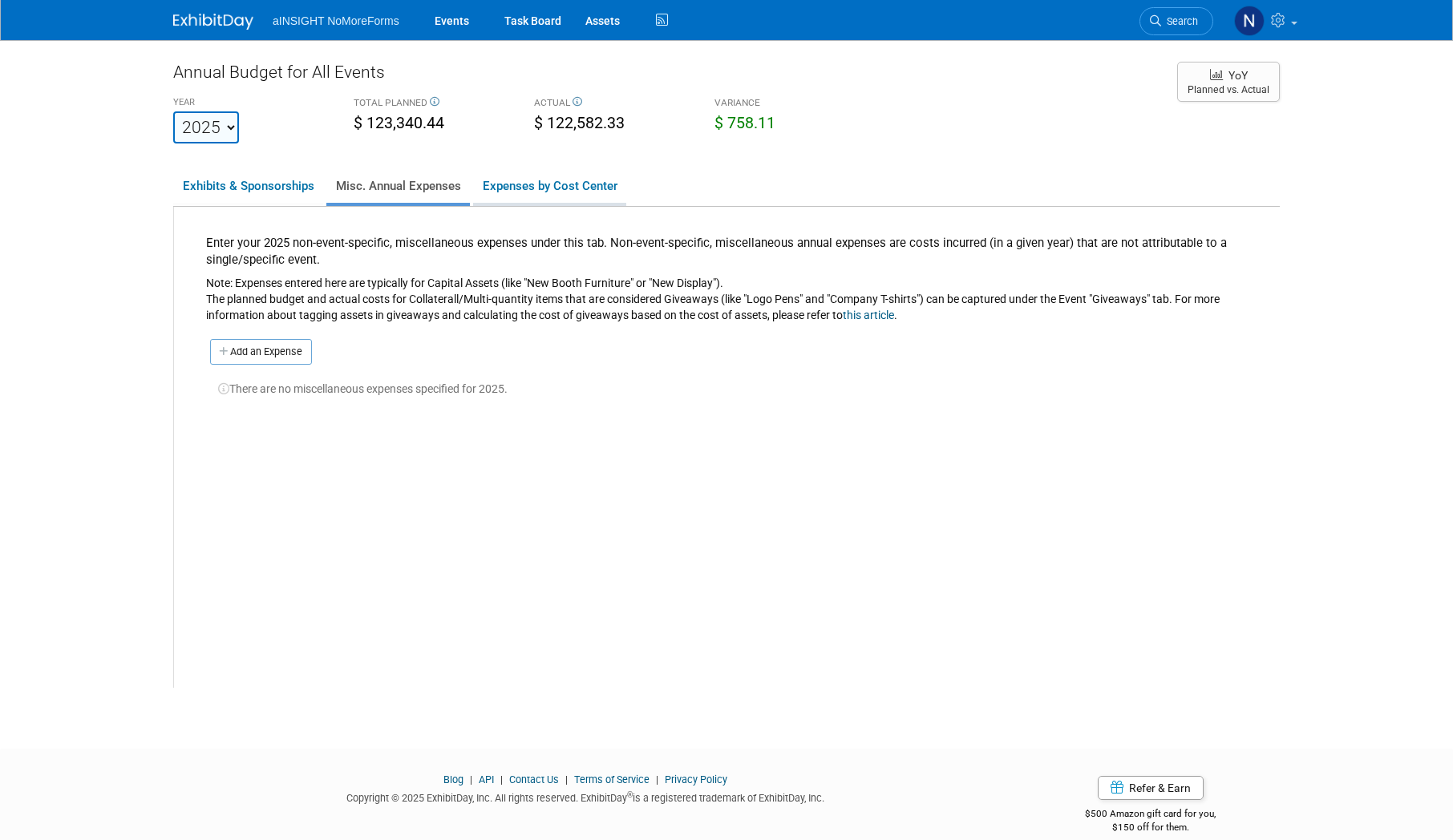
click at [553, 193] on link "Expenses by Cost Center" at bounding box center [550, 186] width 153 height 34
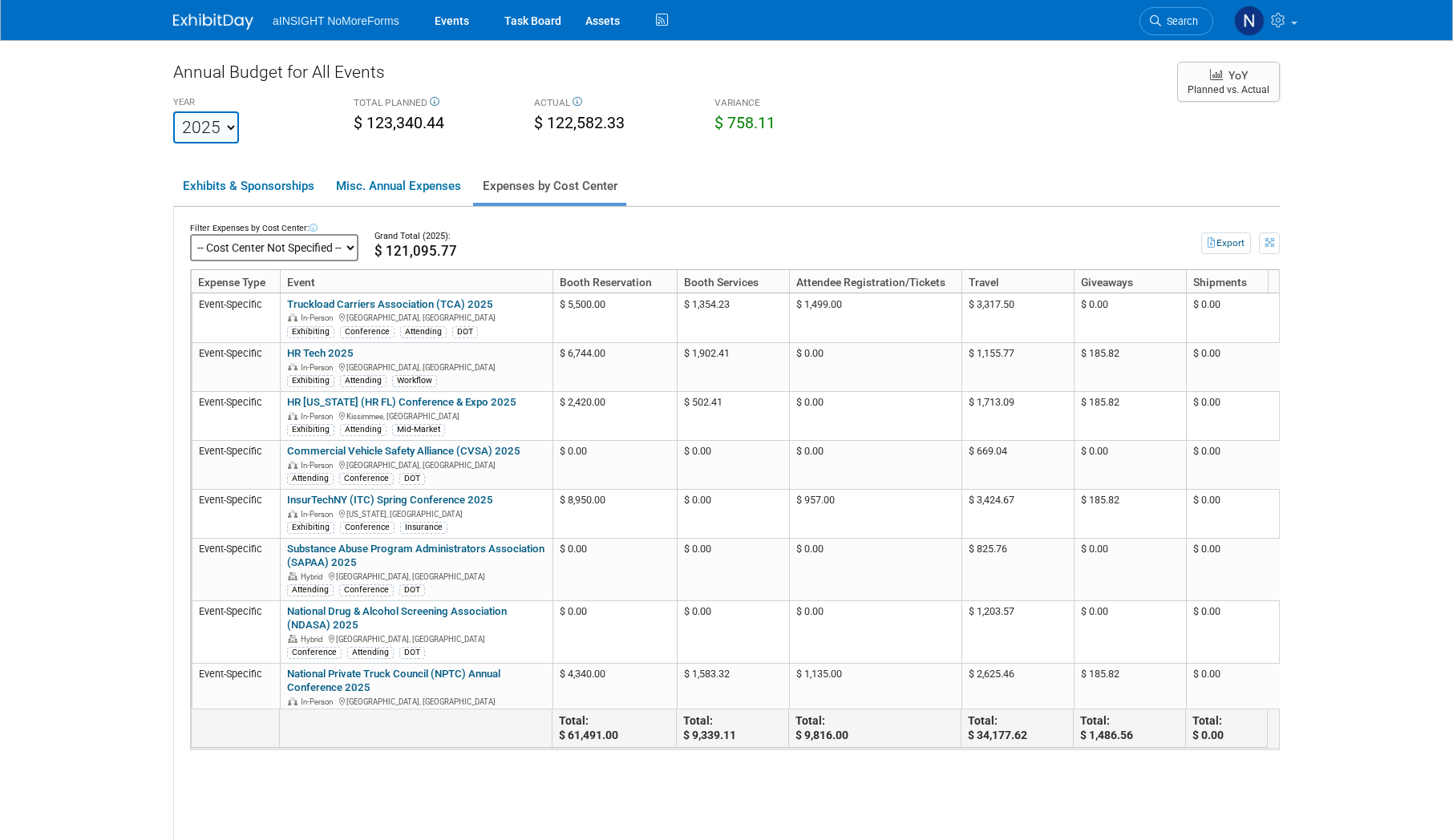
click at [279, 241] on select "-- Cost Center Not Specified --" at bounding box center [274, 248] width 169 height 27
click at [279, 249] on select "-- Cost Center Not Specified --" at bounding box center [274, 248] width 169 height 27
click at [289, 242] on select "-- Cost Center Not Specified --" at bounding box center [274, 248] width 169 height 27
click at [262, 185] on link "Exhibits & Sponsorships" at bounding box center [248, 186] width 150 height 34
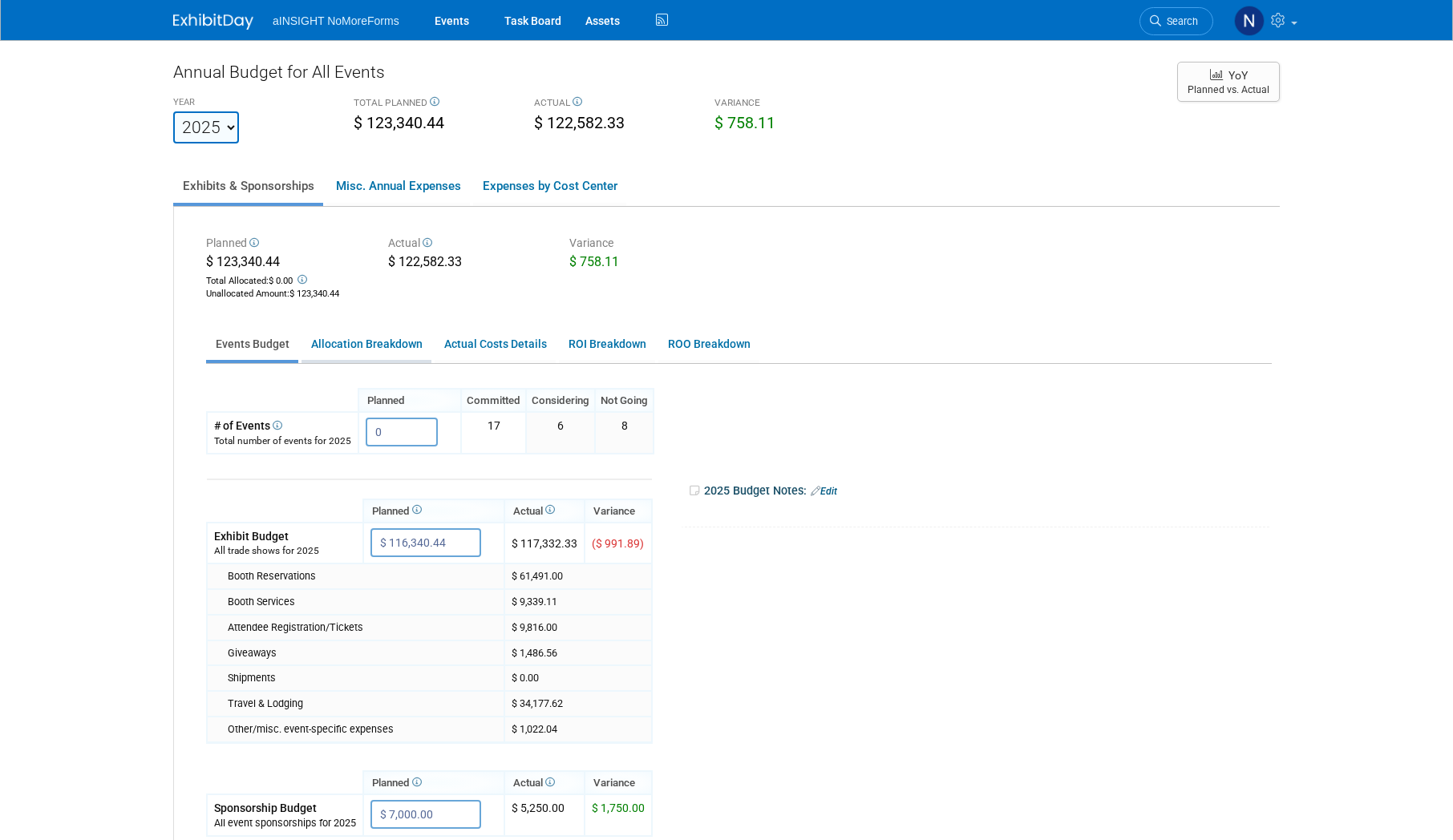
click at [393, 339] on link "Allocation Breakdown" at bounding box center [367, 344] width 130 height 31
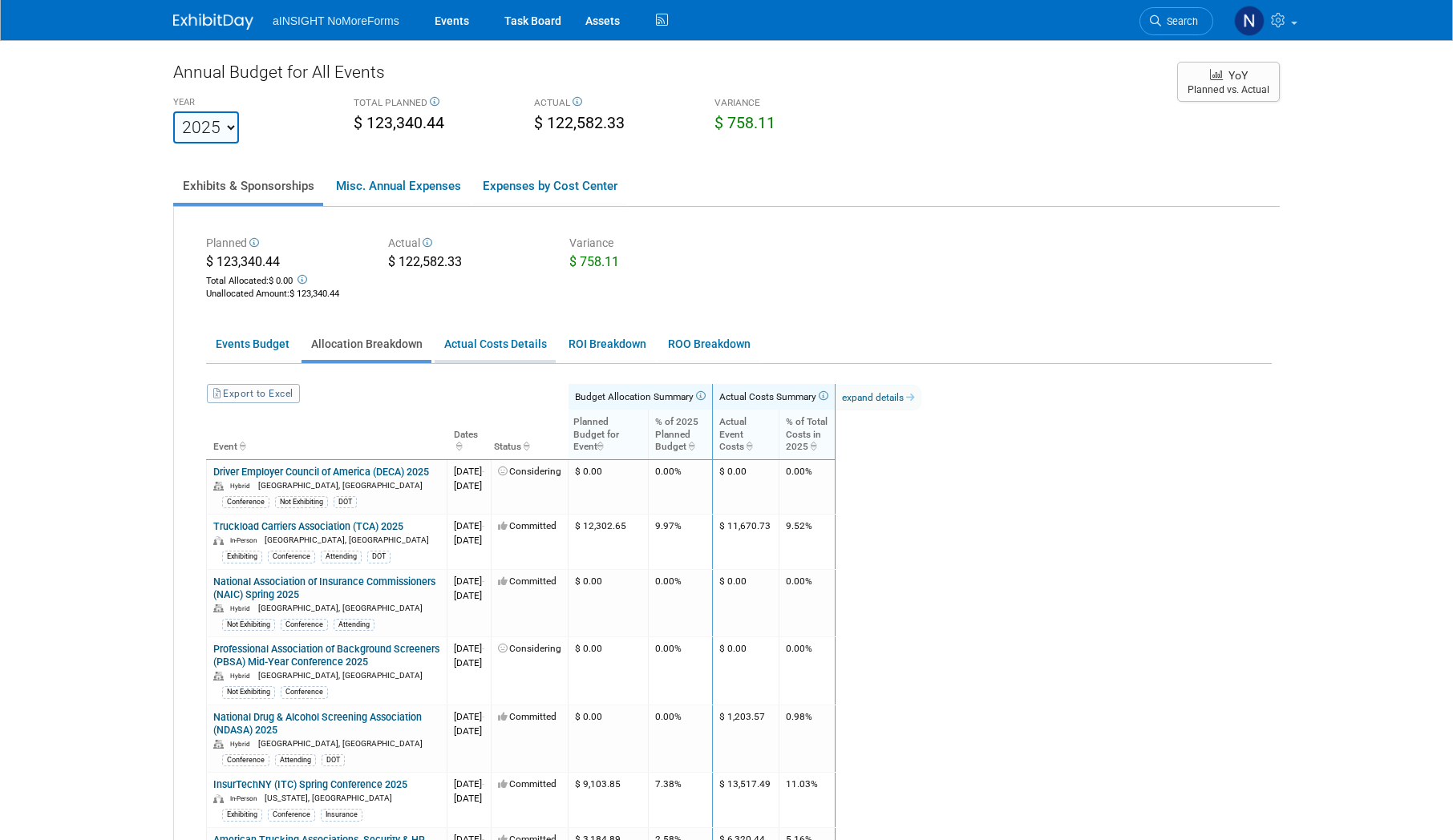
click at [494, 352] on link "Actual Costs Details" at bounding box center [495, 344] width 121 height 31
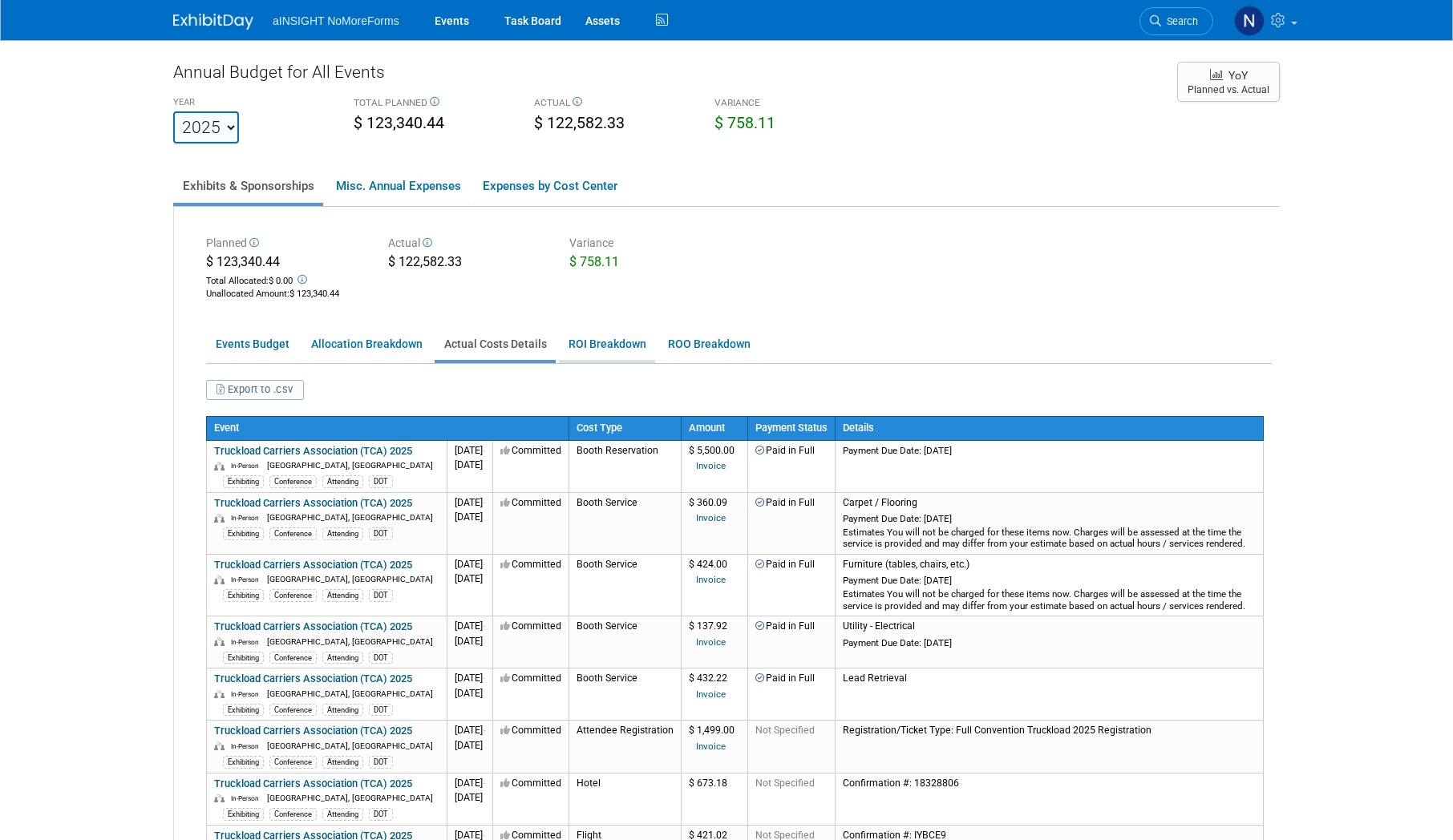
click at [590, 350] on link "ROI Breakdown" at bounding box center [607, 344] width 97 height 31
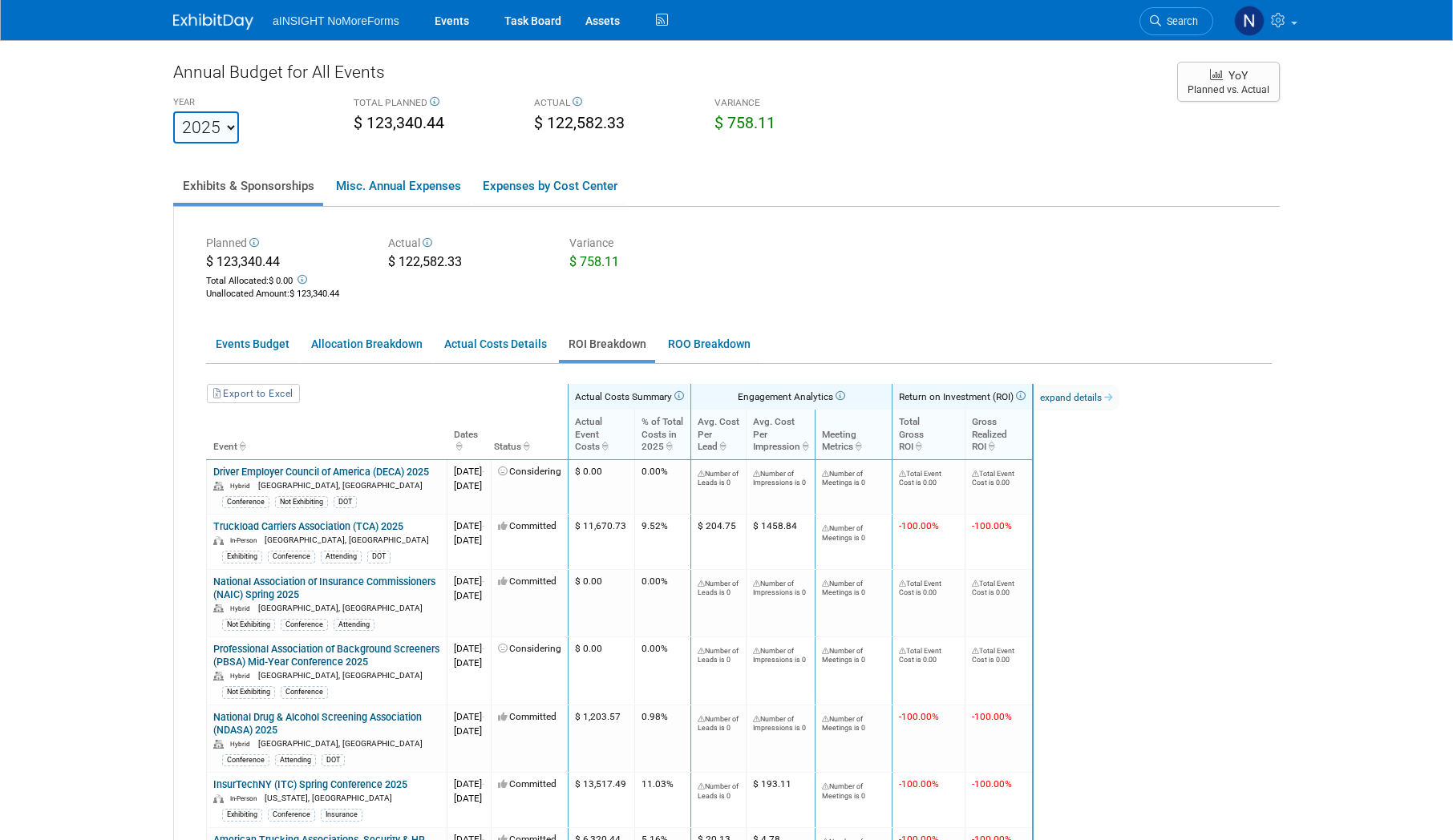
click at [428, 347] on ul "Events Budget Allocation Breakdown Actual Costs Details ROI Breakdown ROO Break…" at bounding box center [739, 346] width 1065 height 36
click at [504, 347] on link "Actual Costs Details" at bounding box center [495, 344] width 121 height 31
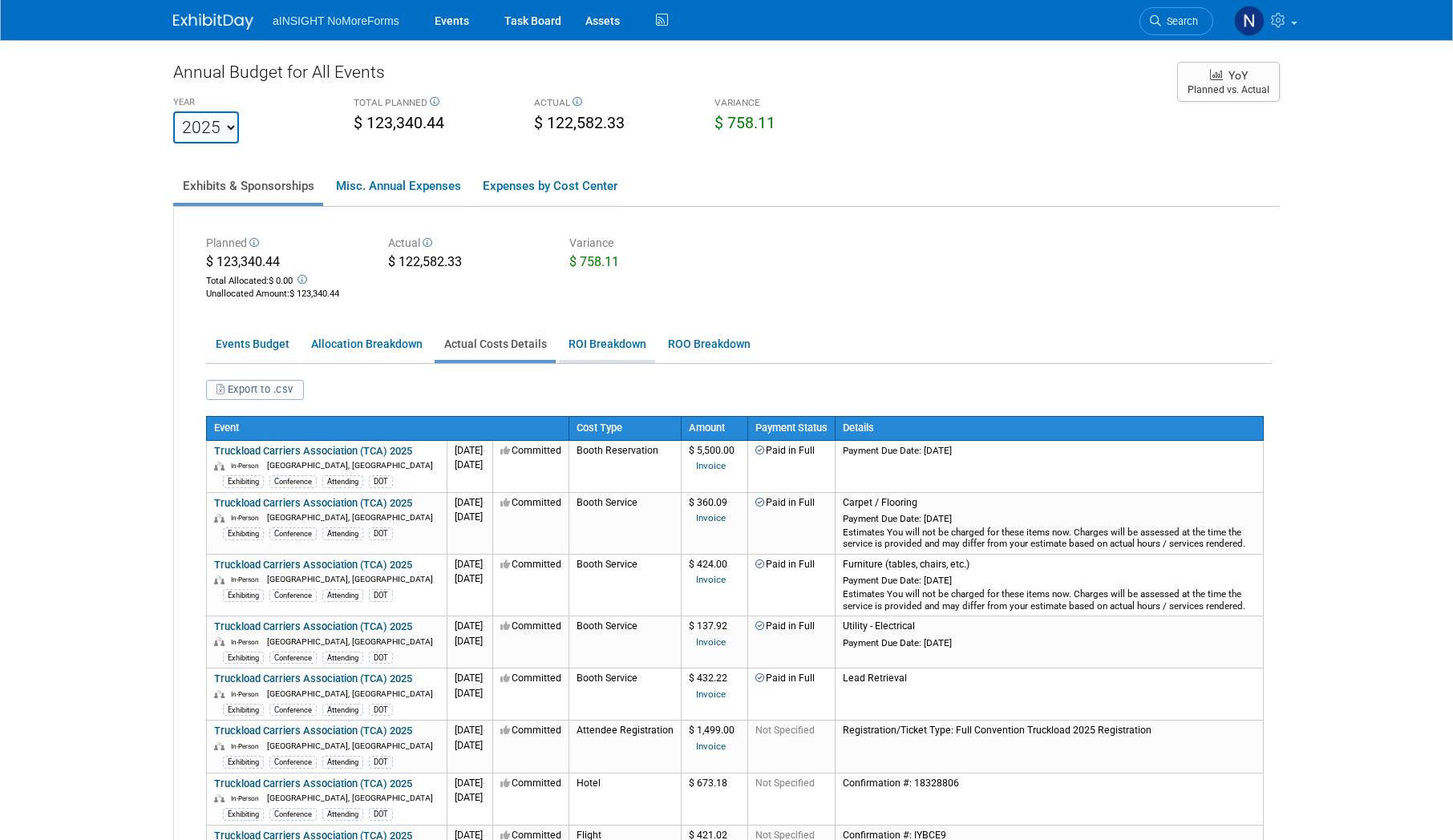
click at [577, 349] on link "ROI Breakdown" at bounding box center [607, 344] width 97 height 31
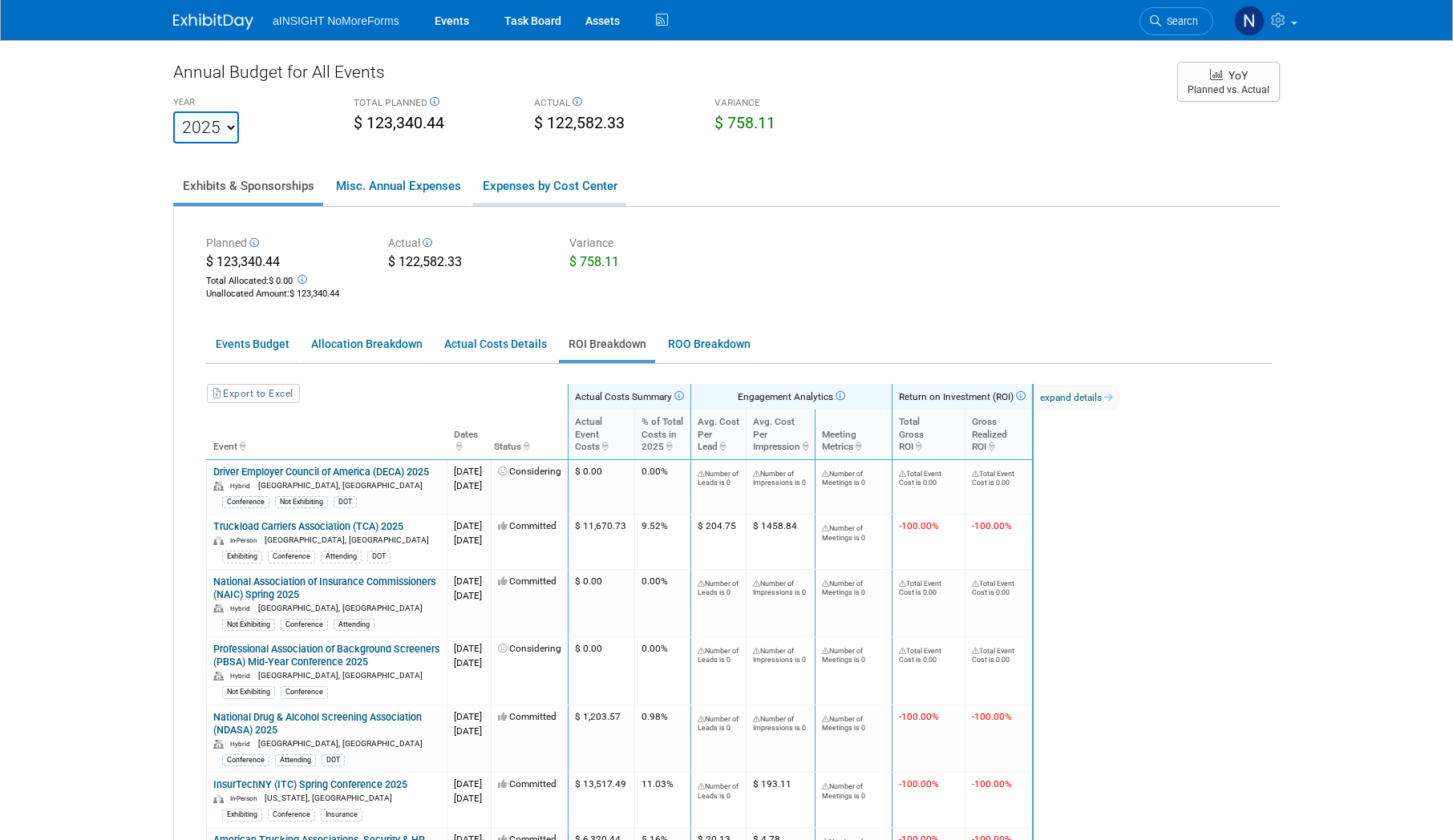
click at [529, 190] on link "Expenses by Cost Center" at bounding box center [550, 186] width 153 height 34
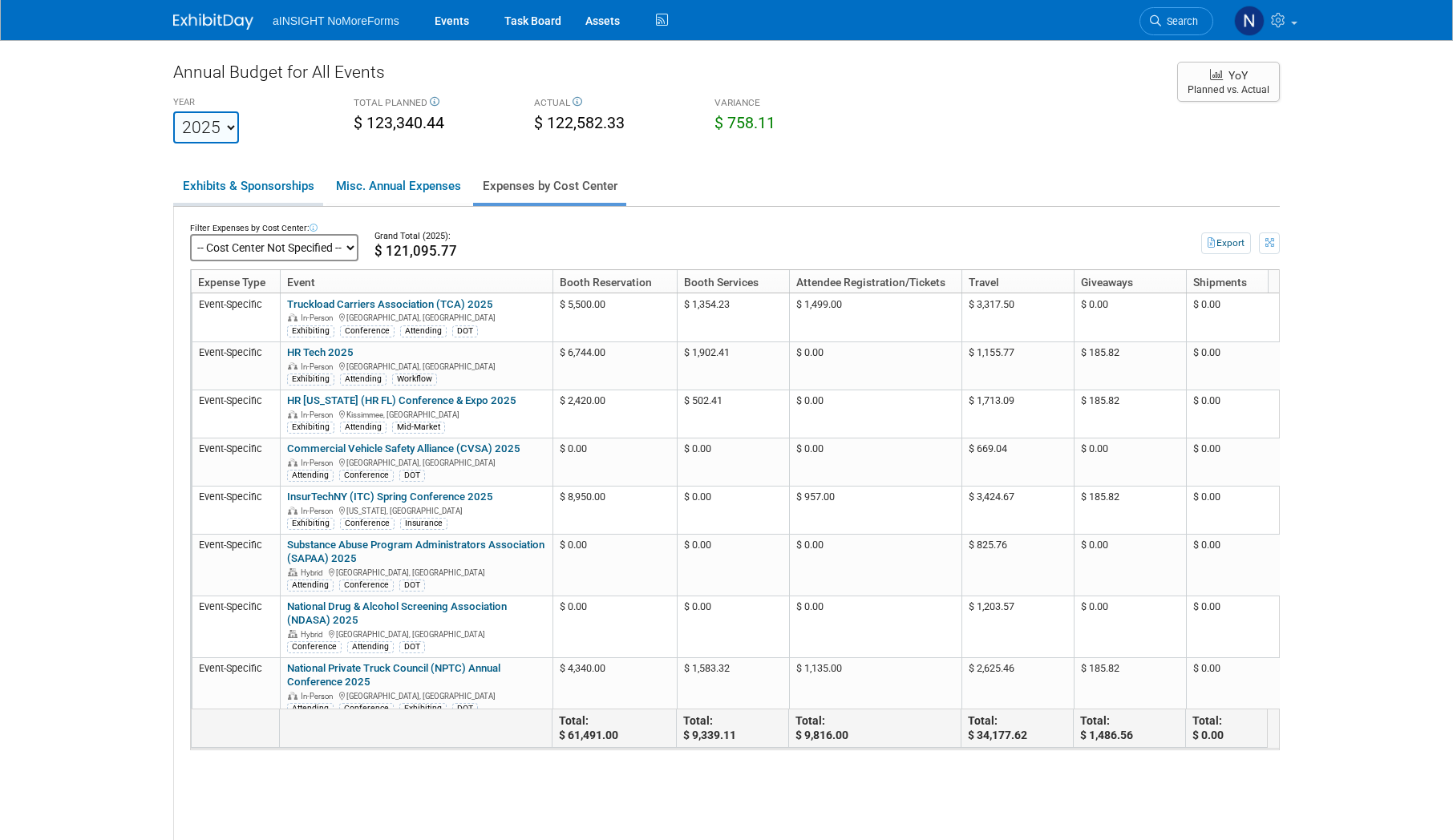
click at [213, 180] on link "Exhibits & Sponsorships" at bounding box center [248, 186] width 150 height 34
